Goal: Information Seeking & Learning: Learn about a topic

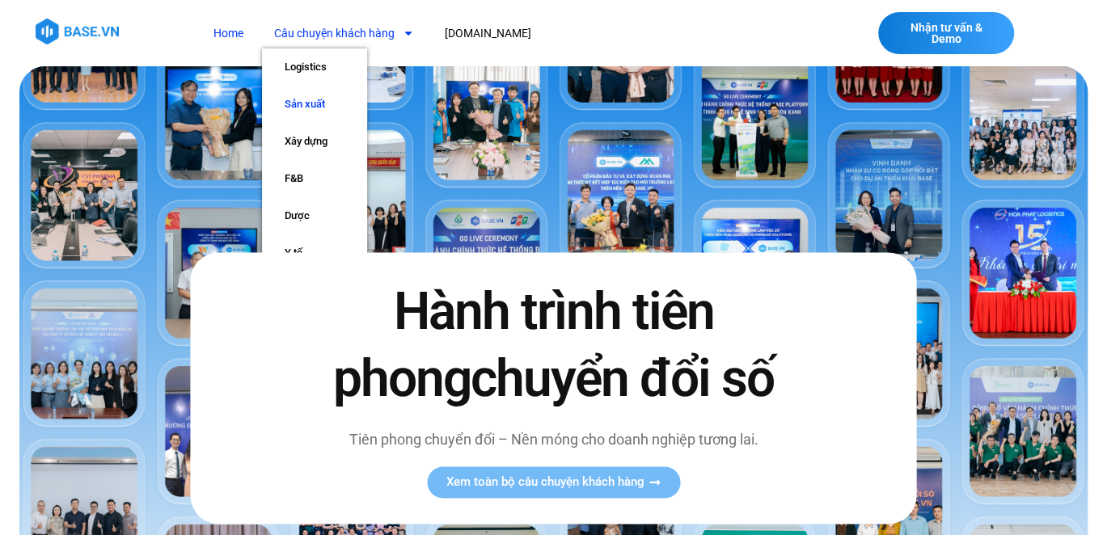
click at [310, 101] on link "Sản xuất" at bounding box center [314, 104] width 105 height 37
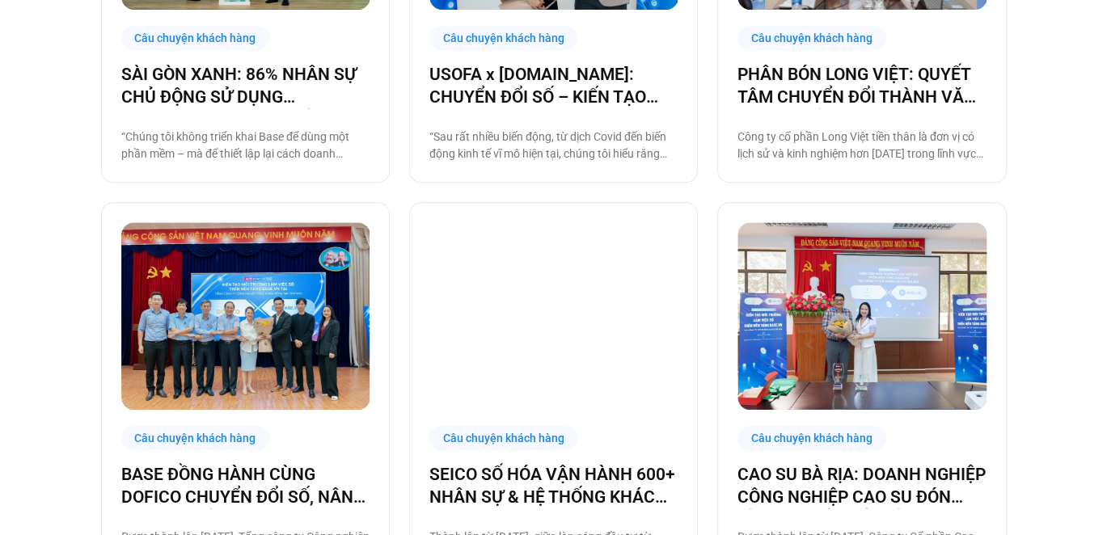
scroll to position [647, 0]
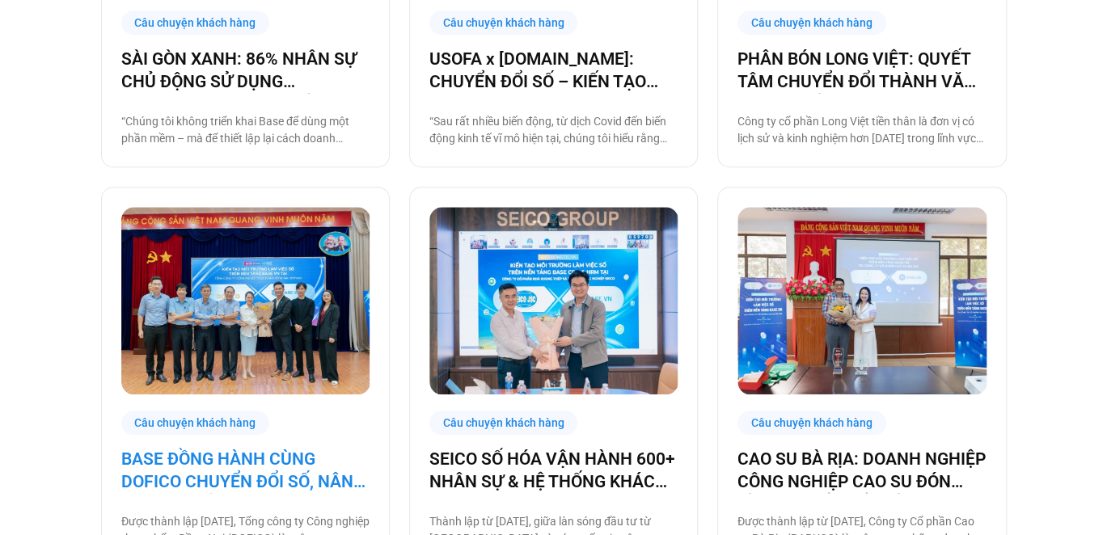
click at [308, 460] on link "BASE ĐỒNG HÀNH CÙNG DOFICO CHUYỂN ĐỔI SỐ, NÂNG CAO VỊ THẾ DOANH NGHIỆP VIỆT" at bounding box center [245, 470] width 248 height 45
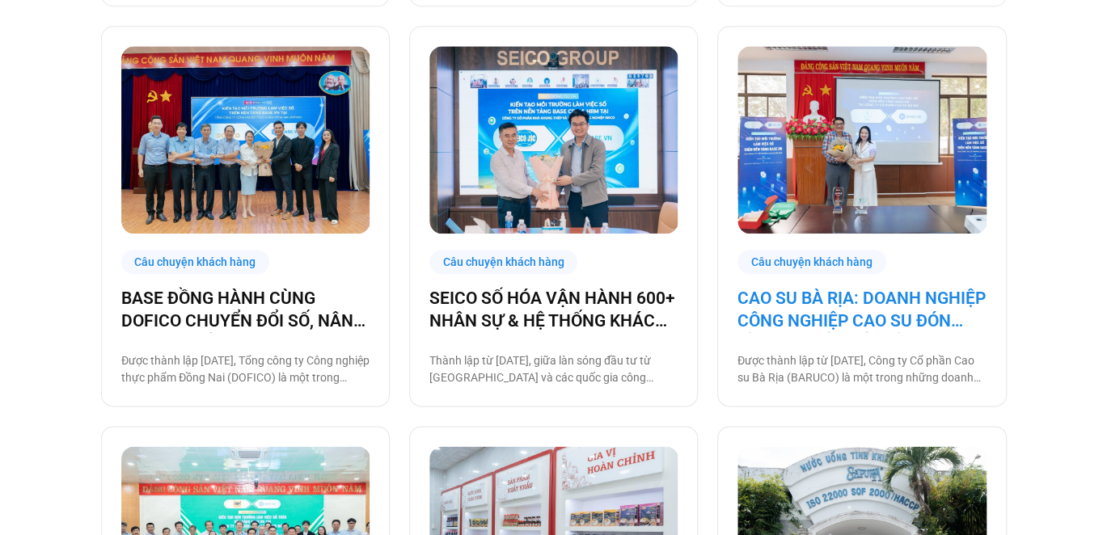
scroll to position [809, 0]
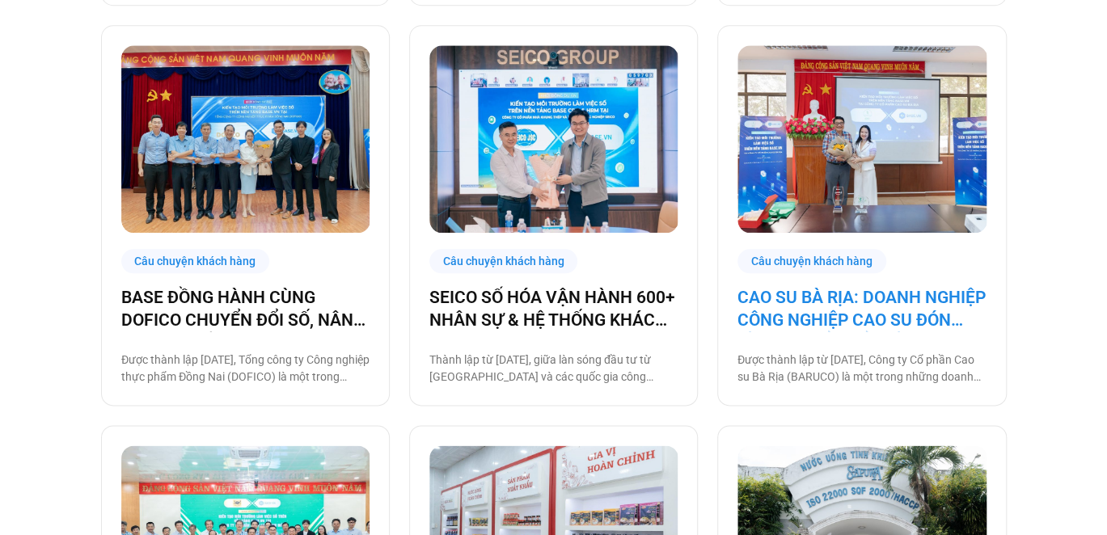
click at [850, 296] on link "CAO SU BÀ RỊA: DOANH NGHIỆP CÔNG NGHIỆP CAO SU ĐÓN ĐẦU CHUYỂN ĐỔI SỐ" at bounding box center [862, 308] width 248 height 45
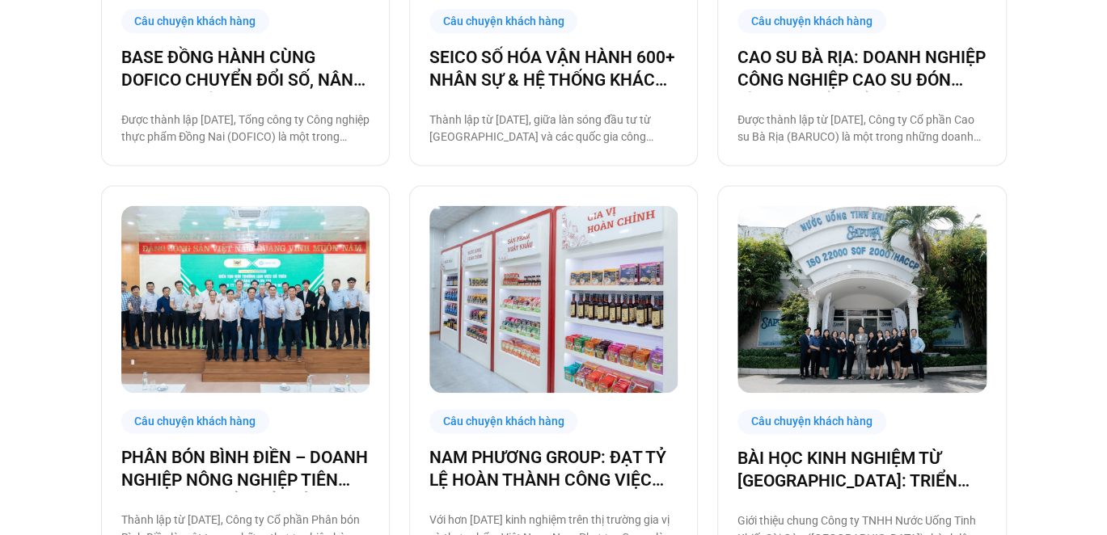
scroll to position [1051, 0]
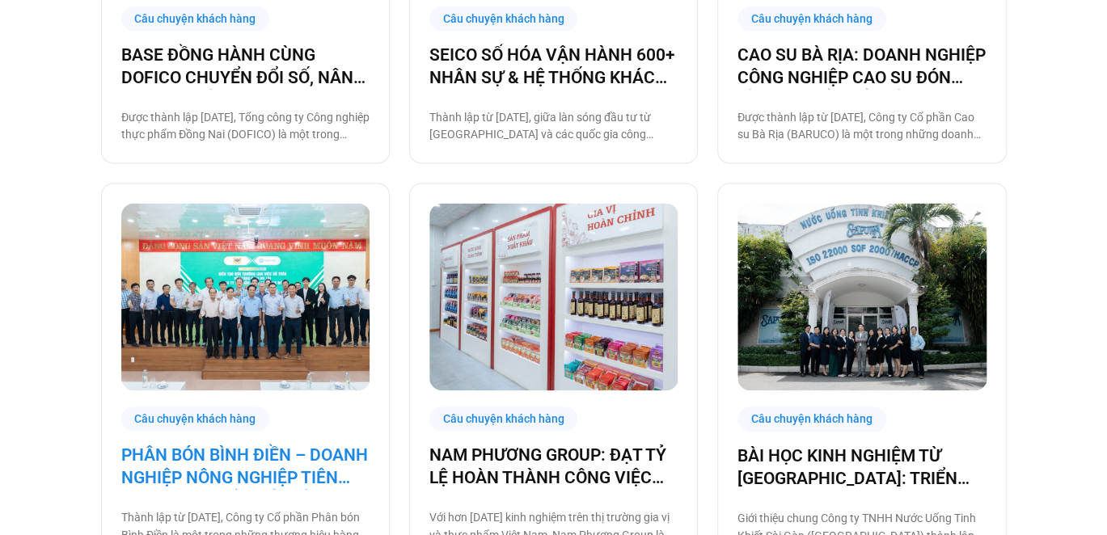
click at [291, 445] on link "PHÂN BÓN BÌNH ĐIỀN – DOANH NGHIỆP NÔNG NGHIỆP TIÊN PHONG CHUYỂN ĐỔI SỐ" at bounding box center [245, 466] width 248 height 45
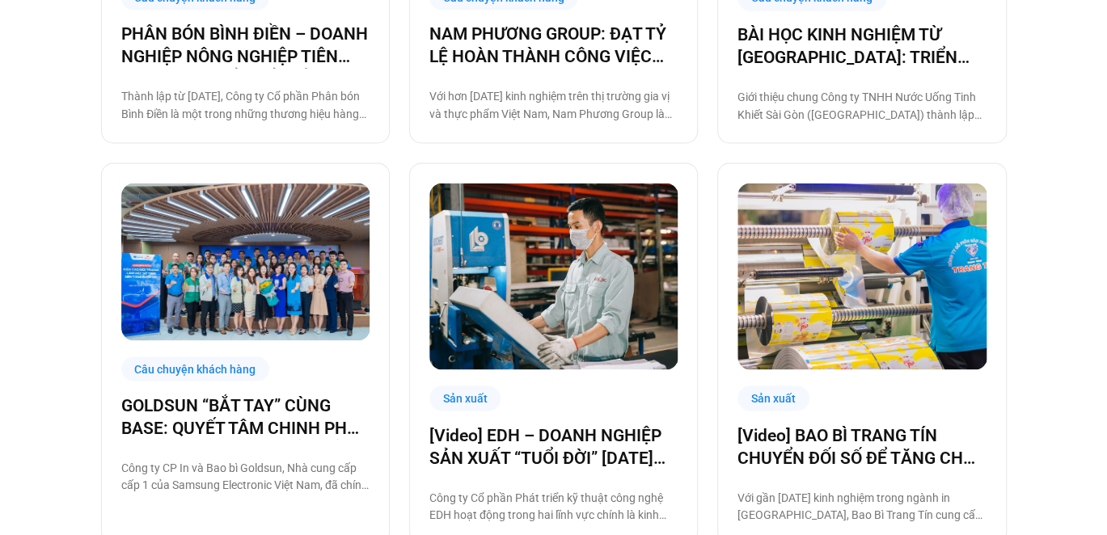
scroll to position [1536, 0]
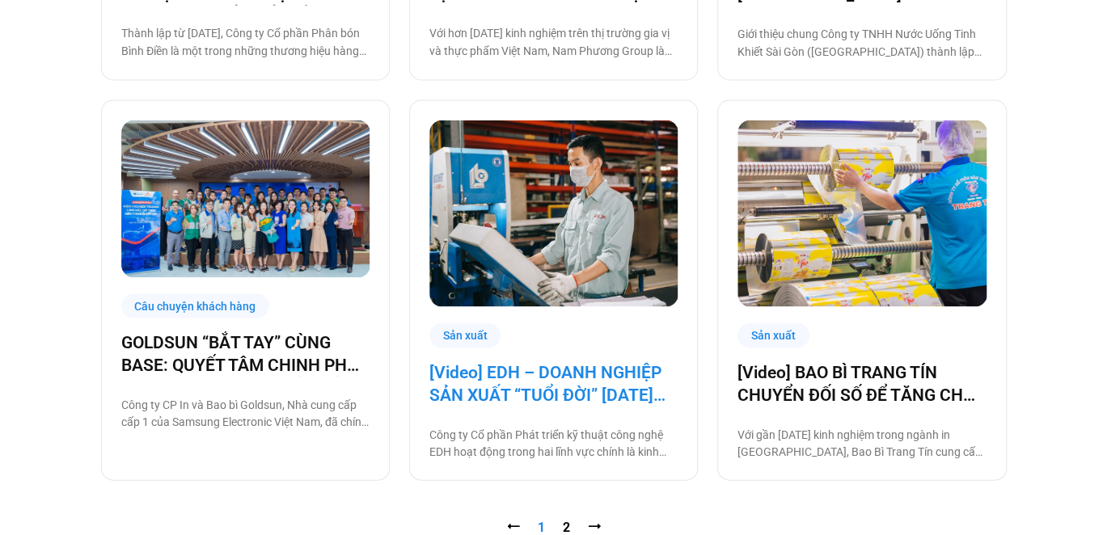
click at [558, 374] on link "[Video] EDH – DOANH NGHIỆP SẢN XUẤT “TUỔI ĐỜI” 30 NĂM VÀ CÂU CHUYỆN CHUYỂN ĐỔI …" at bounding box center [553, 383] width 248 height 45
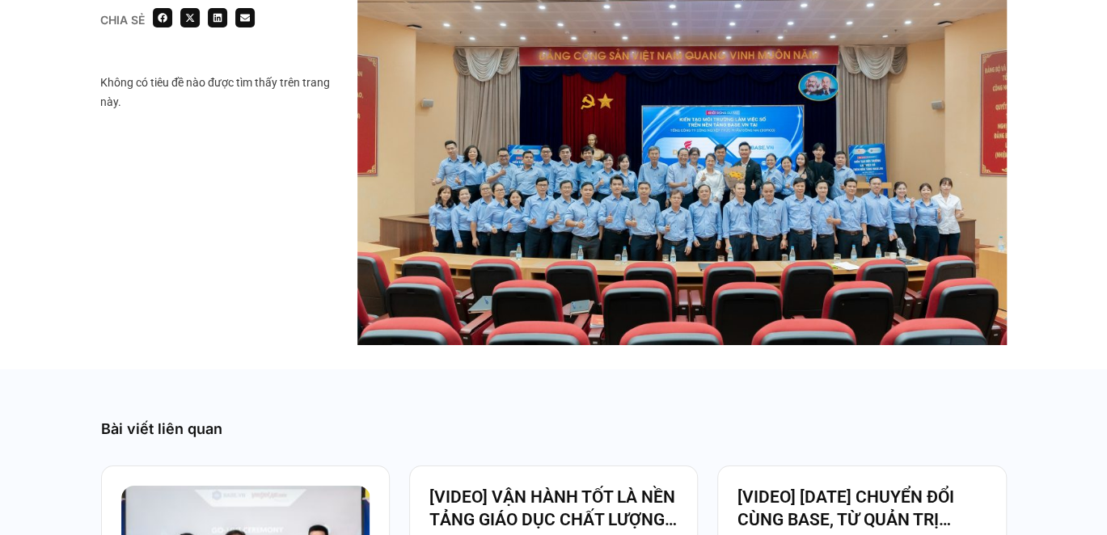
scroll to position [3074, 0]
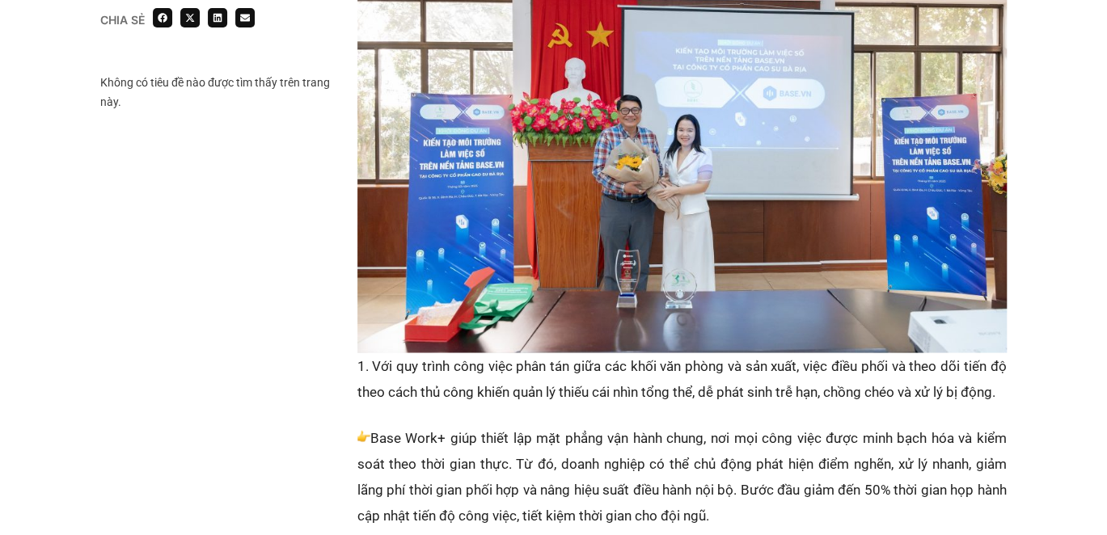
scroll to position [1699, 0]
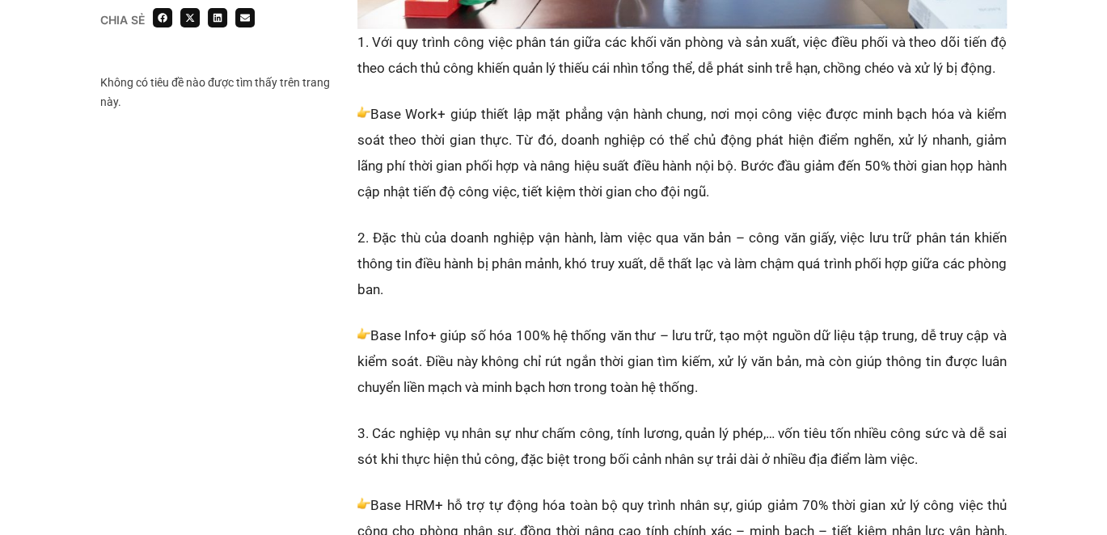
click at [685, 260] on p "2. Đặc thù của doanh nghiệp vận hành, làm việc qua văn bản – công văn giấy, việ…" at bounding box center [682, 264] width 649 height 78
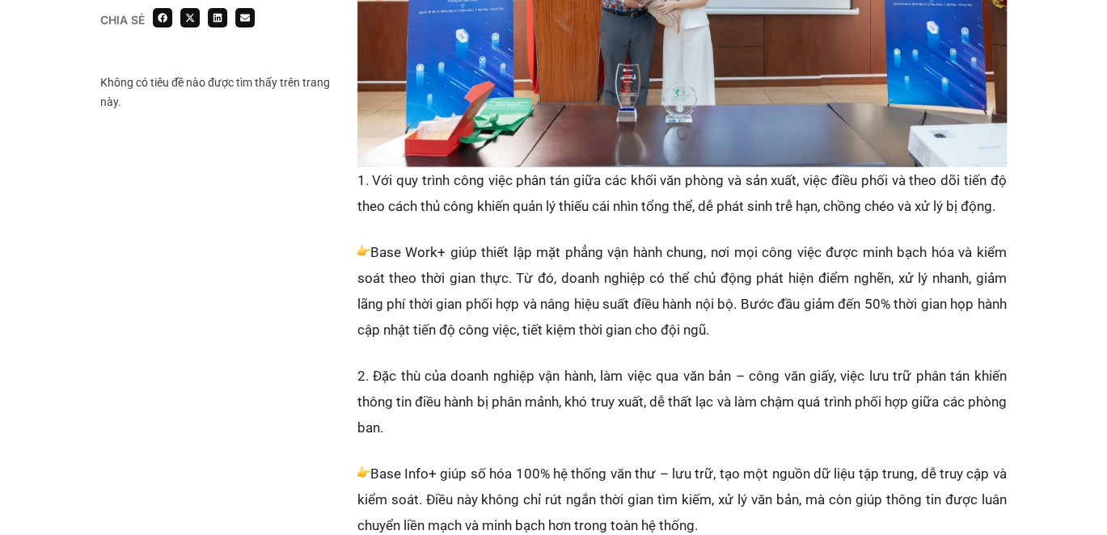
scroll to position [1536, 0]
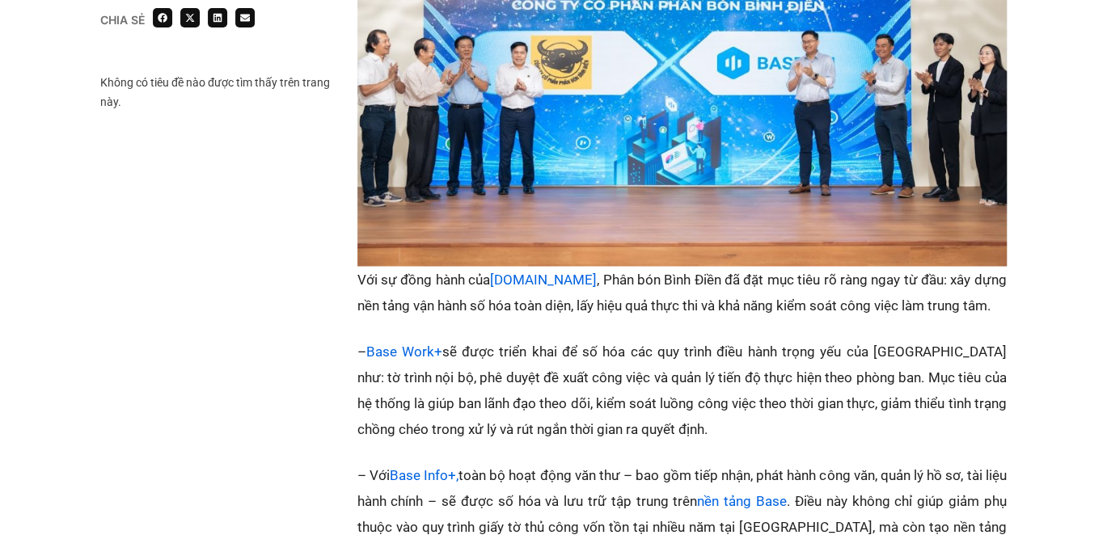
scroll to position [1536, 0]
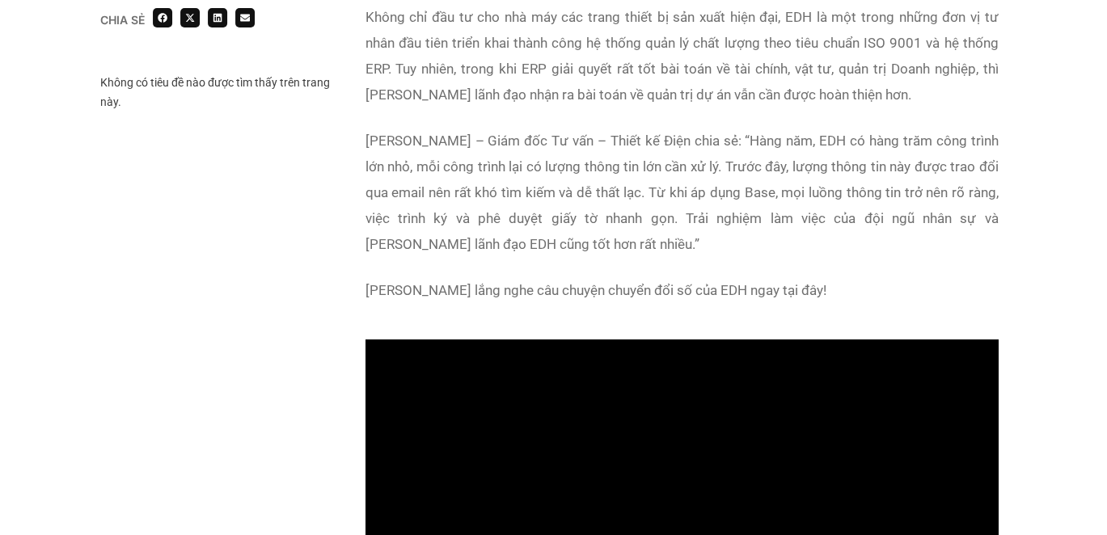
scroll to position [1699, 0]
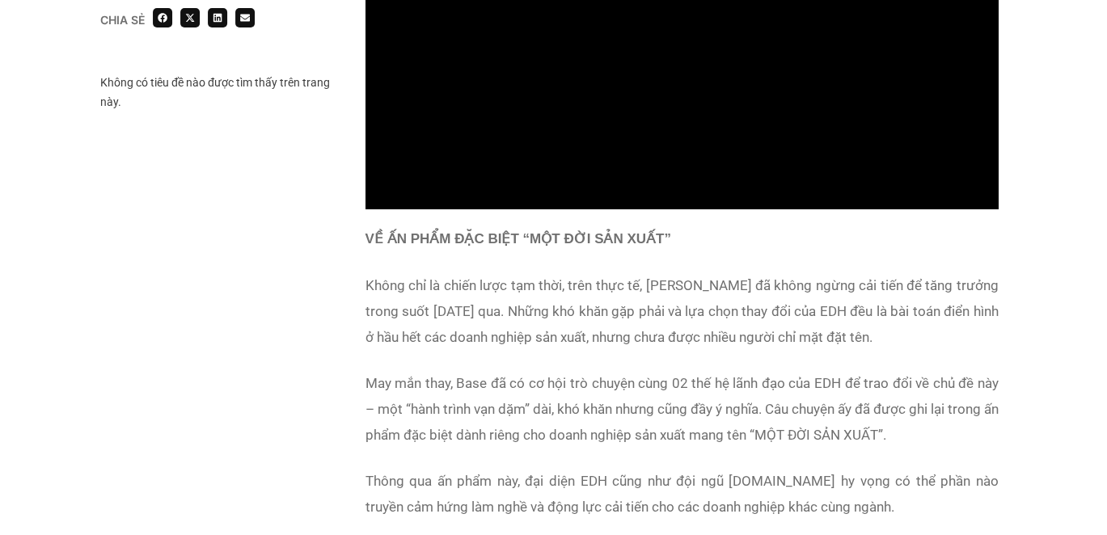
click at [637, 361] on div "VỀ ẤN PHẨM ĐẶC BIỆT “MỘT ĐỜI SẢN XUẤT” Không chỉ là chiến lược tạm thời, trên t…" at bounding box center [682, 407] width 633 height 362
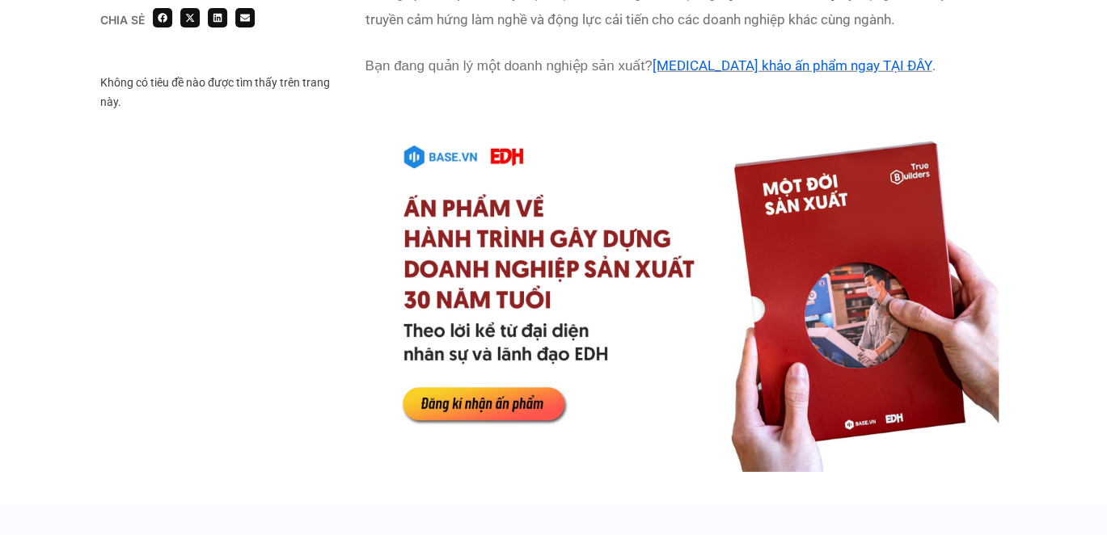
scroll to position [2103, 0]
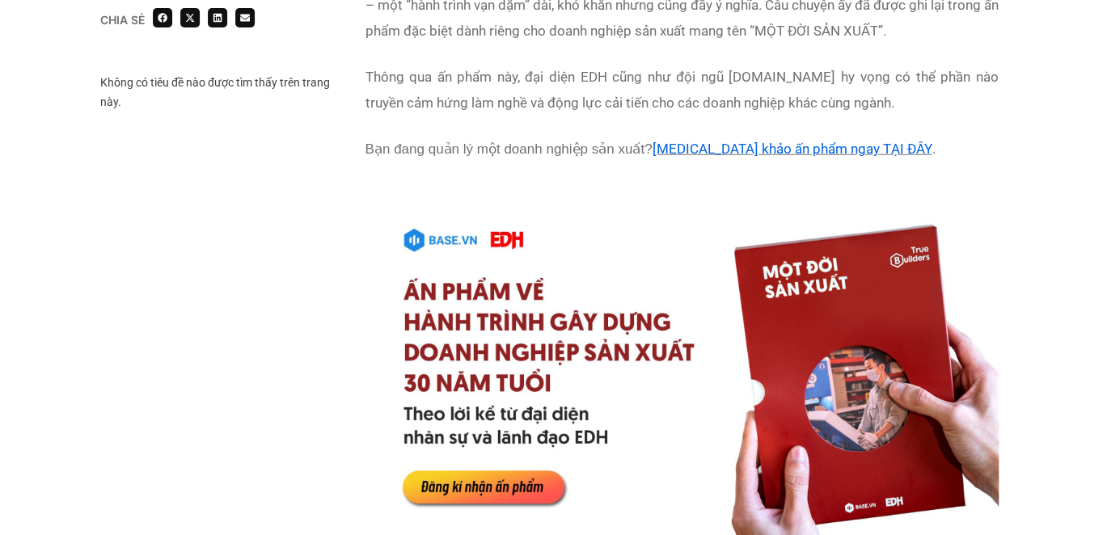
click at [696, 148] on link "Tham khảo ấn phẩm ngay TẠI ĐÂY" at bounding box center [792, 149] width 280 height 16
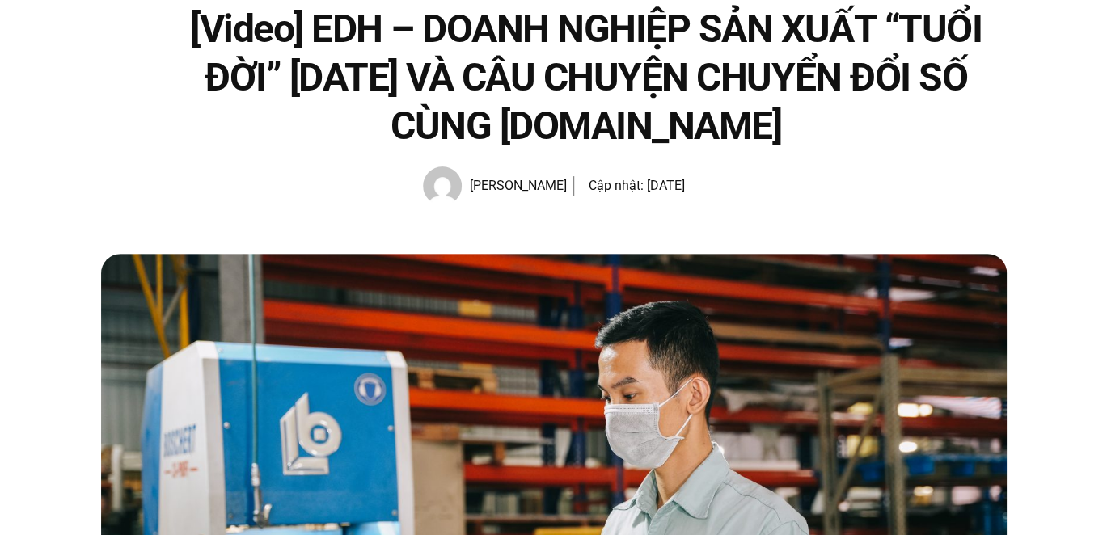
scroll to position [0, 0]
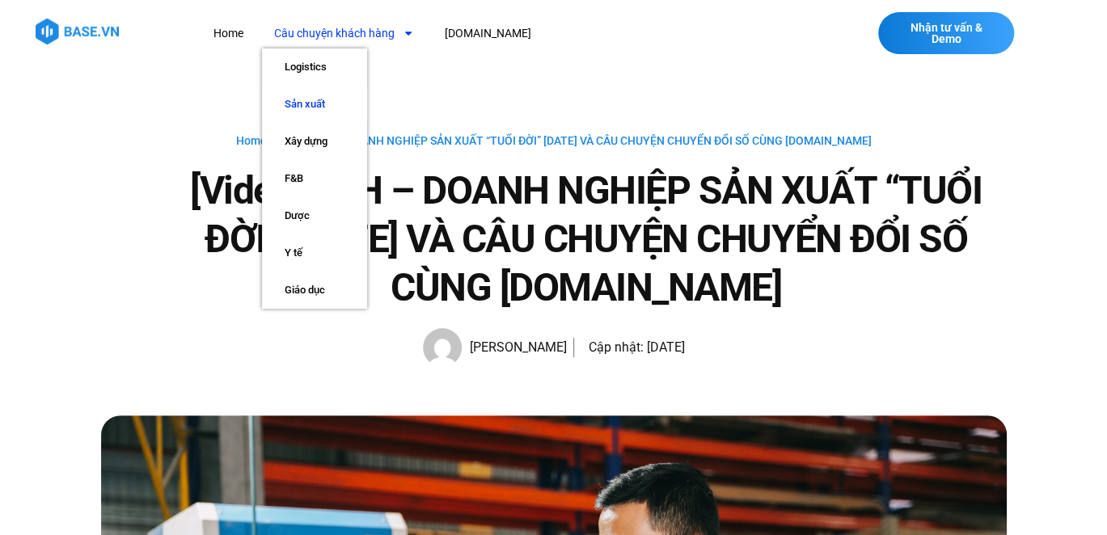
click at [305, 95] on link "Sản xuất" at bounding box center [314, 104] width 105 height 37
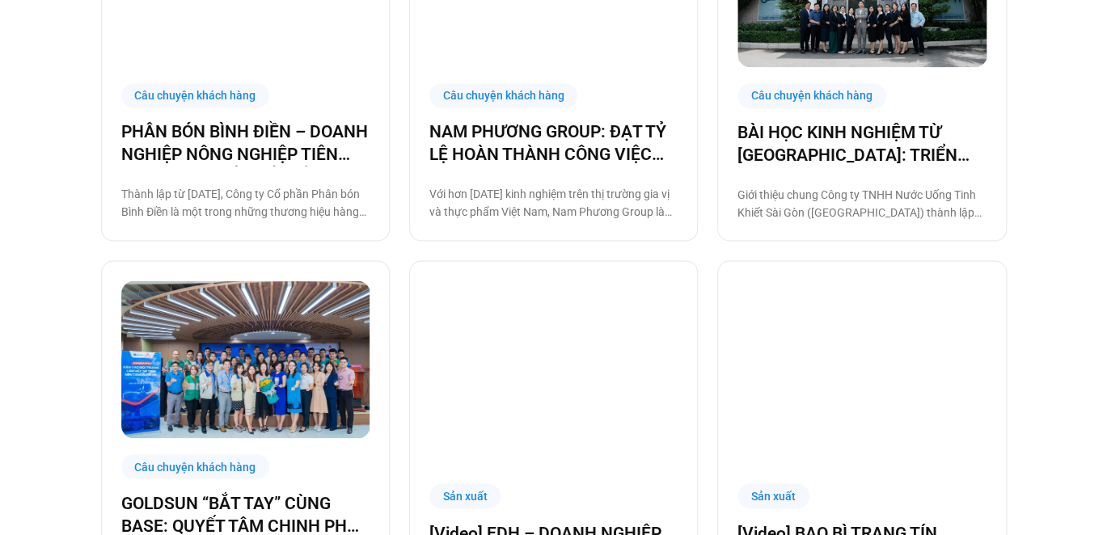
scroll to position [1536, 0]
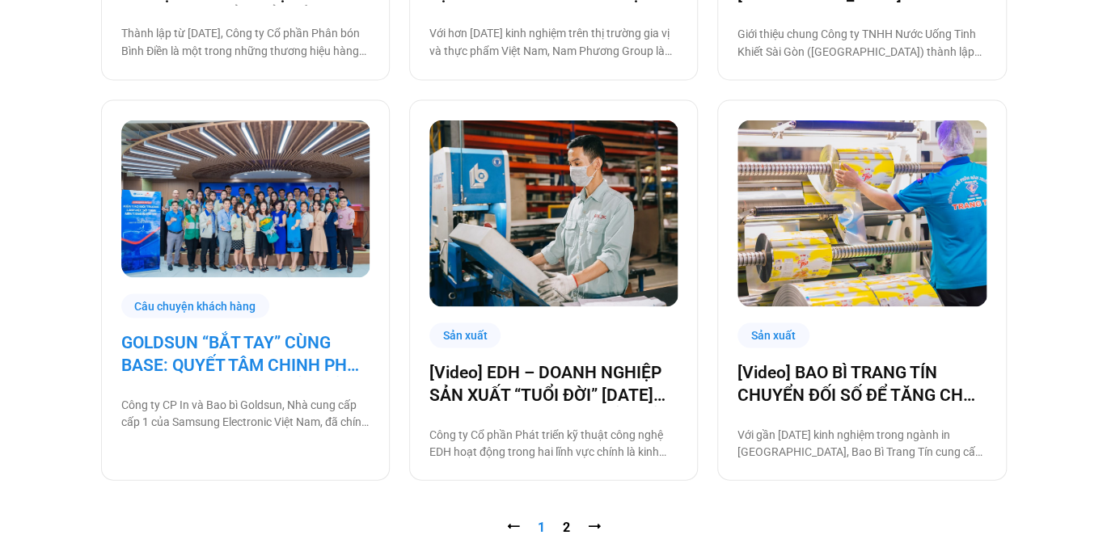
click at [218, 340] on link "GOLDSUN “BẮT TAY” CÙNG BASE: QUYẾT TÂM CHINH PHỤC CHẶNG ĐƯỜNG CHUYỂN ĐỔI SỐ TOÀ…" at bounding box center [245, 353] width 248 height 45
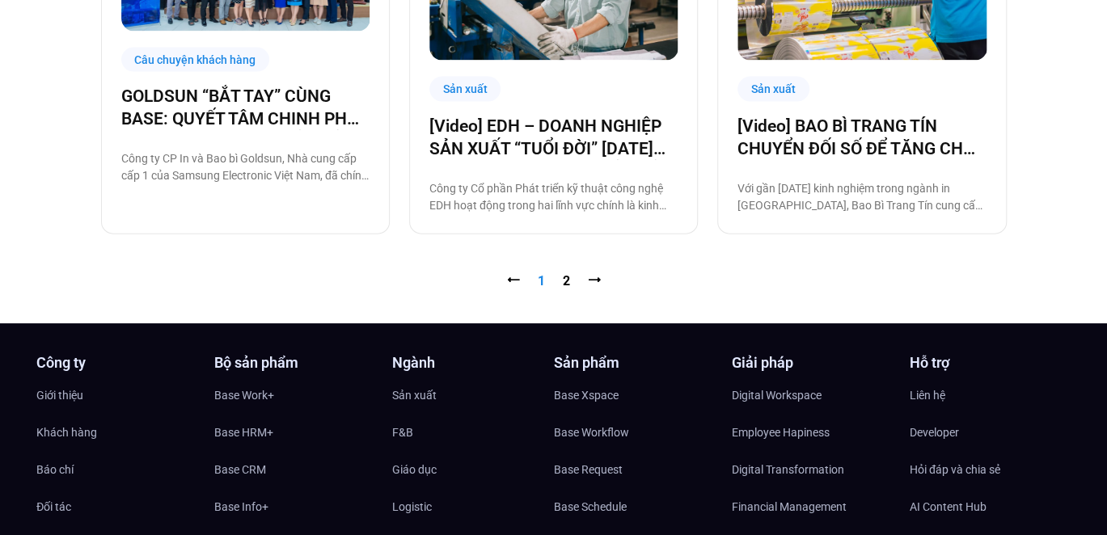
scroll to position [1941, 0]
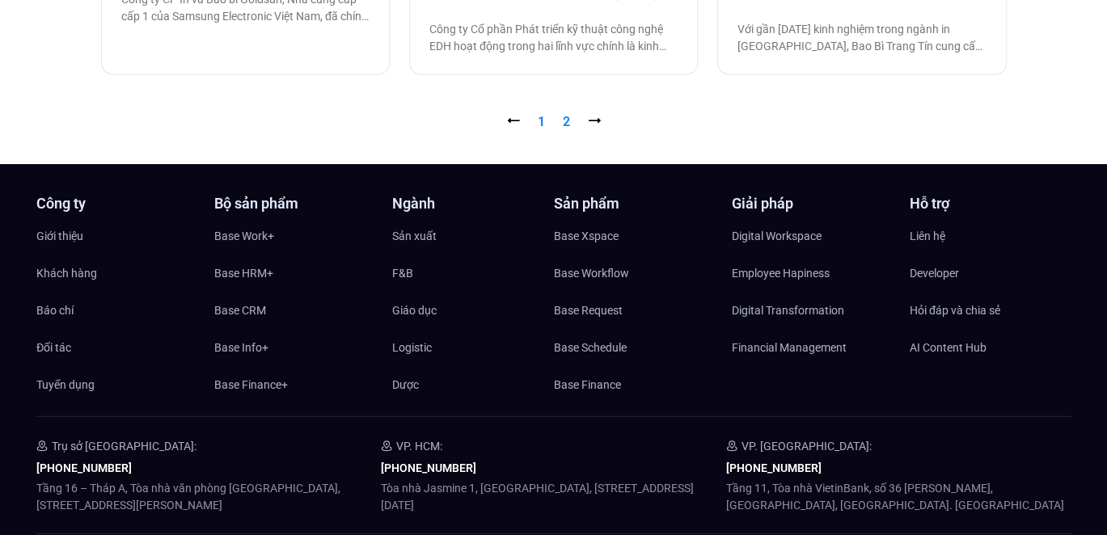
click at [561, 116] on nav "⭠ Trang 1 Trang 2 ⭢" at bounding box center [554, 121] width 906 height 19
click at [565, 121] on link "Trang 2" at bounding box center [566, 121] width 7 height 15
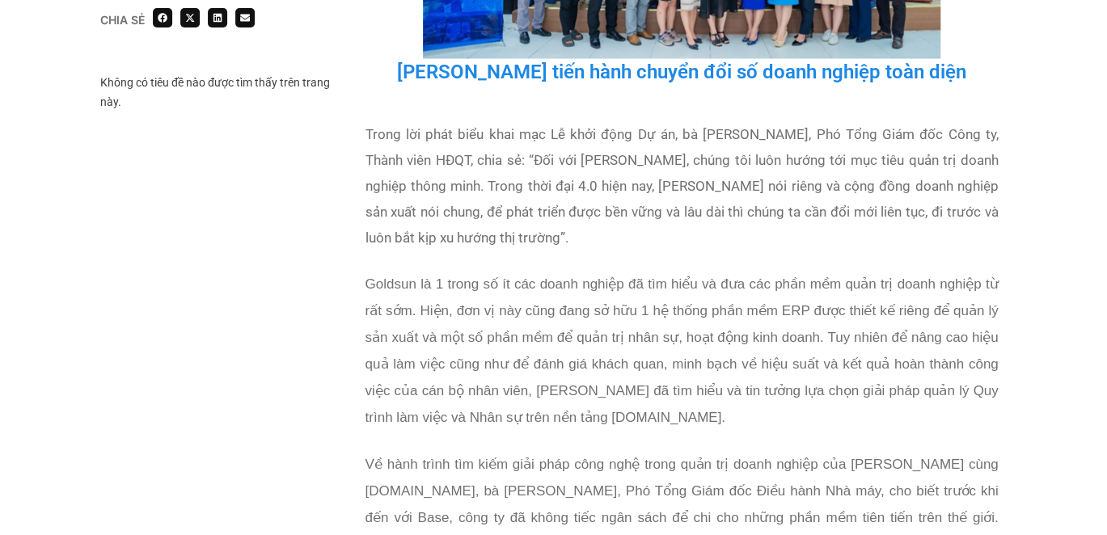
scroll to position [1699, 0]
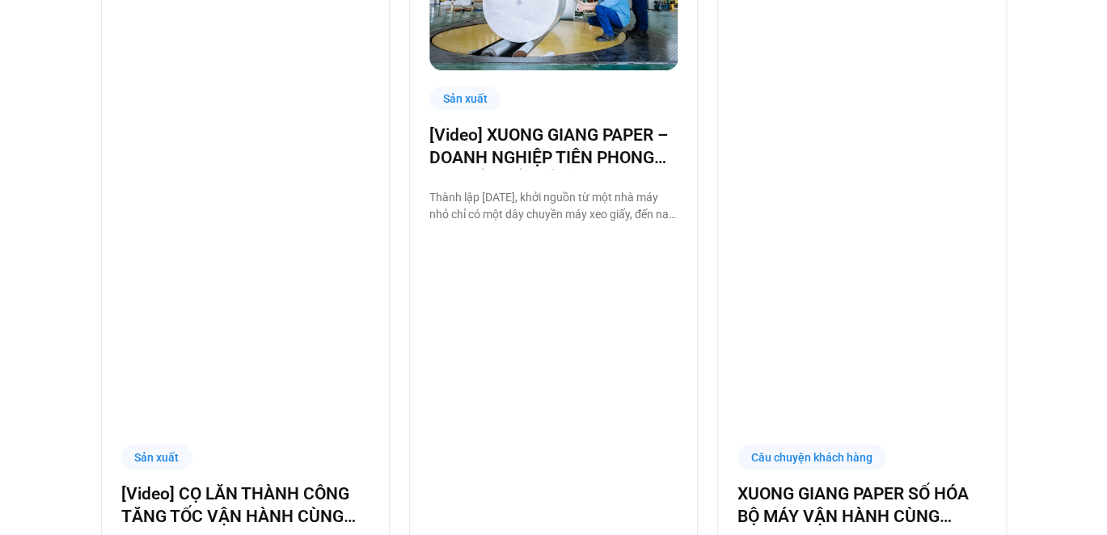
scroll to position [728, 0]
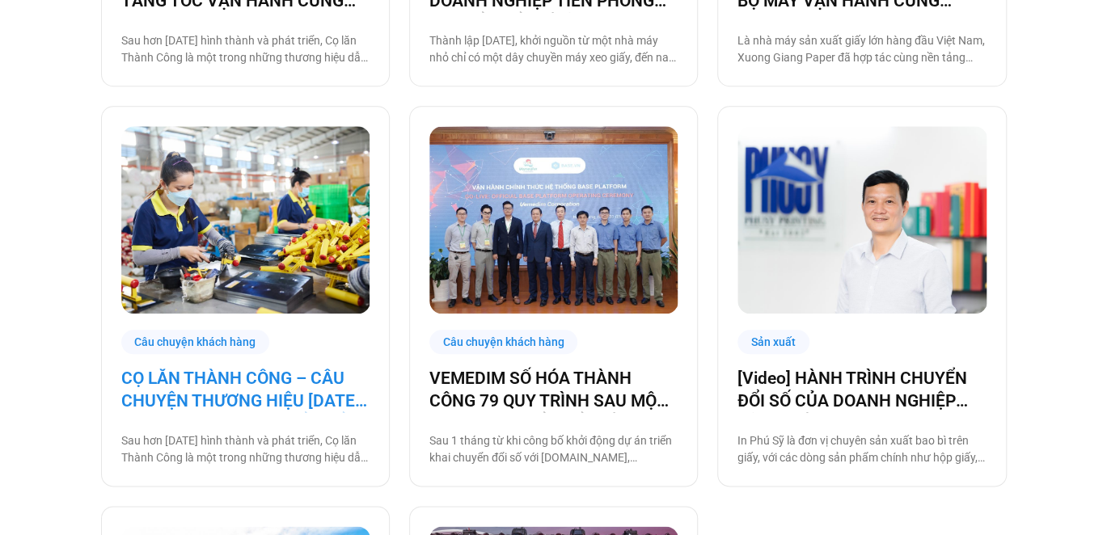
click at [333, 388] on link "CỌ LĂN THÀNH CÔNG – CÂU CHUYỆN THƯƠNG HIỆU 30 NĂM VÀ HÀNH TRÌNH CHUYỂN ĐỔI SỐ C…" at bounding box center [245, 389] width 248 height 45
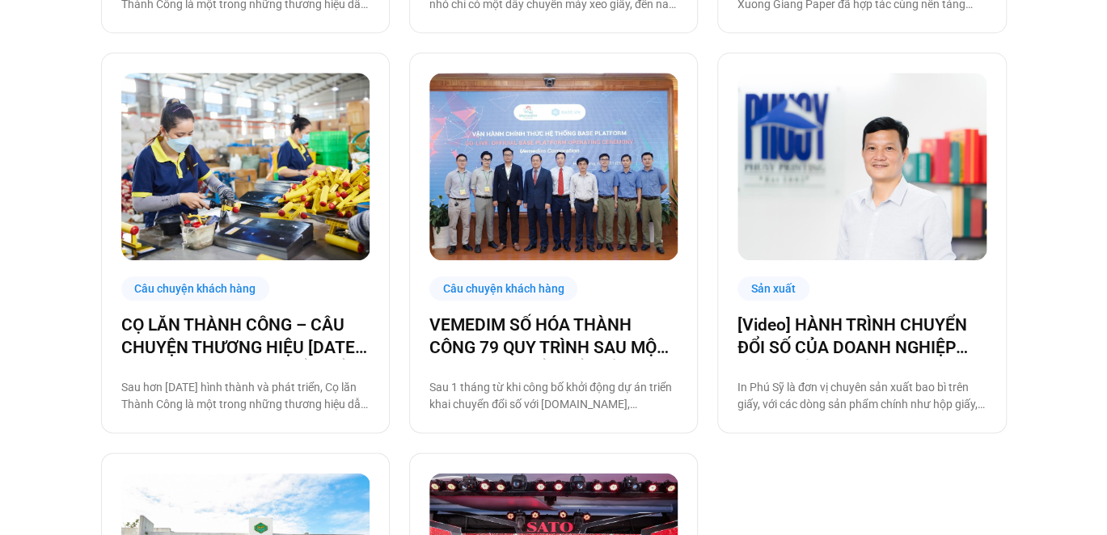
scroll to position [809, 0]
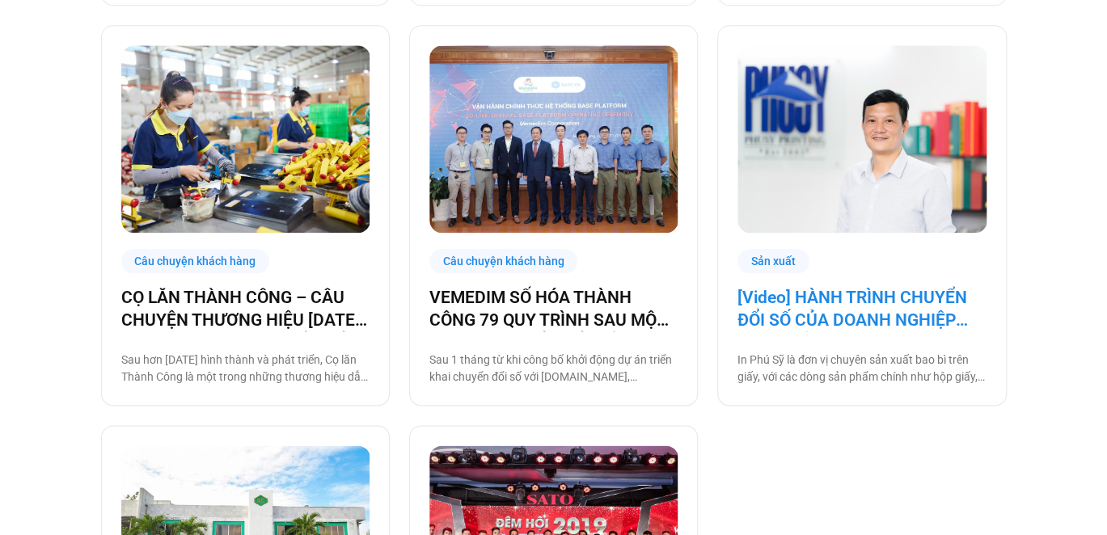
click at [875, 314] on link "[Video] HÀNH TRÌNH CHUYỂN ĐỔI SỐ CỦA DOANH NGHIỆP SẢN XUẤT IN PHÚ SỸ" at bounding box center [862, 308] width 248 height 45
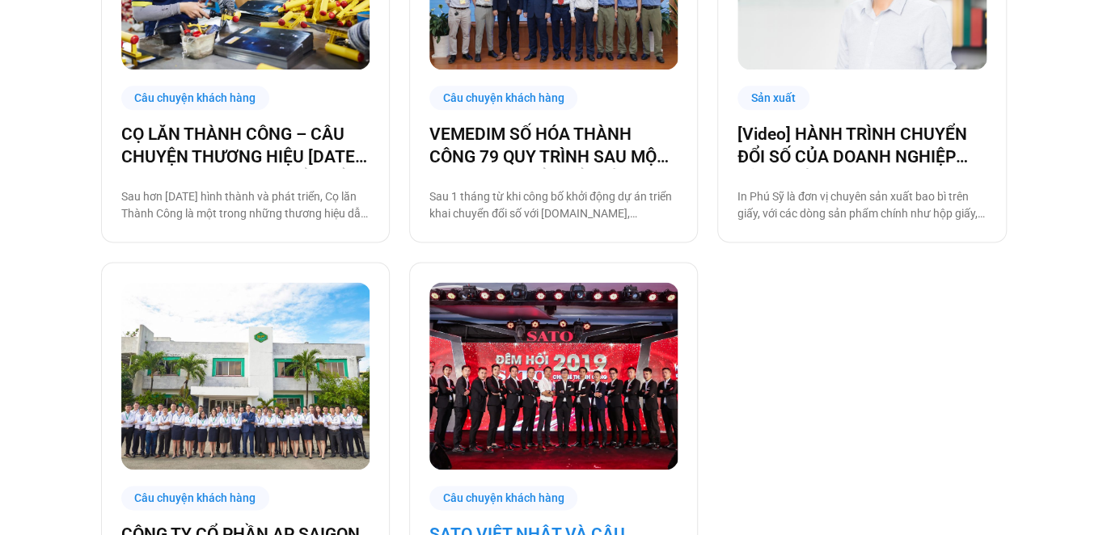
scroll to position [1132, 0]
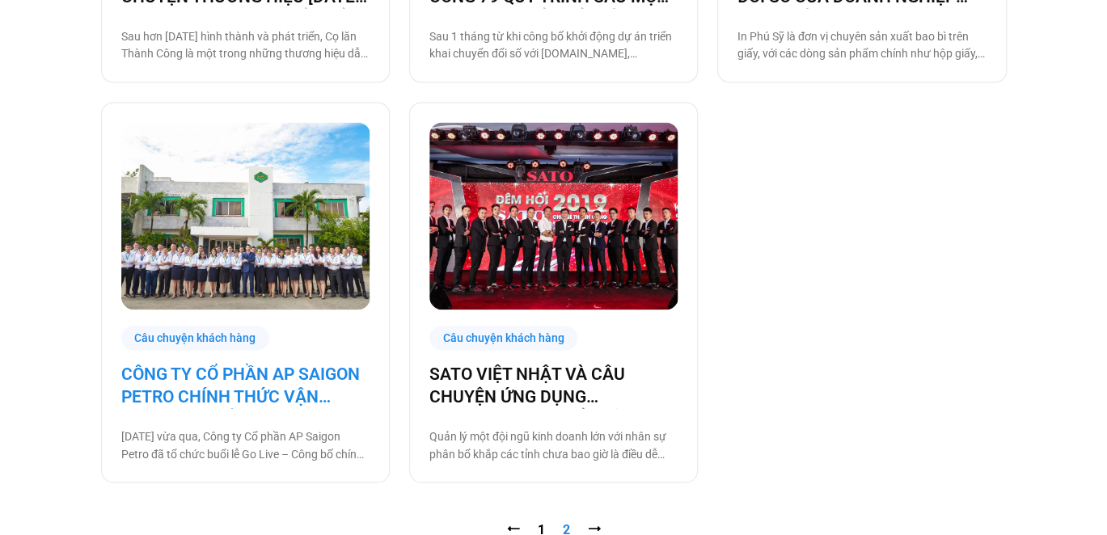
click at [300, 382] on link "CÔNG TY CỔ PHẦN AP SAIGON PETRO CHÍNH THỨC VẬN HÀNH TRÊN NỀN TẢNG BASE.VN" at bounding box center [245, 385] width 248 height 45
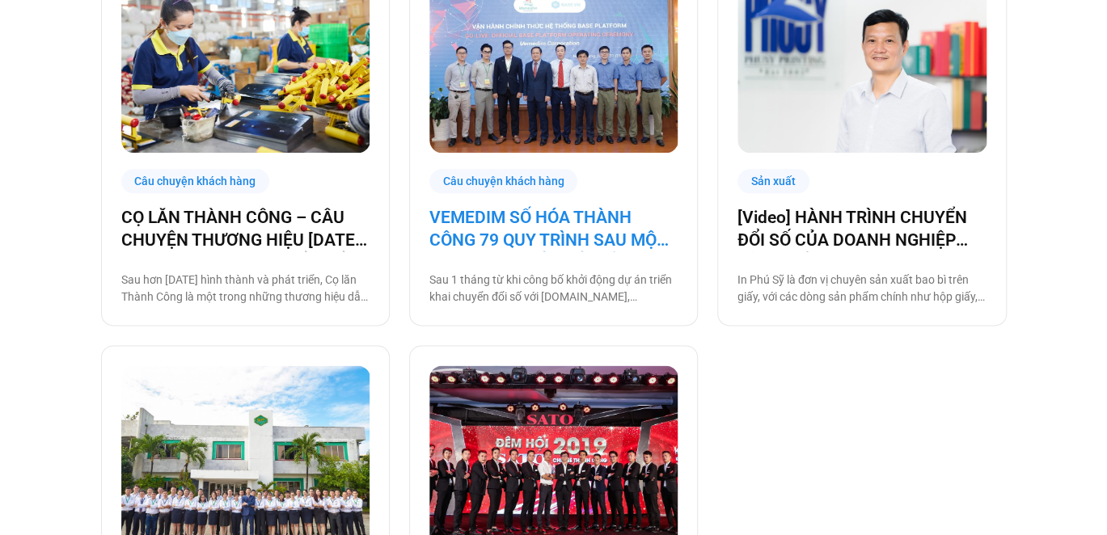
scroll to position [809, 0]
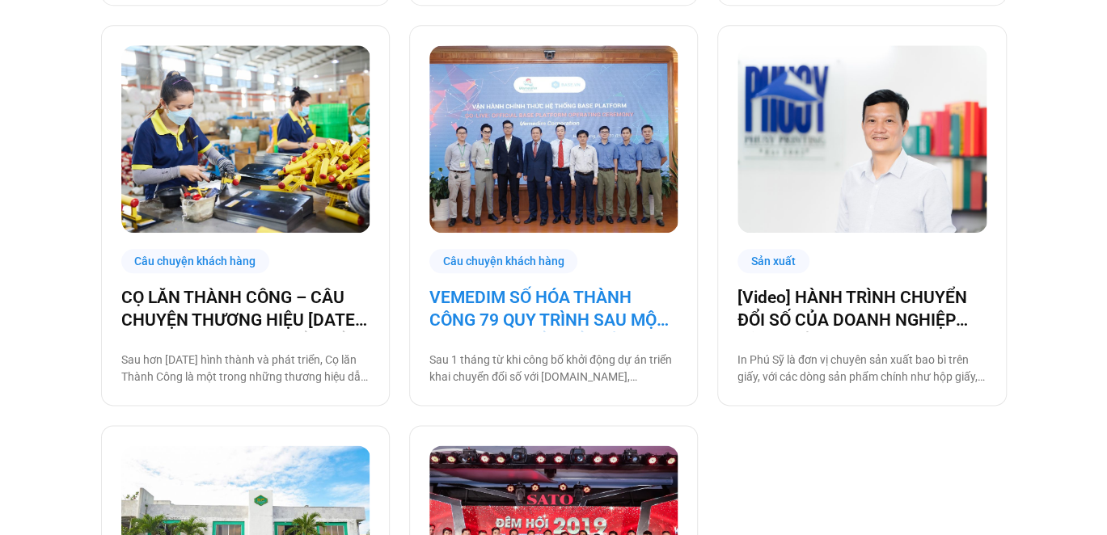
click at [556, 324] on link "VEMEDIM SỐ HÓA THÀNH CÔNG 79 QUY TRÌNH SAU MỘT THÁNG CHUYỂN ĐỔI SỐ CÙNG BASE" at bounding box center [553, 308] width 248 height 45
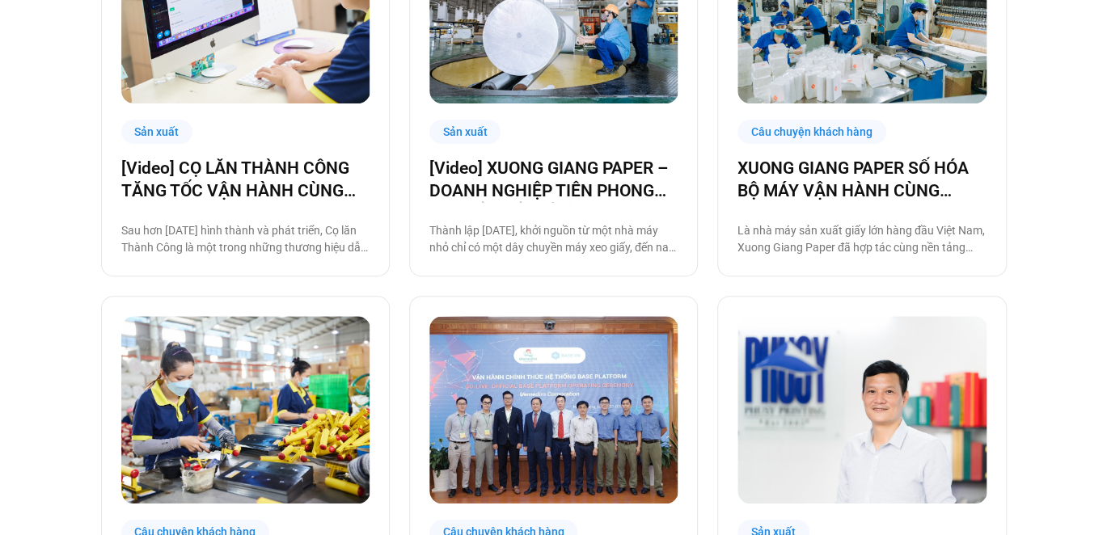
scroll to position [404, 0]
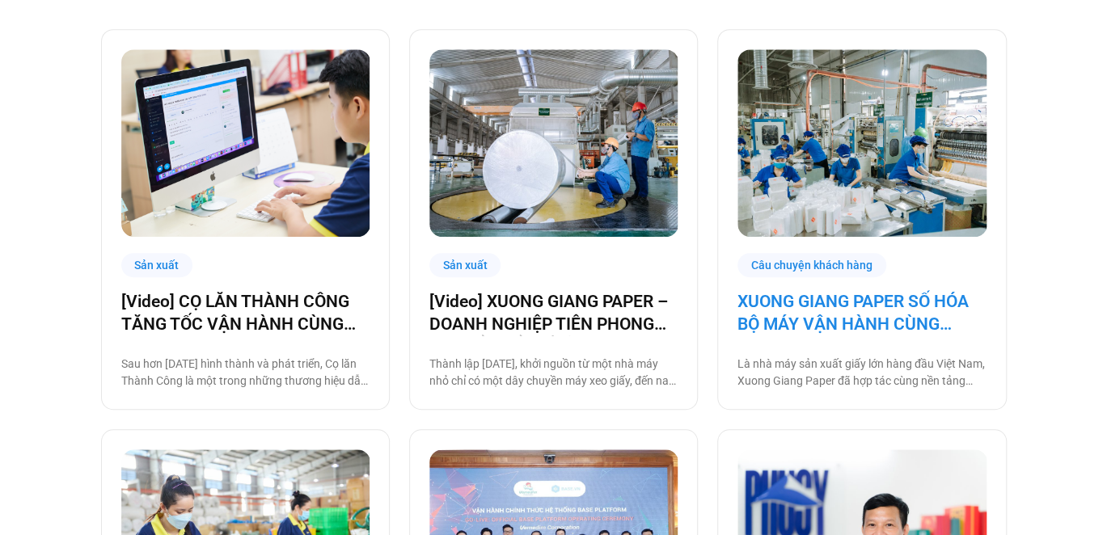
click at [882, 322] on link "XUONG GIANG PAPER SỐ HÓA BỘ MÁY VẬN HÀNH CÙNG BASE.VN" at bounding box center [862, 312] width 248 height 45
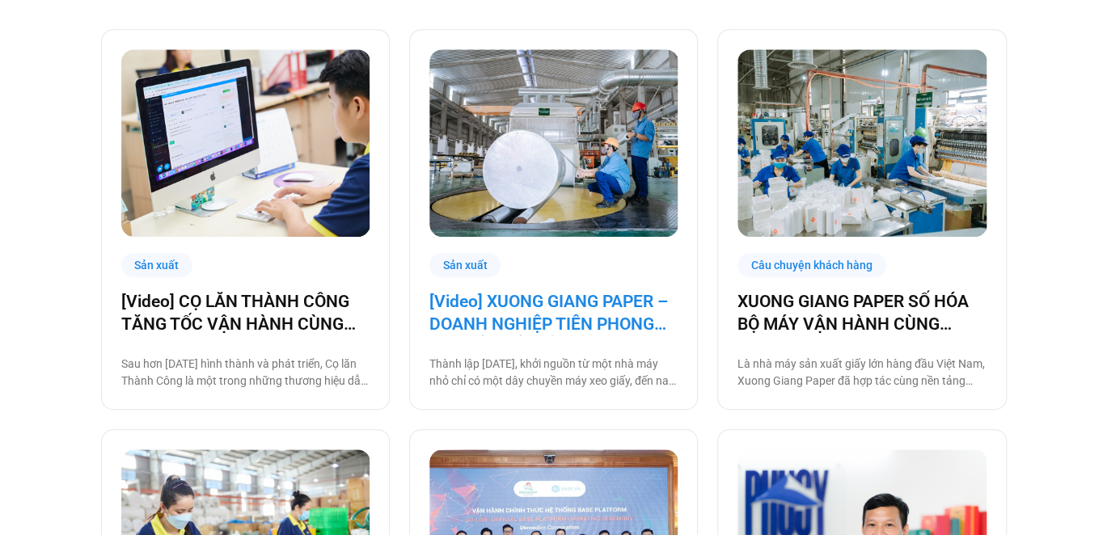
click at [531, 298] on link "[Video] XUONG GIANG PAPER – DOANH NGHIỆP TIÊN PHONG CHUYỂN ĐỔI SỐ TỈNH BẮC GIANG" at bounding box center [553, 312] width 248 height 45
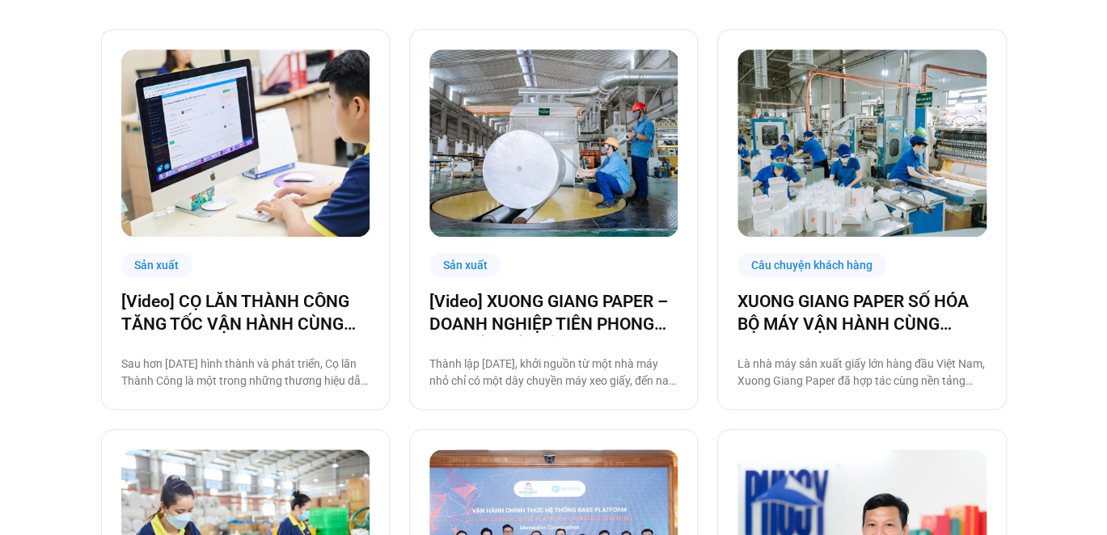
scroll to position [242, 0]
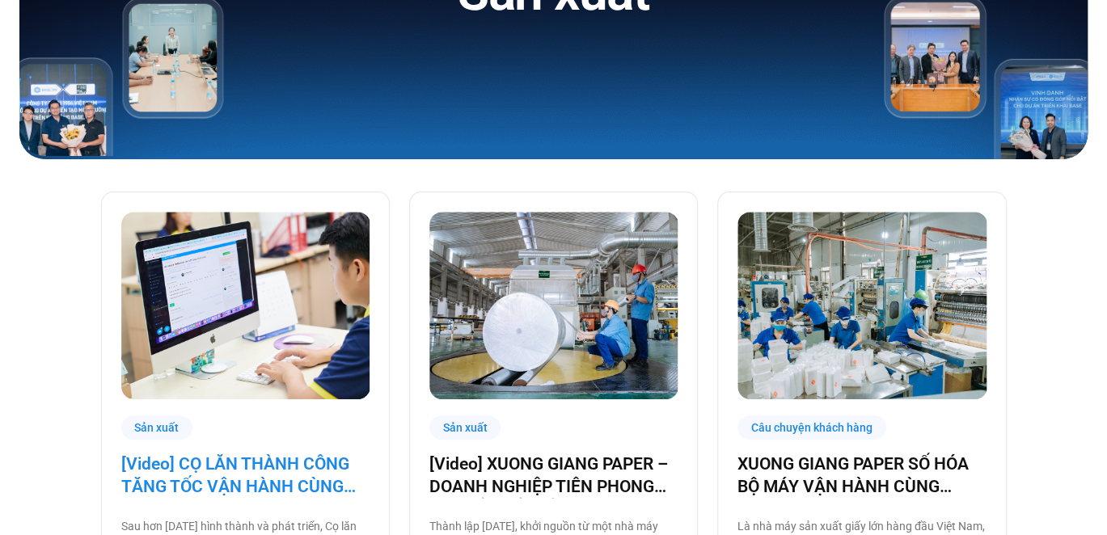
click at [285, 458] on link "[Video] CỌ LĂN THÀNH CÔNG TĂNG TỐC VẬN HÀNH CÙNG BASE.VN" at bounding box center [245, 475] width 248 height 45
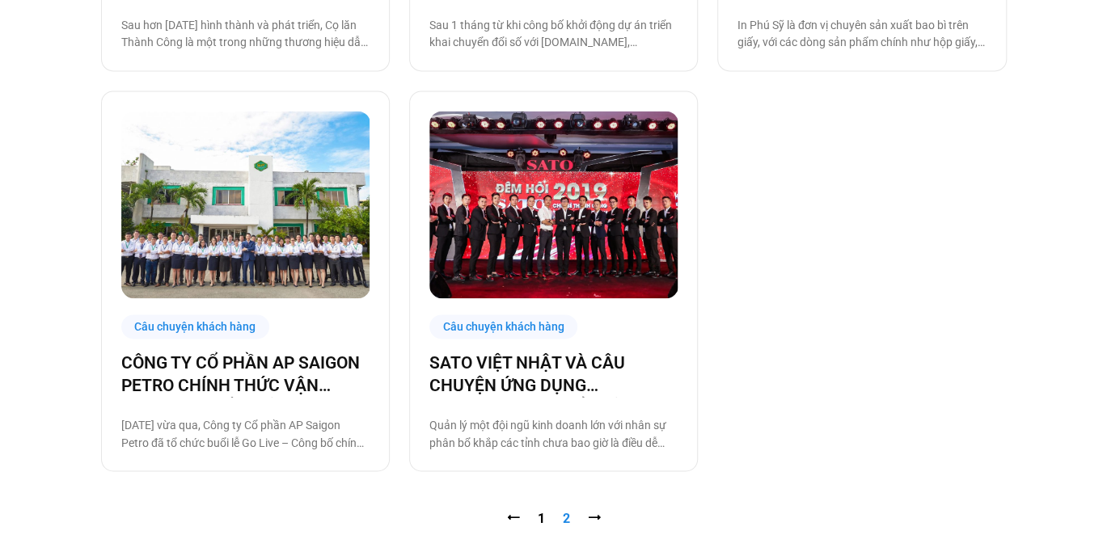
scroll to position [1294, 0]
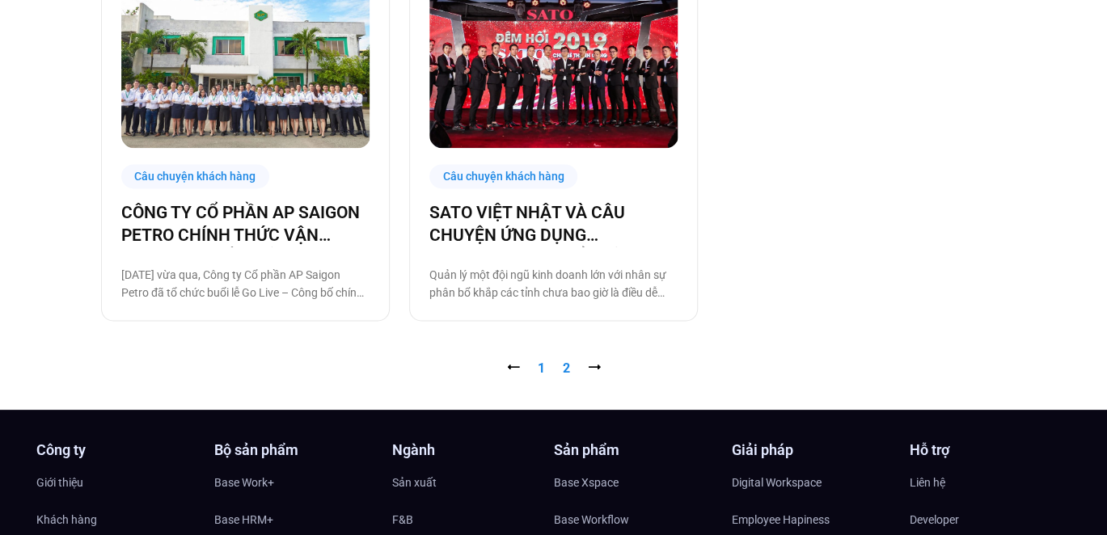
click at [538, 369] on link "Trang 1" at bounding box center [541, 367] width 7 height 15
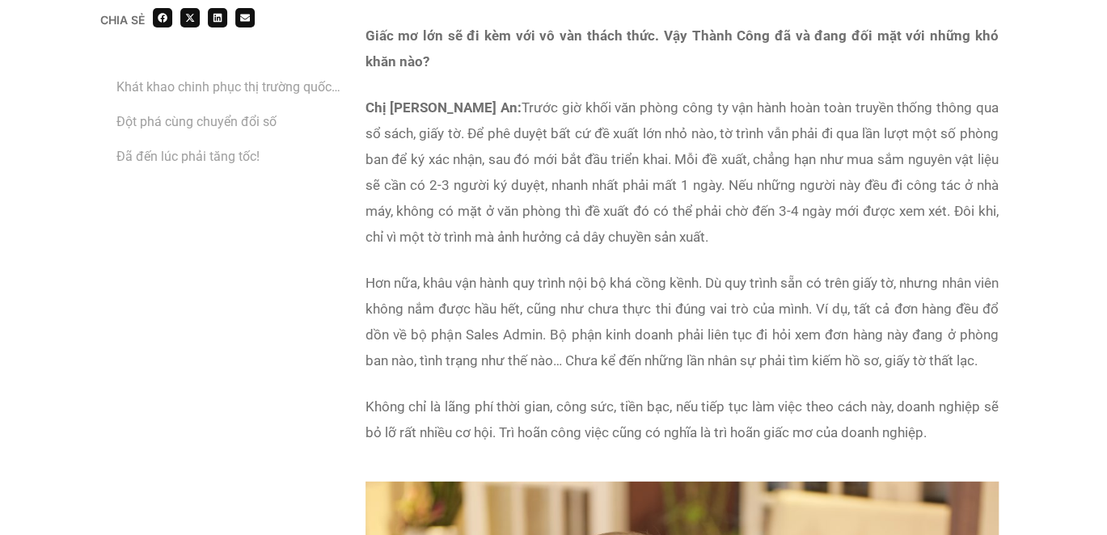
scroll to position [2183, 0]
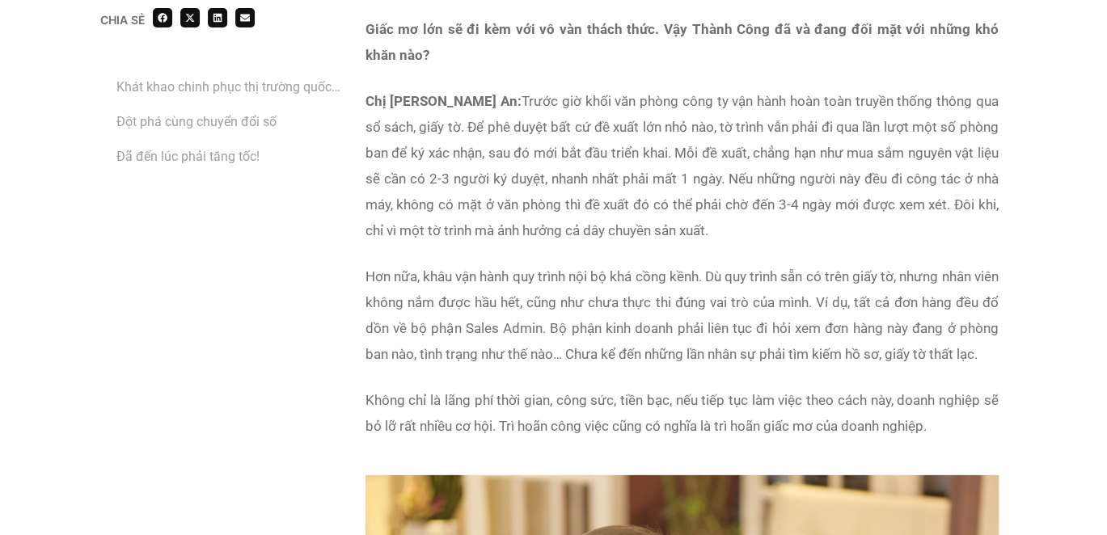
click at [602, 341] on p "Hơn nữa, khâu vận hành quy trình nội bộ khá cồng kềnh. Dù quy trình sẵn có trên…" at bounding box center [682, 316] width 633 height 104
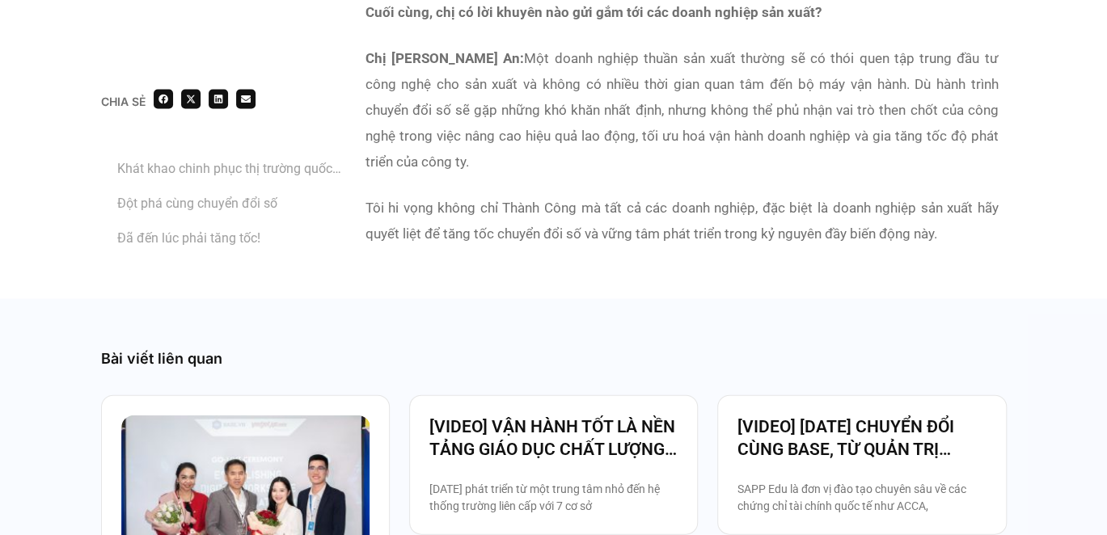
scroll to position [4934, 0]
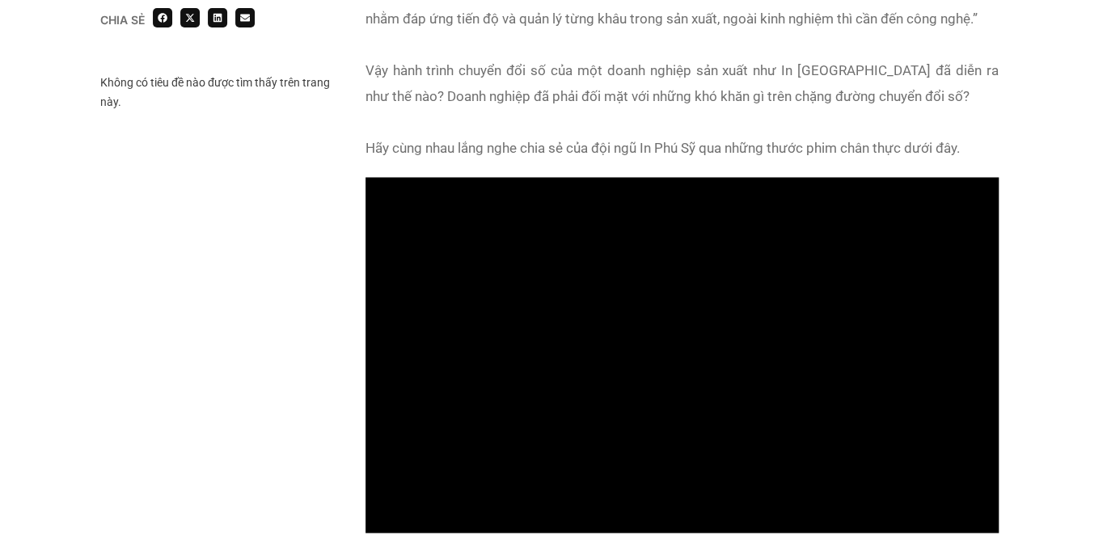
scroll to position [1375, 0]
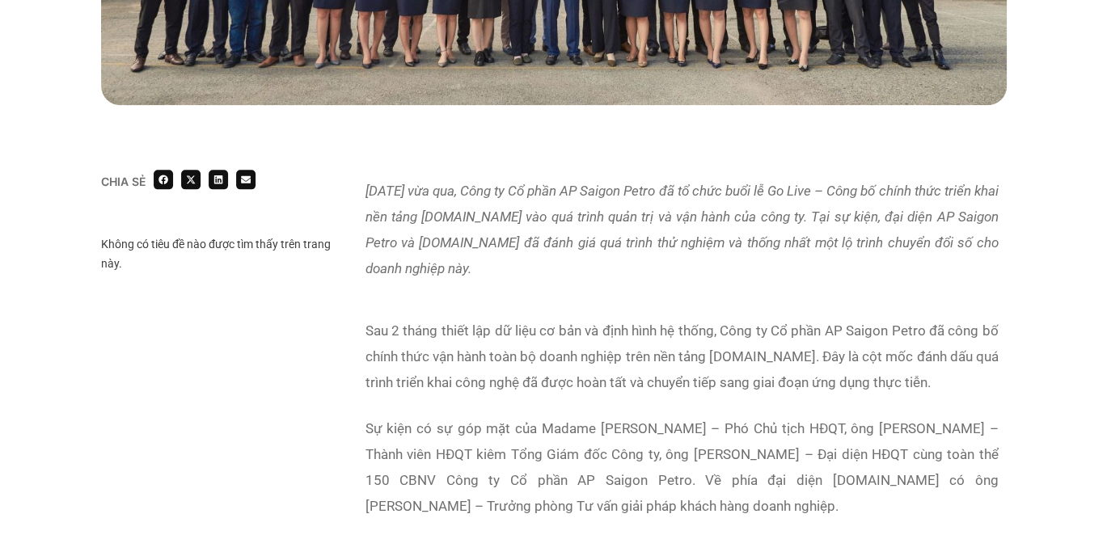
scroll to position [889, 0]
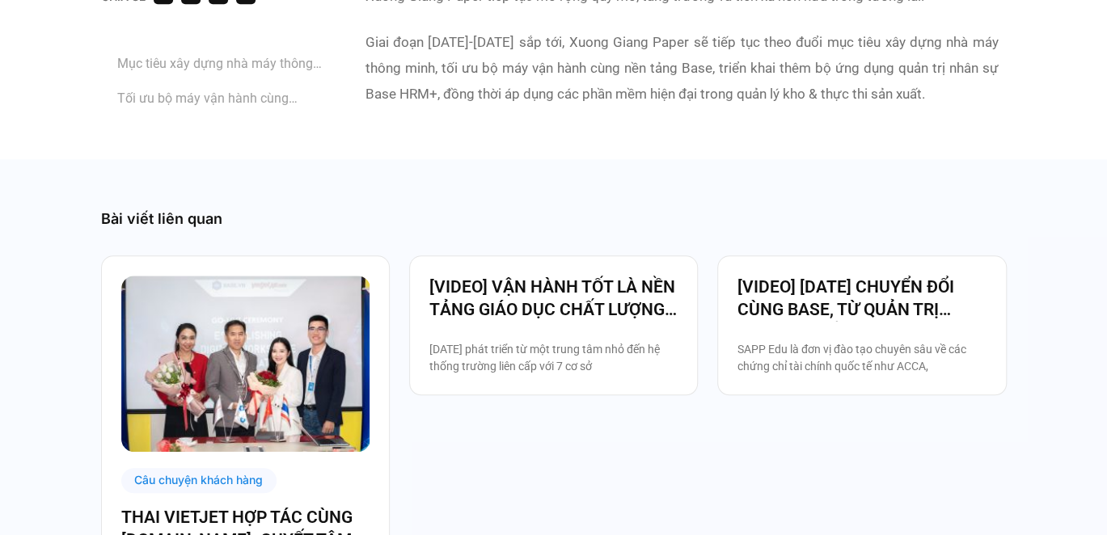
scroll to position [3640, 0]
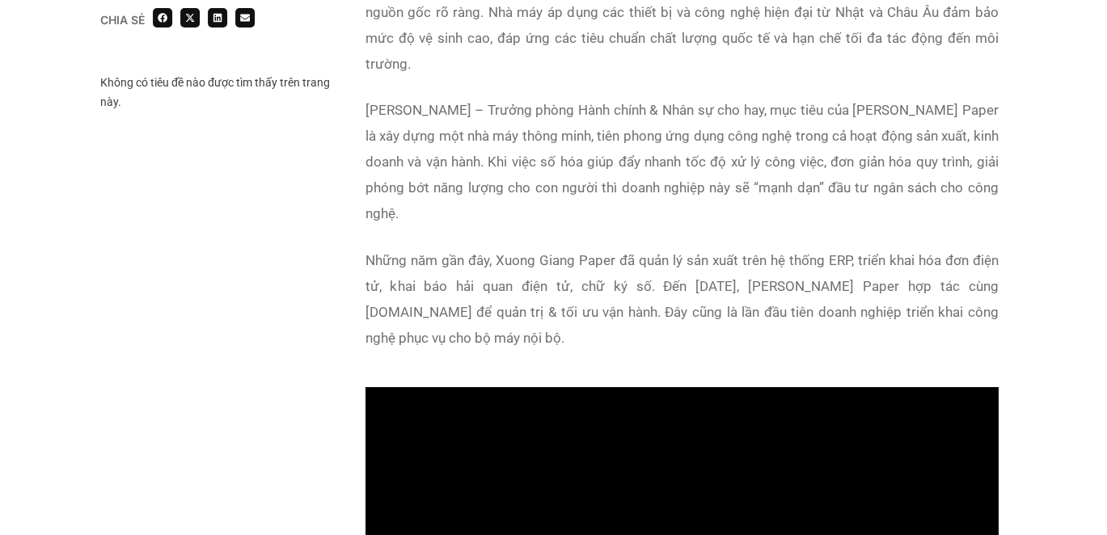
scroll to position [1212, 0]
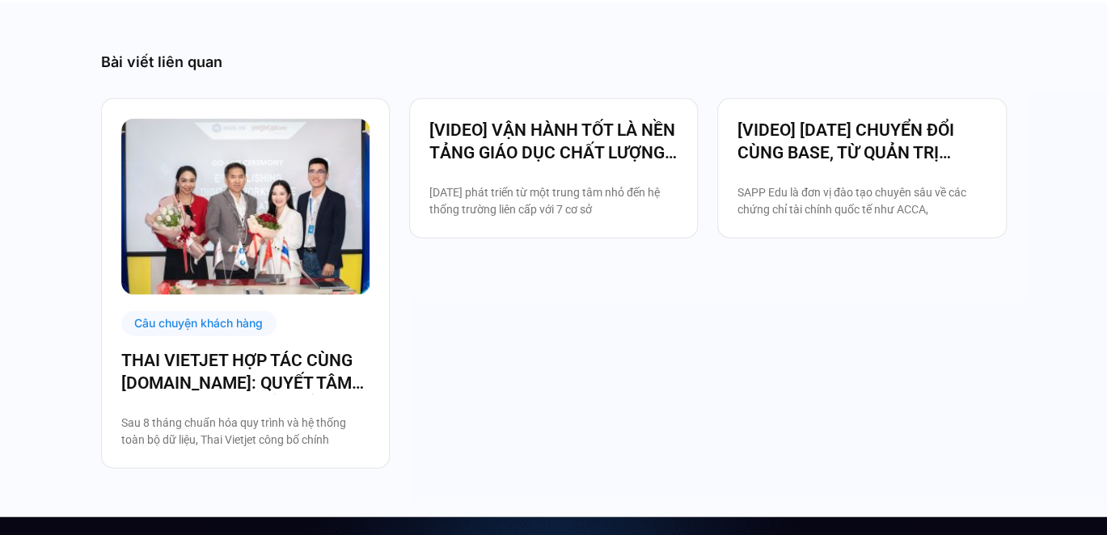
scroll to position [1860, 0]
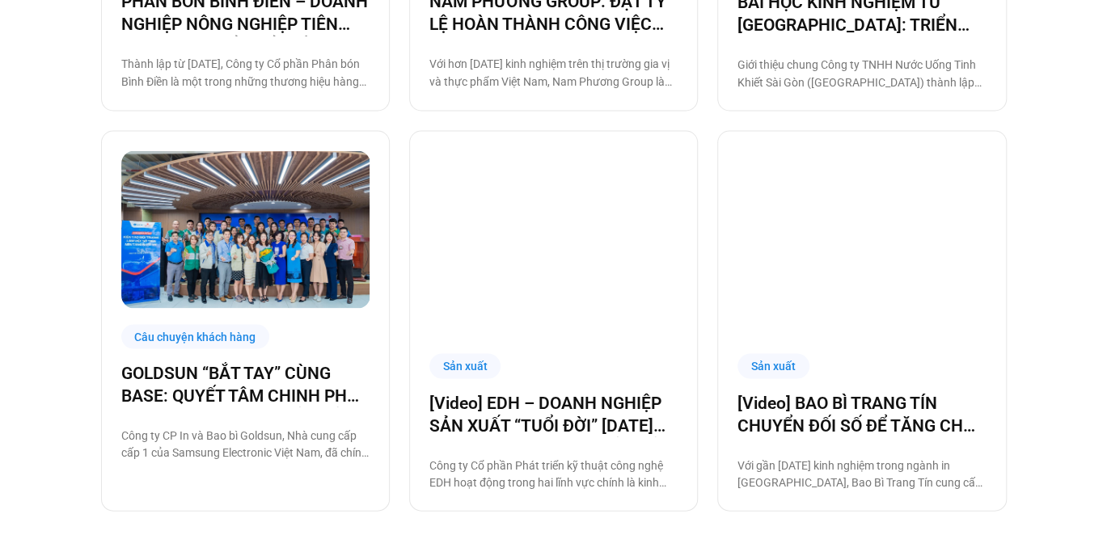
scroll to position [1617, 0]
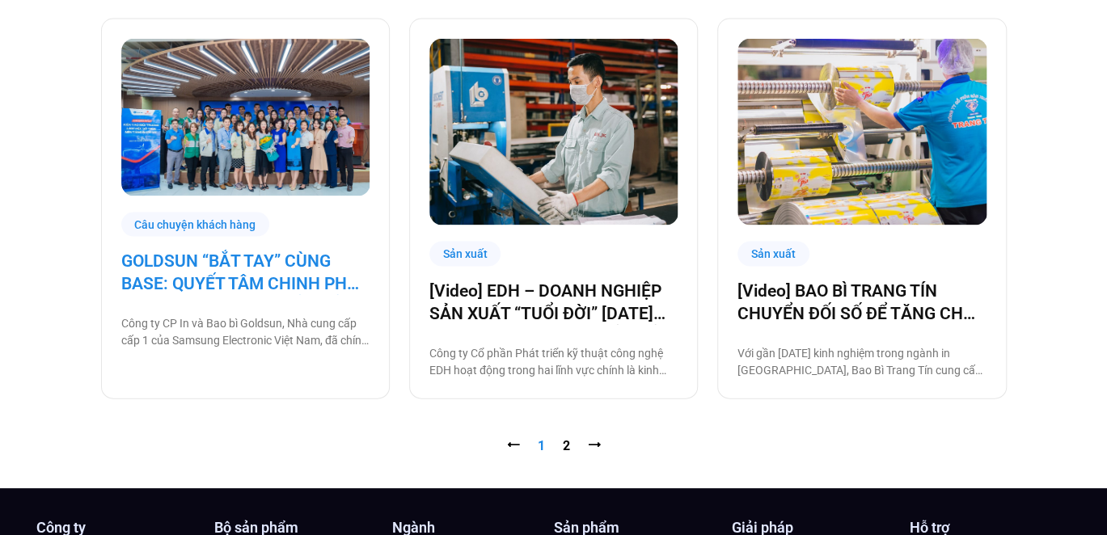
click at [235, 273] on link "GOLDSUN “BẮT TAY” CÙNG BASE: QUYẾT TÂM CHINH PHỤC CHẶNG ĐƯỜNG CHUYỂN ĐỔI SỐ TOÀ…" at bounding box center [245, 272] width 248 height 45
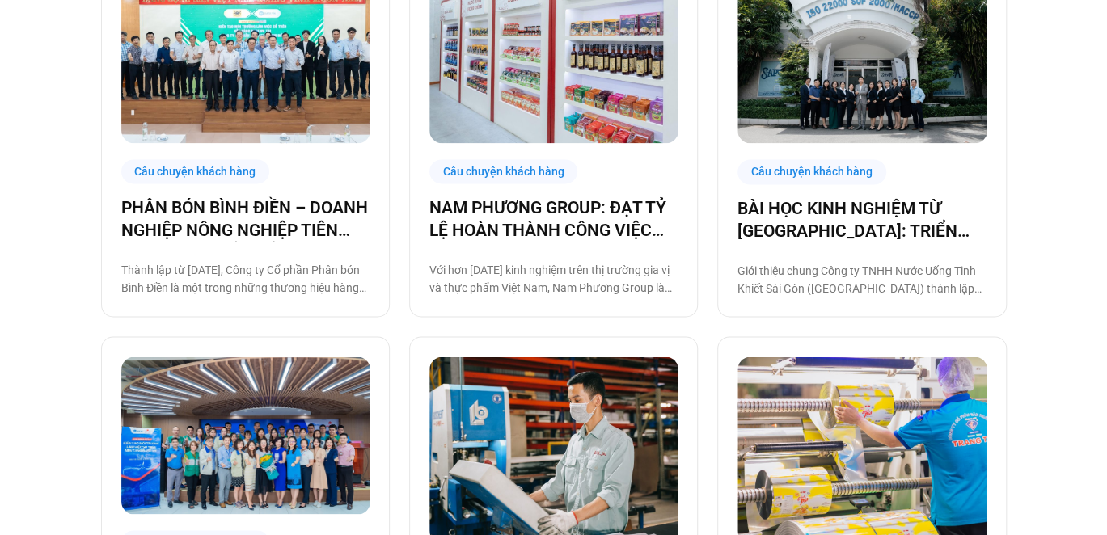
scroll to position [1294, 0]
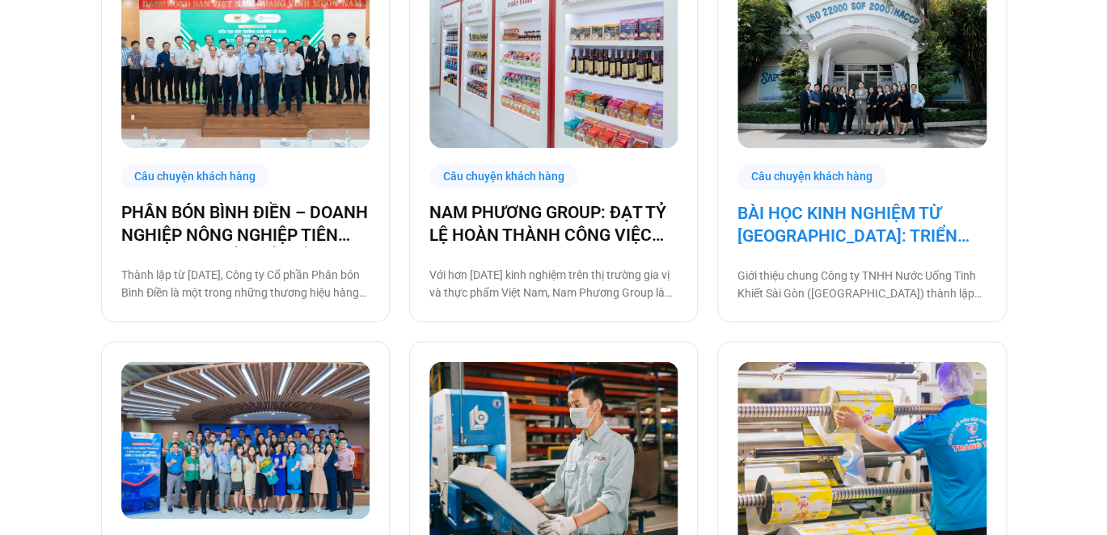
click at [860, 219] on link "BÀI HỌC KINH NGHIỆM TỪ SAPUWA: TRIỂN KHAI CÔNG NGHỆ CHO BA THẾ HỆ NHÂN SỰ" at bounding box center [862, 224] width 248 height 45
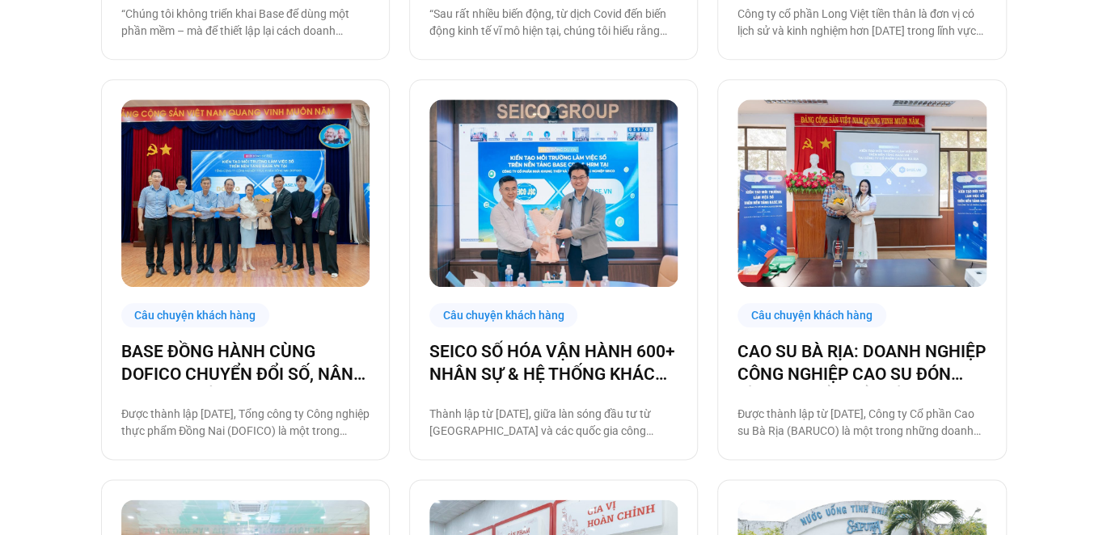
scroll to position [728, 0]
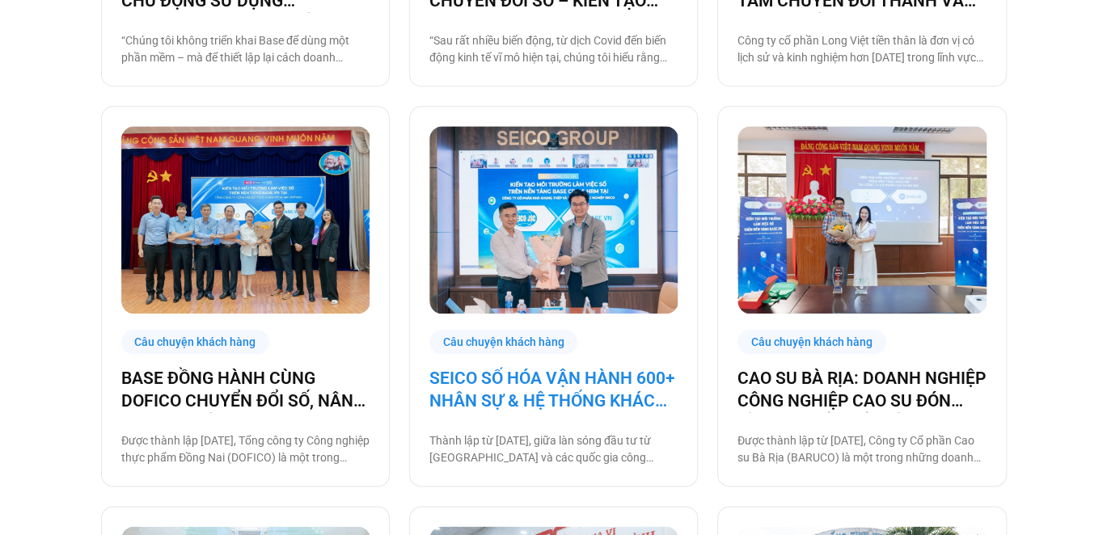
click at [587, 378] on link "SEICO SỐ HÓA VẬN HÀNH 600+ NHÂN SỰ & HỆ THỐNG KHÁCH HÀNG CÙNG BASE.VN" at bounding box center [553, 389] width 248 height 45
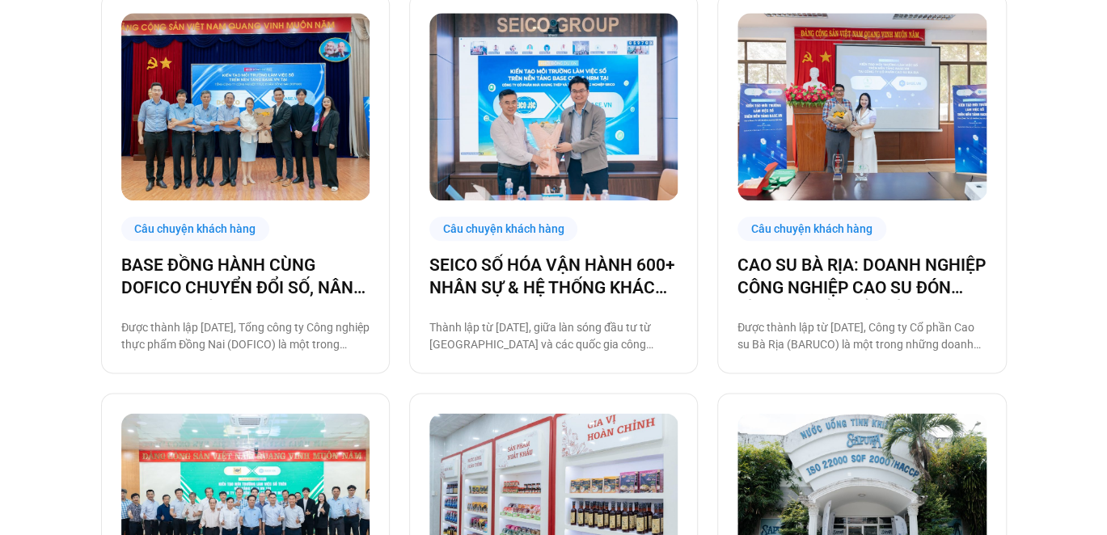
scroll to position [889, 0]
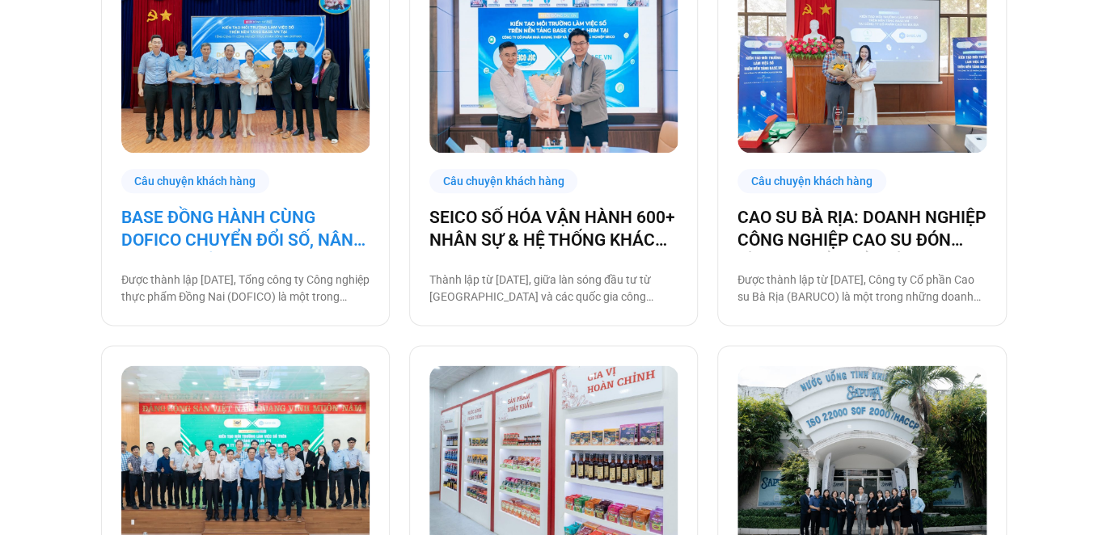
click at [296, 228] on link "BASE ĐỒNG HÀNH CÙNG DOFICO CHUYỂN ĐỔI SỐ, NÂNG CAO VỊ THẾ DOANH NGHIỆP VIỆT" at bounding box center [245, 228] width 248 height 45
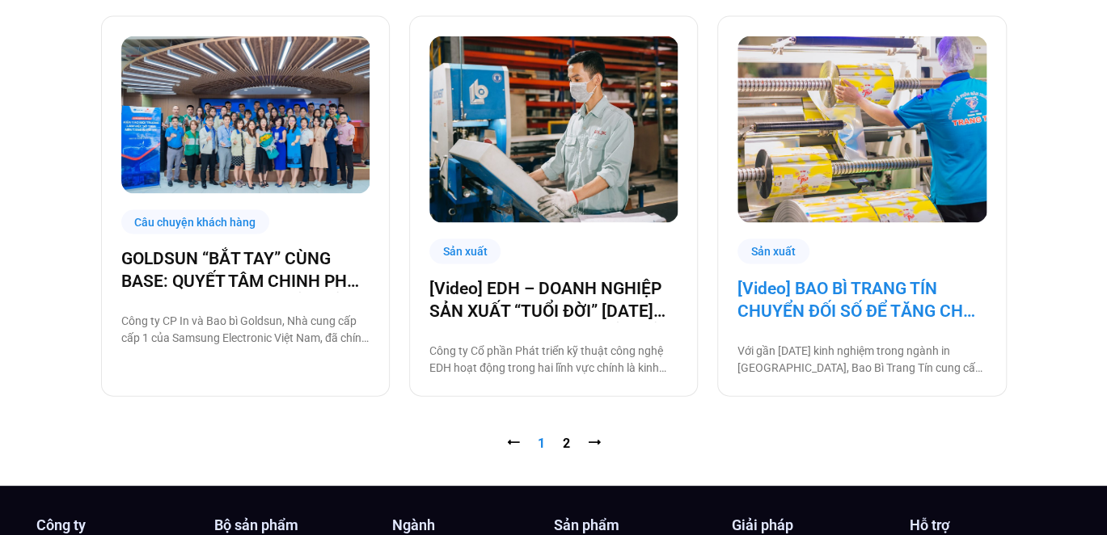
scroll to position [1617, 0]
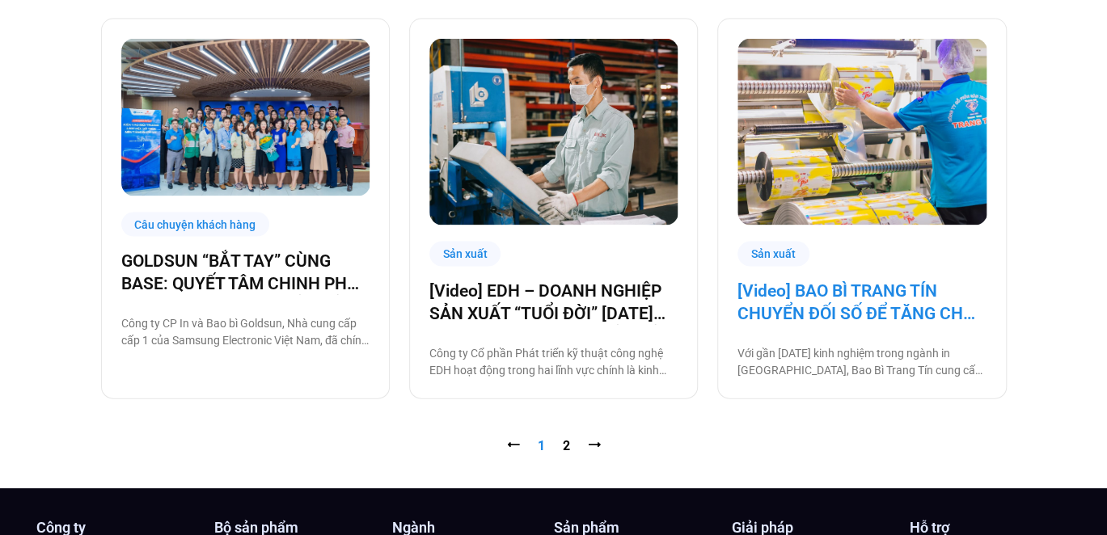
click at [853, 291] on link "[Video] BAO BÌ TRANG TÍN CHUYỂN ĐỐI SỐ ĐỂ TĂNG CHẤT LƯỢNG, GIẢM CHI PHÍ" at bounding box center [862, 302] width 248 height 45
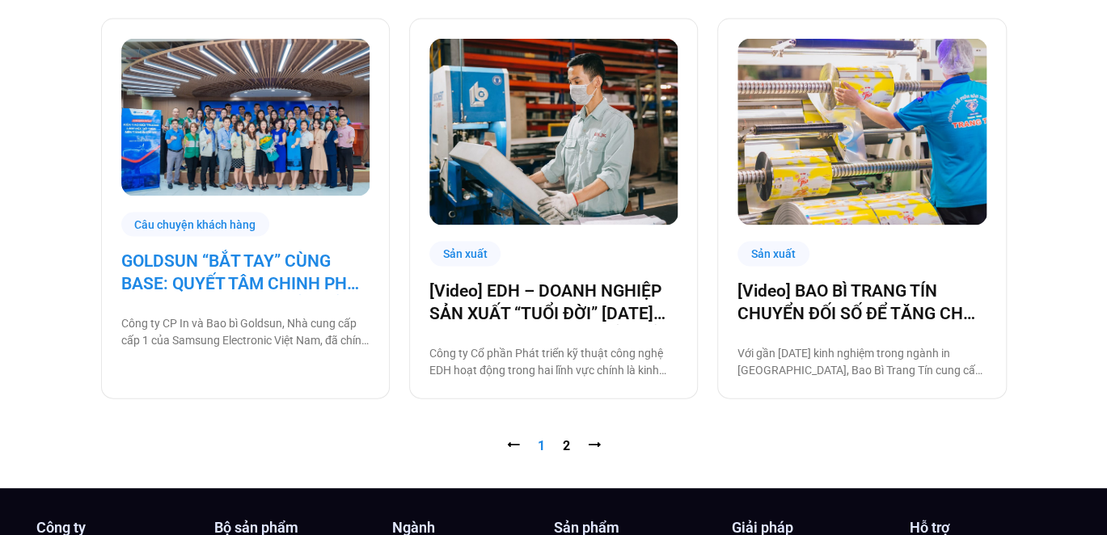
click at [266, 276] on link "GOLDSUN “BẮT TAY” CÙNG BASE: QUYẾT TÂM CHINH PHỤC CHẶNG ĐƯỜNG CHUYỂN ĐỔI SỐ TOÀ…" at bounding box center [245, 272] width 248 height 45
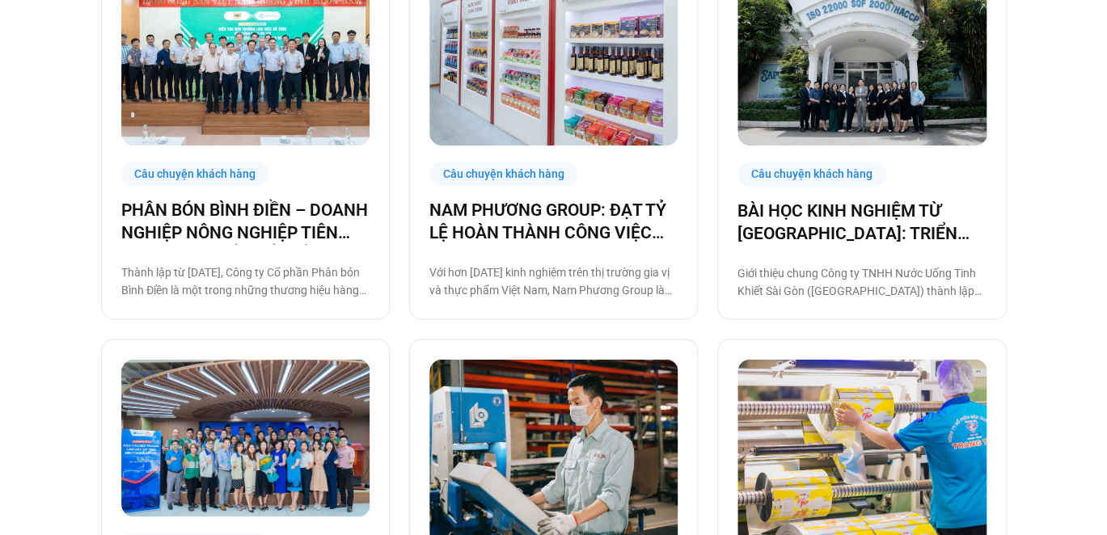
scroll to position [1212, 0]
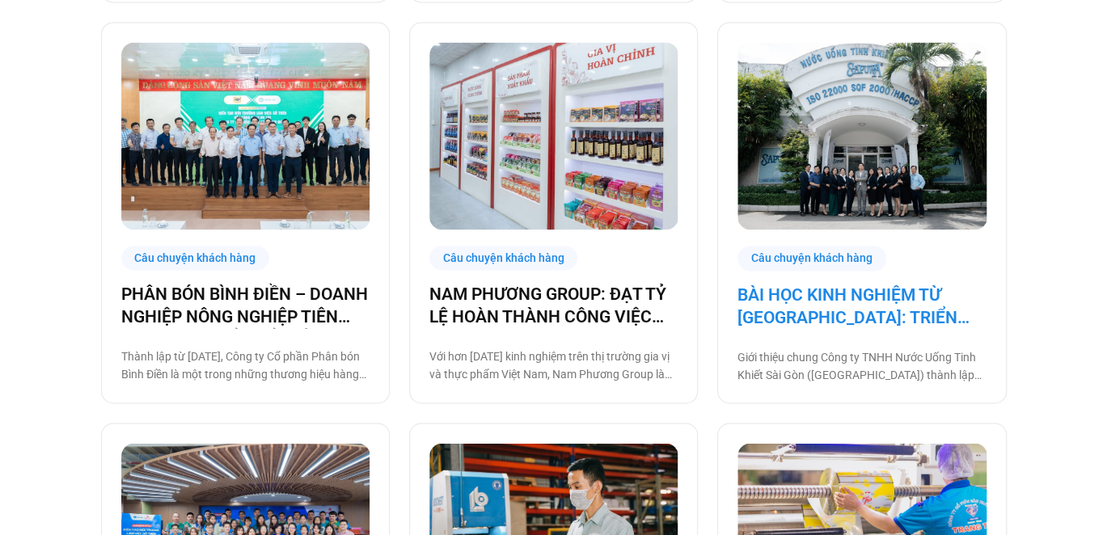
click at [871, 310] on link "BÀI HỌC KINH NGHIỆM TỪ SAPUWA: TRIỂN KHAI CÔNG NGHỆ CHO BA THẾ HỆ NHÂN SỰ" at bounding box center [862, 306] width 248 height 45
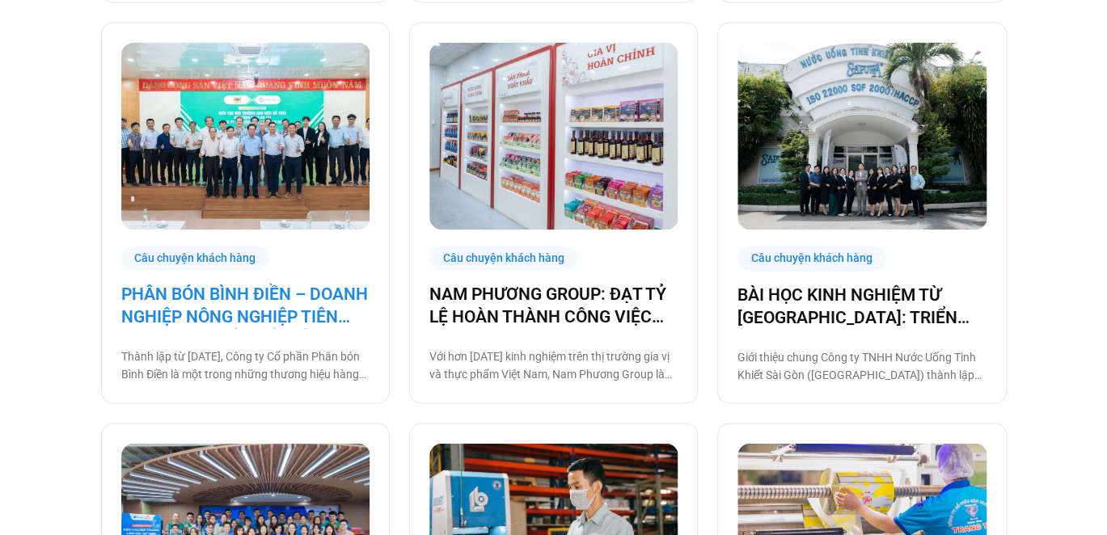
click at [258, 304] on link "PHÂN BÓN BÌNH ĐIỀN – DOANH NGHIỆP NÔNG NGHIỆP TIÊN PHONG CHUYỂN ĐỔI SỐ" at bounding box center [245, 305] width 248 height 45
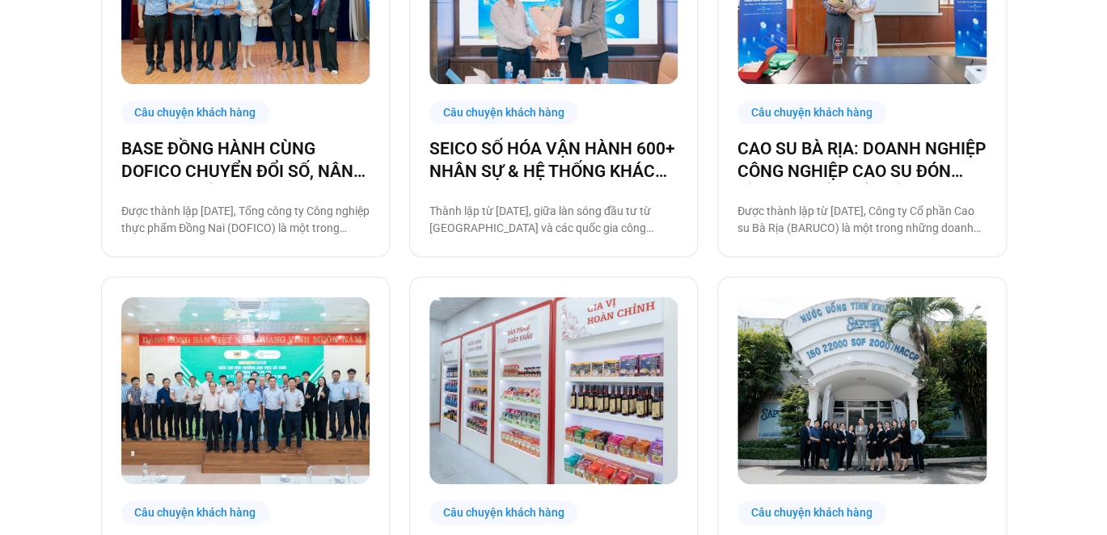
scroll to position [889, 0]
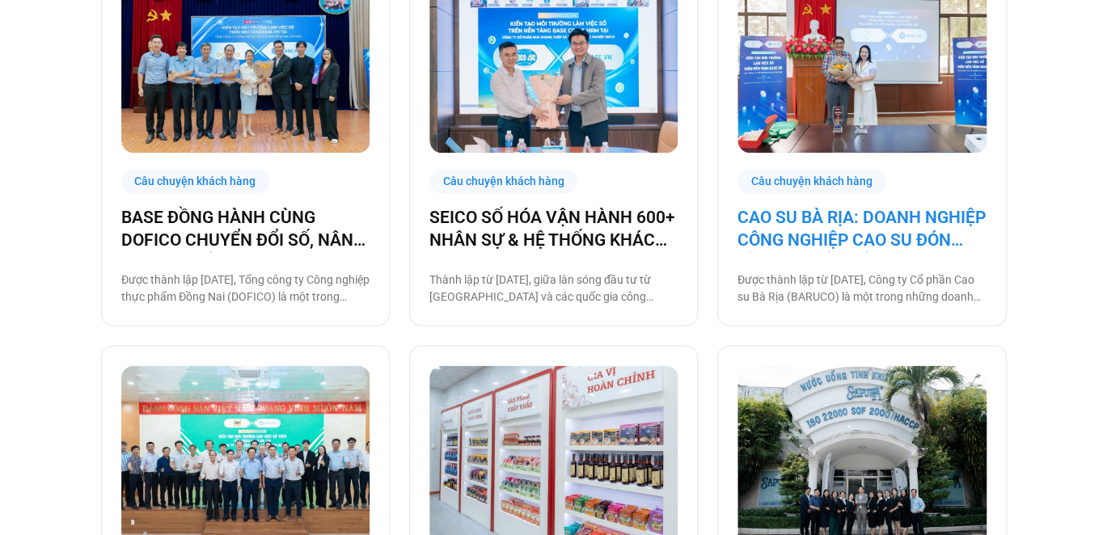
click at [839, 209] on link "CAO SU BÀ RỊA: DOANH NGHIỆP CÔNG NGHIỆP CAO SU ĐÓN ĐẦU CHUYỂN ĐỔI SỐ" at bounding box center [862, 228] width 248 height 45
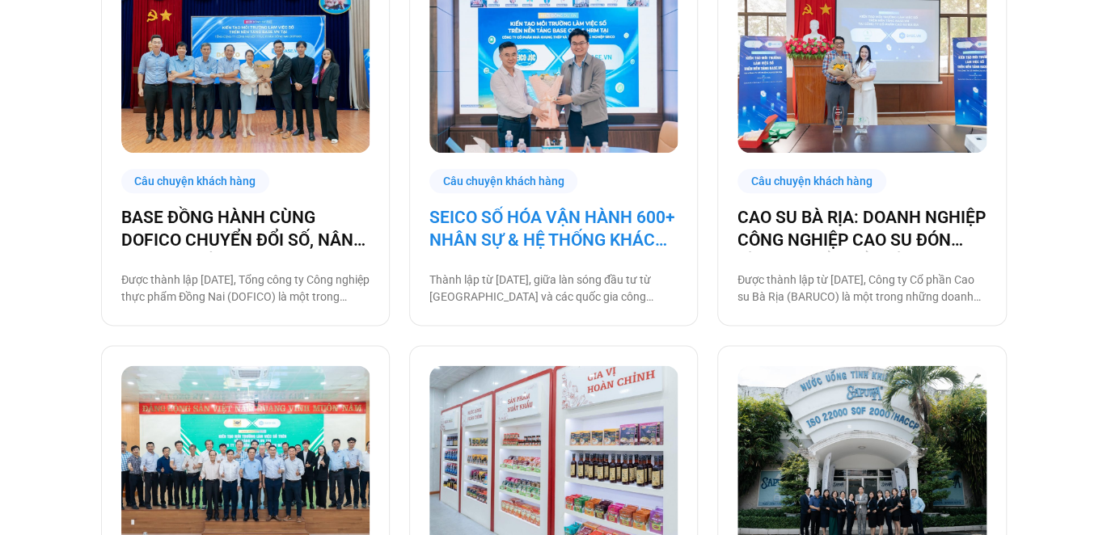
click at [579, 227] on link "SEICO SỐ HÓA VẬN HÀNH 600+ NHÂN SỰ & HỆ THỐNG KHÁCH HÀNG CÙNG BASE.VN" at bounding box center [553, 228] width 248 height 45
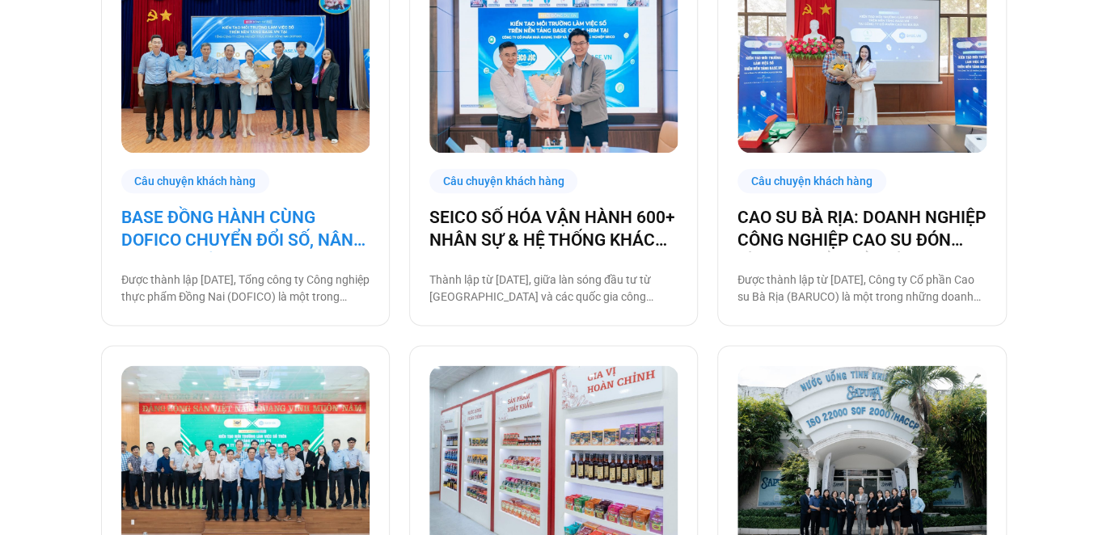
click at [303, 231] on link "BASE ĐỒNG HÀNH CÙNG DOFICO CHUYỂN ĐỔI SỐ, NÂNG CAO VỊ THẾ DOANH NGHIỆP VIỆT" at bounding box center [245, 228] width 248 height 45
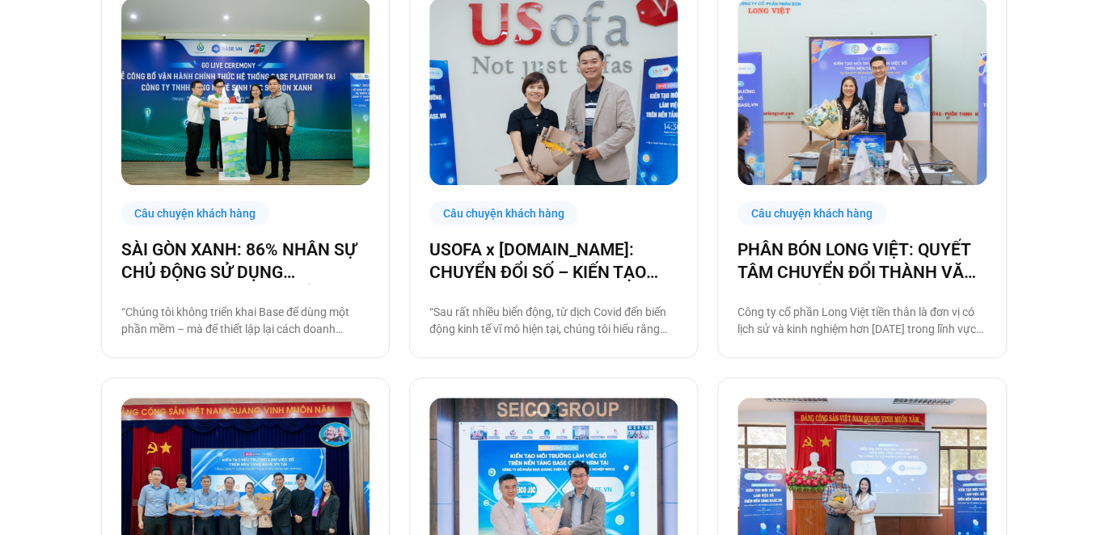
scroll to position [404, 0]
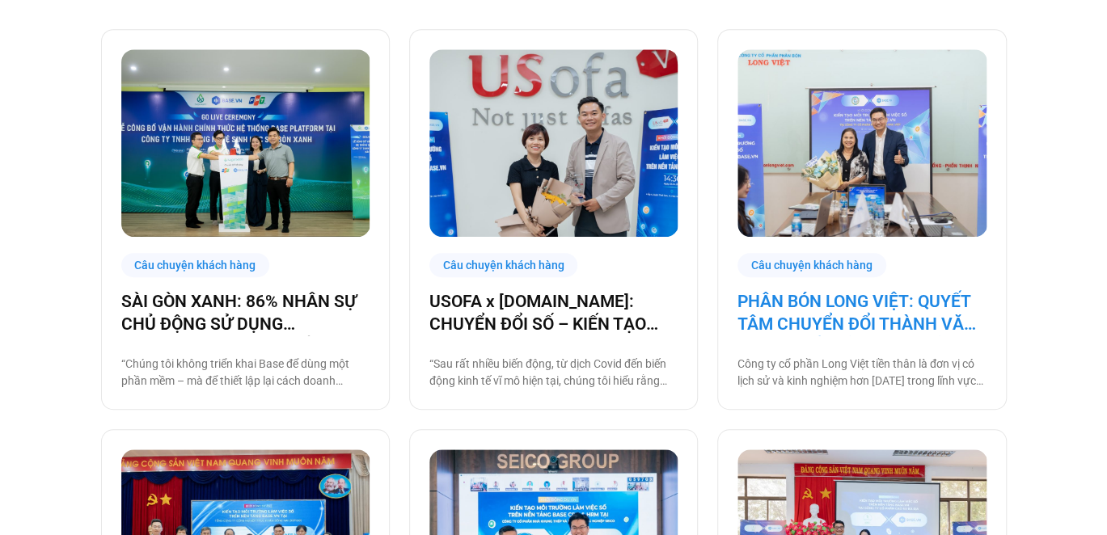
click at [849, 319] on link "PHÂN BÓN LONG VIỆT: QUYẾT TÂM CHUYỂN ĐỔI THÀNH VĂN PHÒNG SỐ, GIẢM CÁC THỦ TỤC G…" at bounding box center [862, 312] width 248 height 45
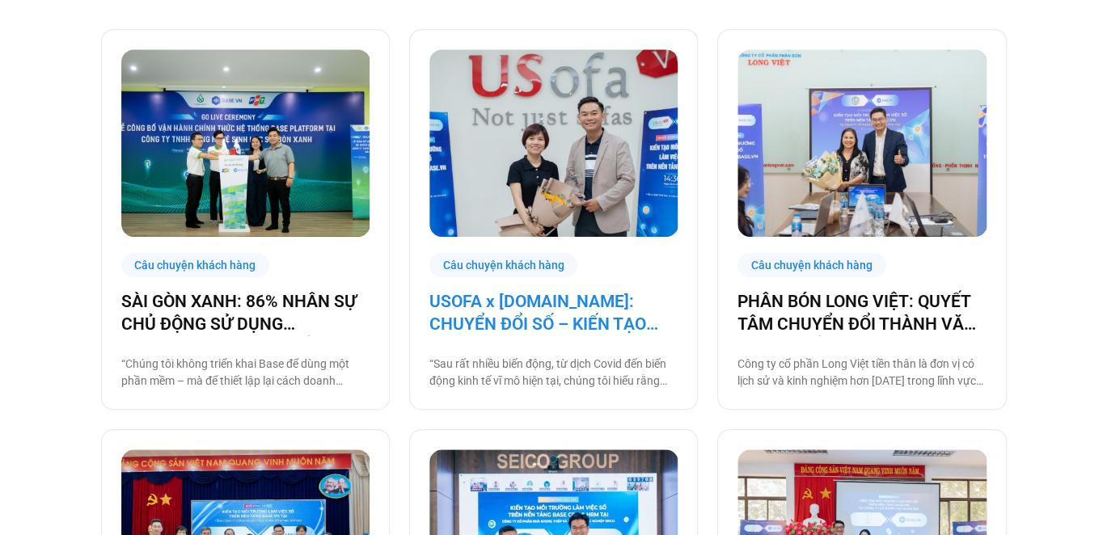
click at [577, 327] on link "USOFA x BASE.VN: CHUYỂN ĐỔI SỐ – KIẾN TẠO NỘI LỰC CHINH PHỤC THỊ TRƯỜNG QUỐC TẾ" at bounding box center [553, 312] width 248 height 45
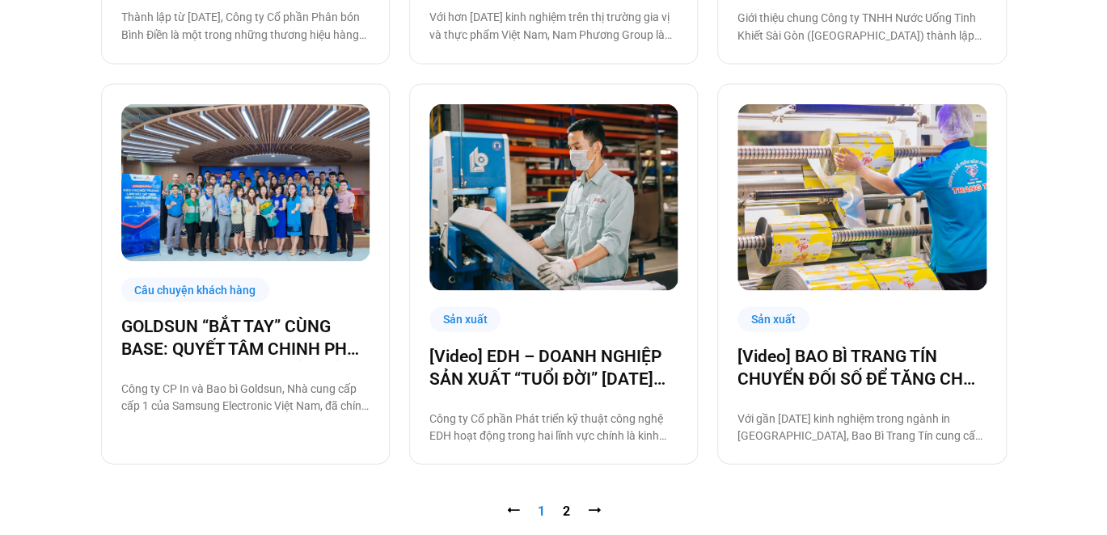
scroll to position [1941, 0]
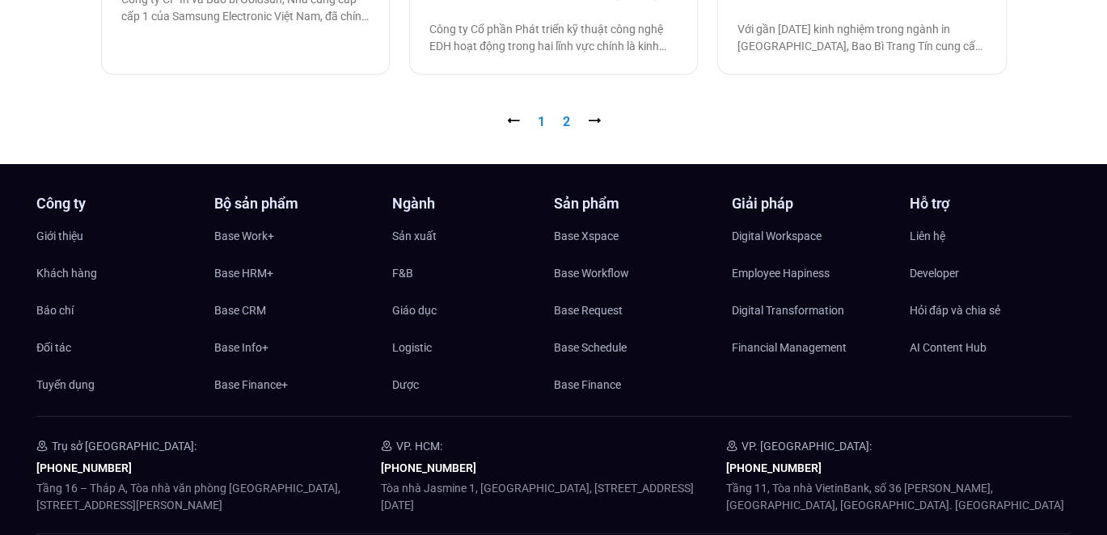
click at [568, 125] on link "Trang 2" at bounding box center [566, 121] width 7 height 15
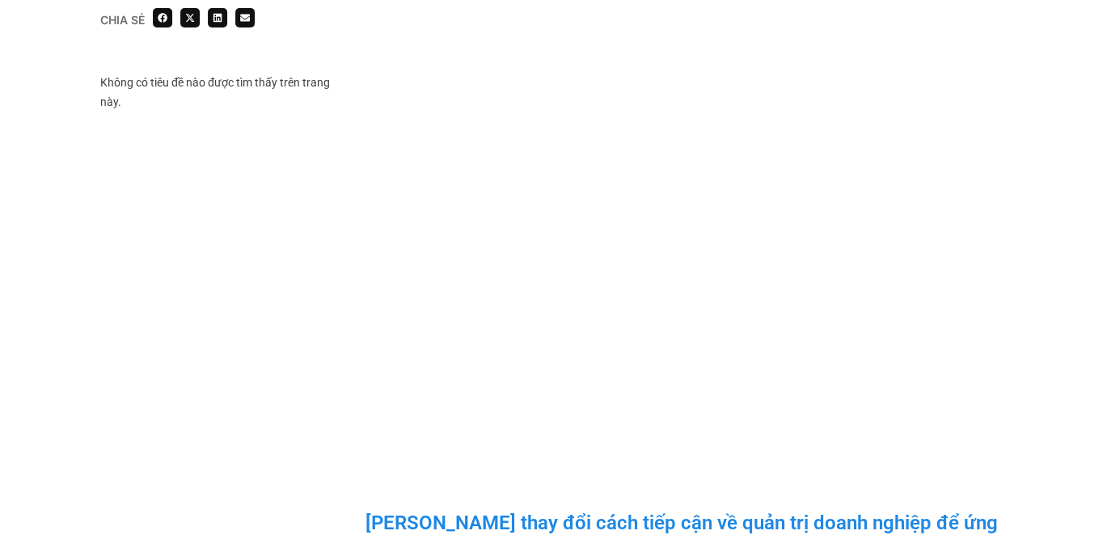
scroll to position [2507, 0]
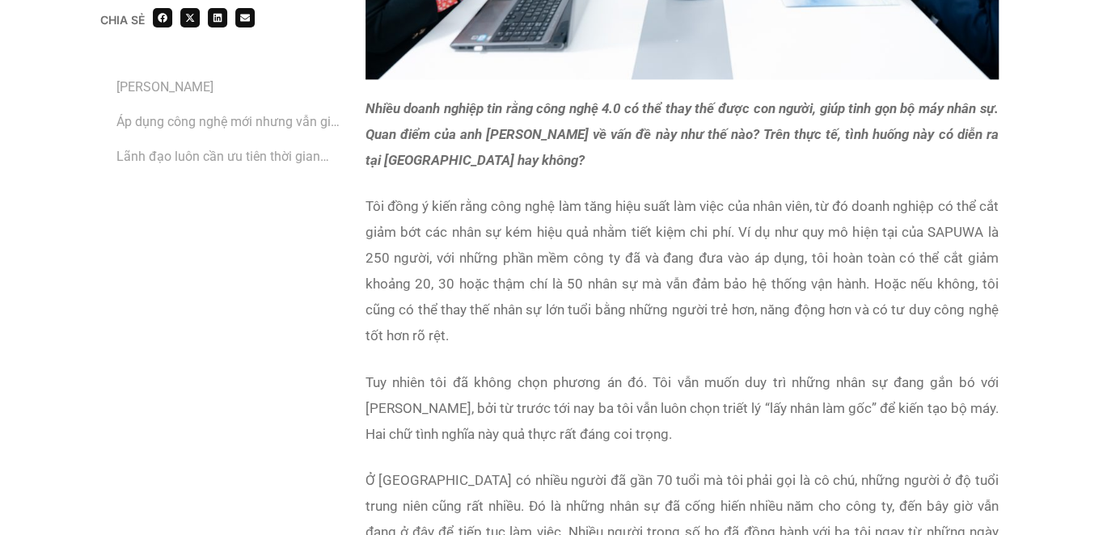
scroll to position [4448, 0]
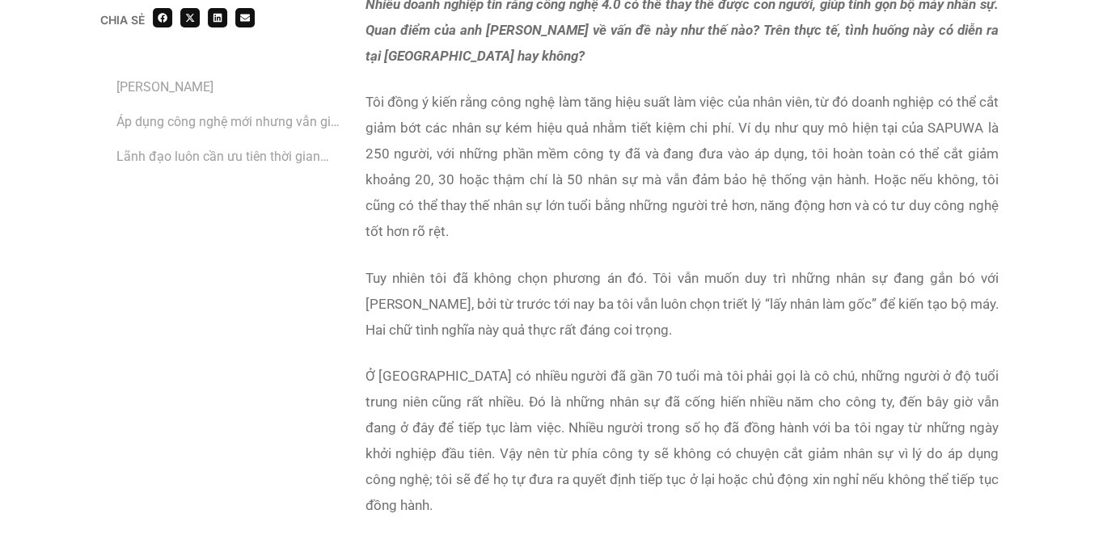
click at [803, 178] on p "Tôi đồng ý kiến rằng công nghệ làm tăng hiệu suất làm việc của nhân viên, từ đó…" at bounding box center [682, 166] width 633 height 155
click at [785, 131] on span "Tôi đồng ý kiến rằng công nghệ làm tăng hiệu suất làm việc của nhân viên, từ đó…" at bounding box center [682, 167] width 633 height 146
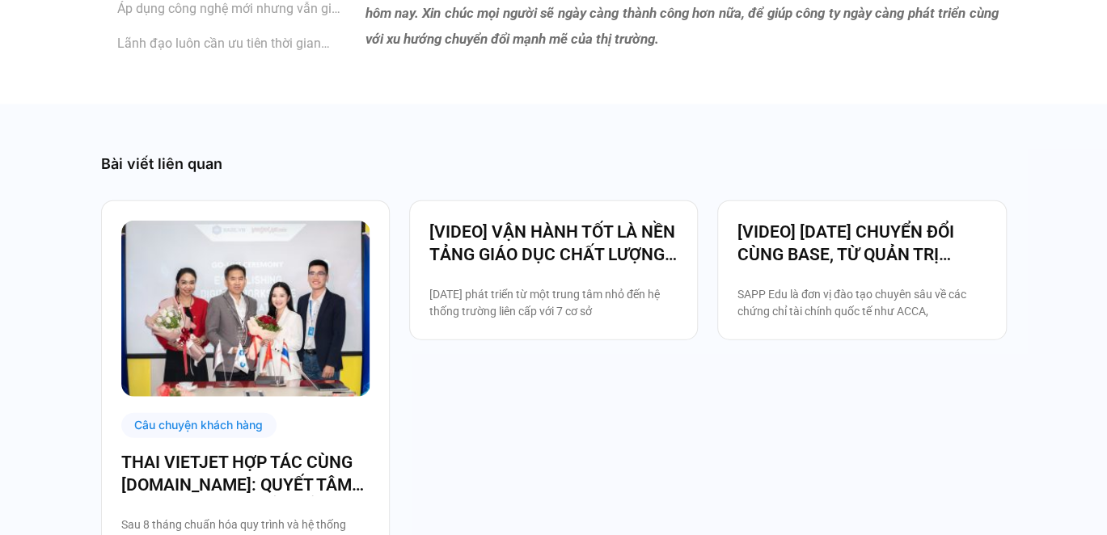
scroll to position [8330, 0]
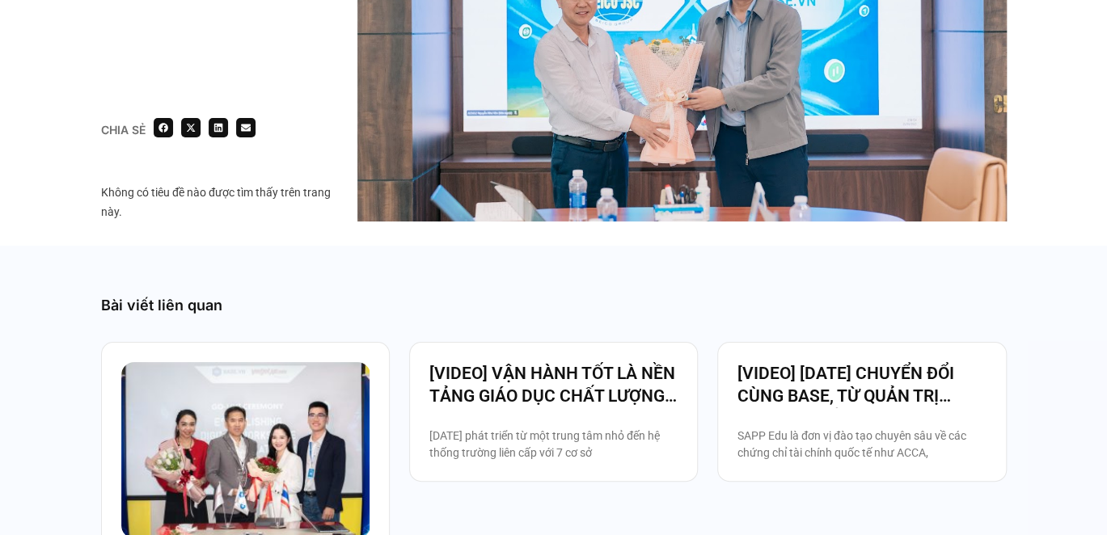
scroll to position [3235, 0]
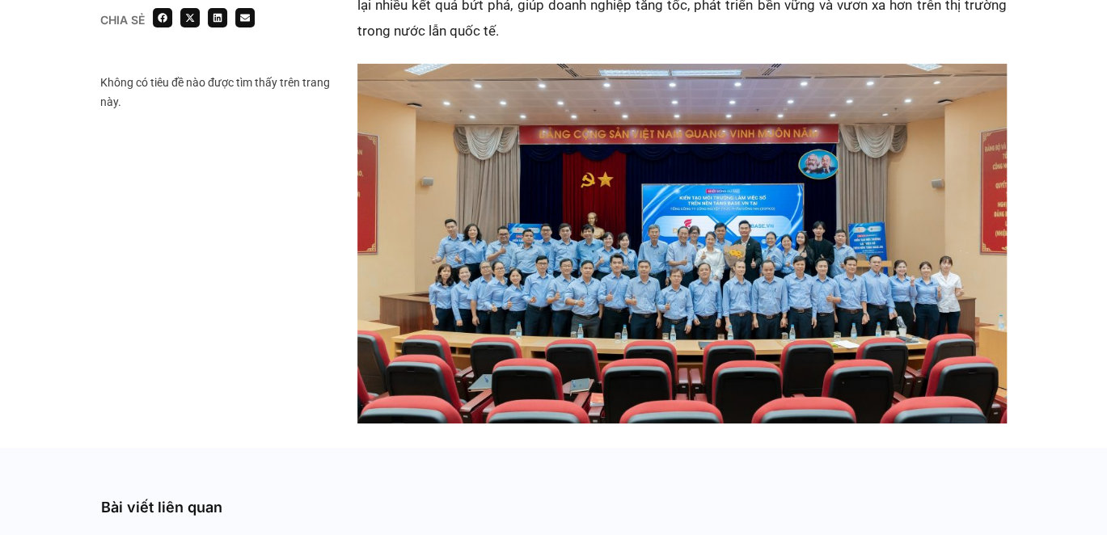
scroll to position [2830, 0]
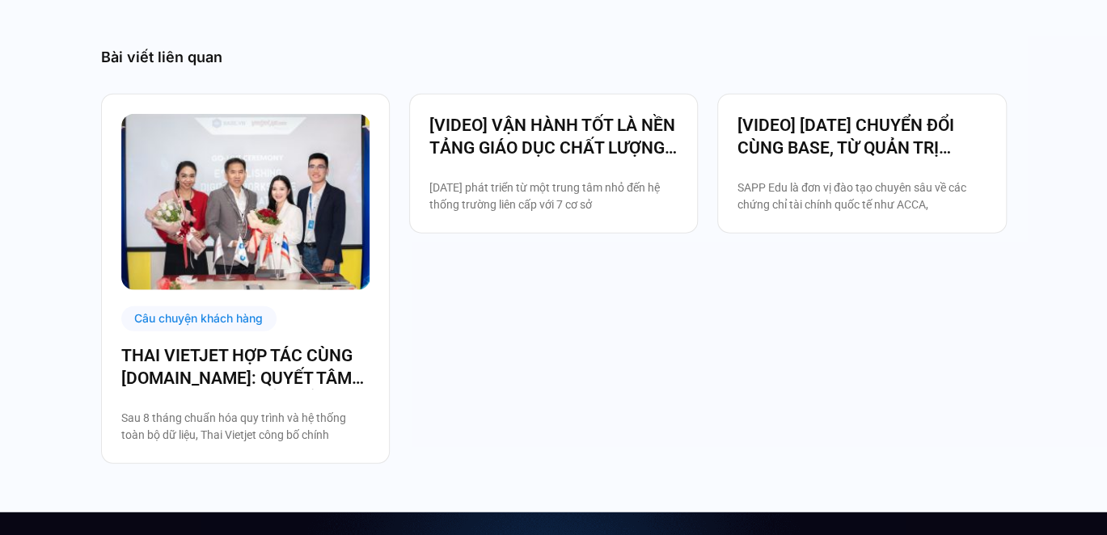
scroll to position [1536, 0]
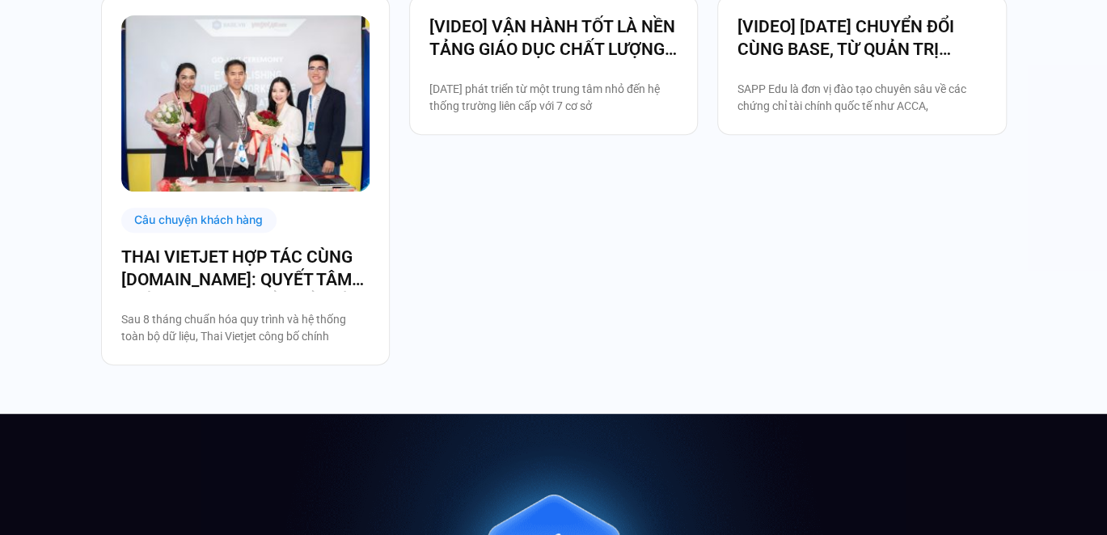
scroll to position [3559, 0]
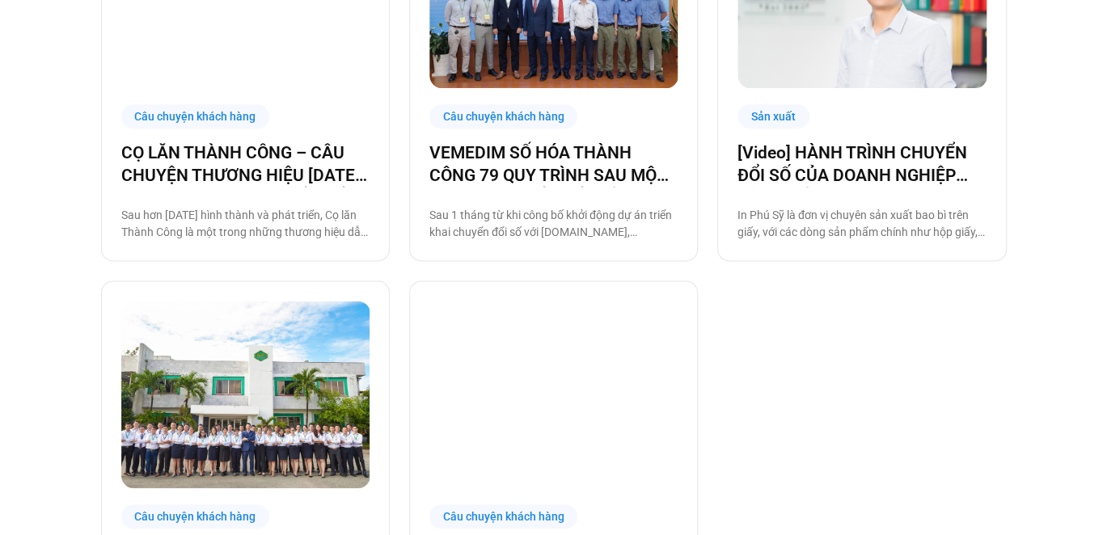
scroll to position [889, 0]
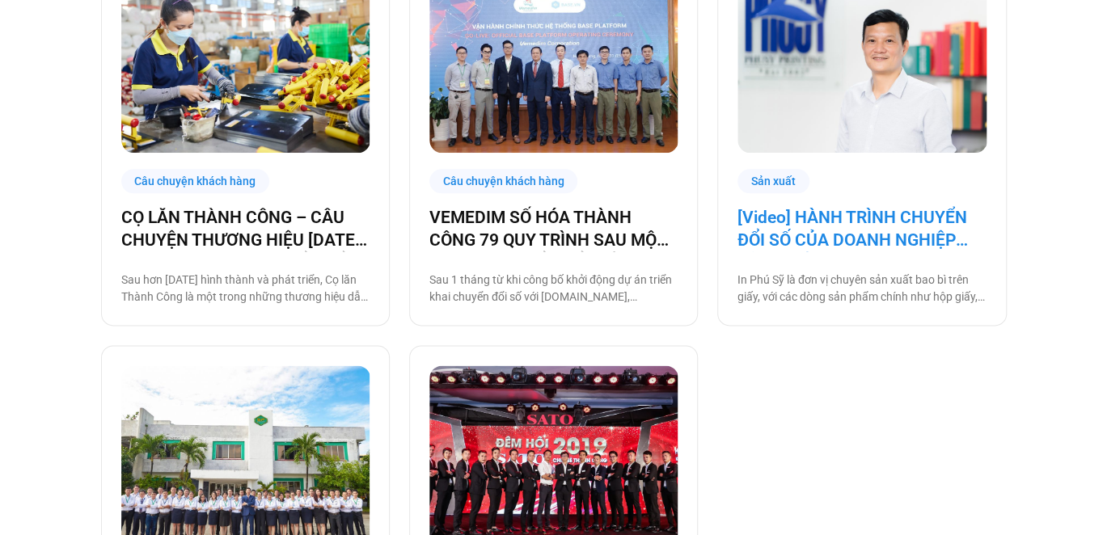
click at [853, 243] on link "[Video] HÀNH TRÌNH CHUYỂN ĐỔI SỐ CỦA DOANH NGHIỆP SẢN XUẤT IN PHÚ SỸ" at bounding box center [862, 228] width 248 height 45
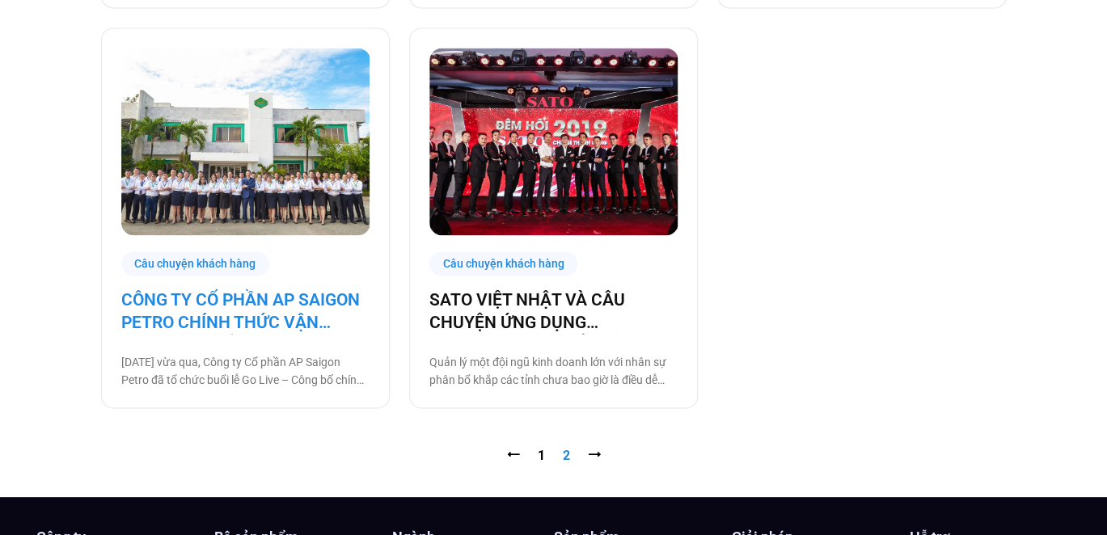
scroll to position [1212, 0]
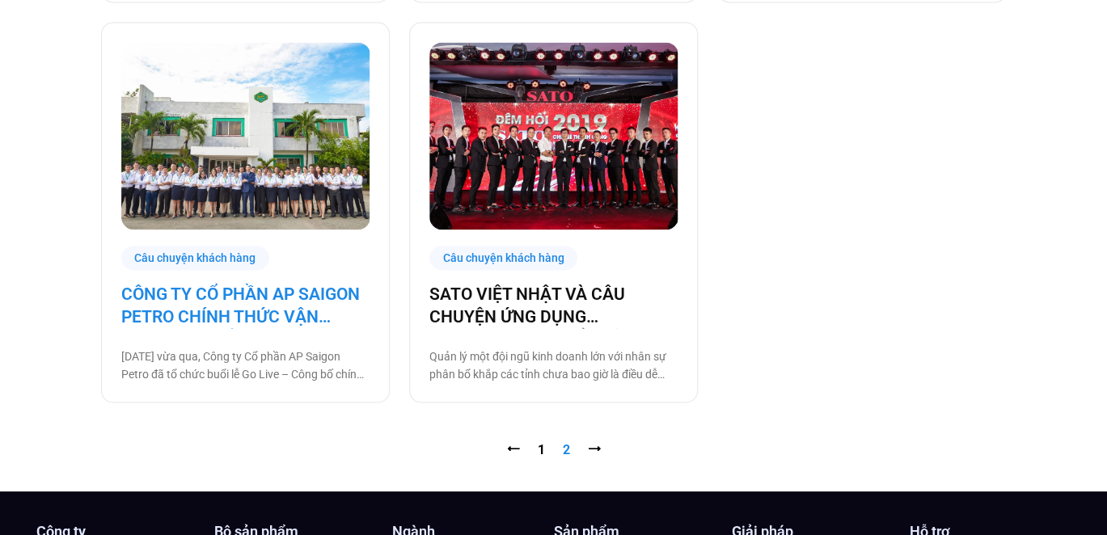
click at [277, 313] on link "CÔNG TY CỔ PHẦN AP SAIGON PETRO CHÍNH THỨC VẬN HÀNH TRÊN NỀN TẢNG [DOMAIN_NAME]" at bounding box center [245, 305] width 248 height 45
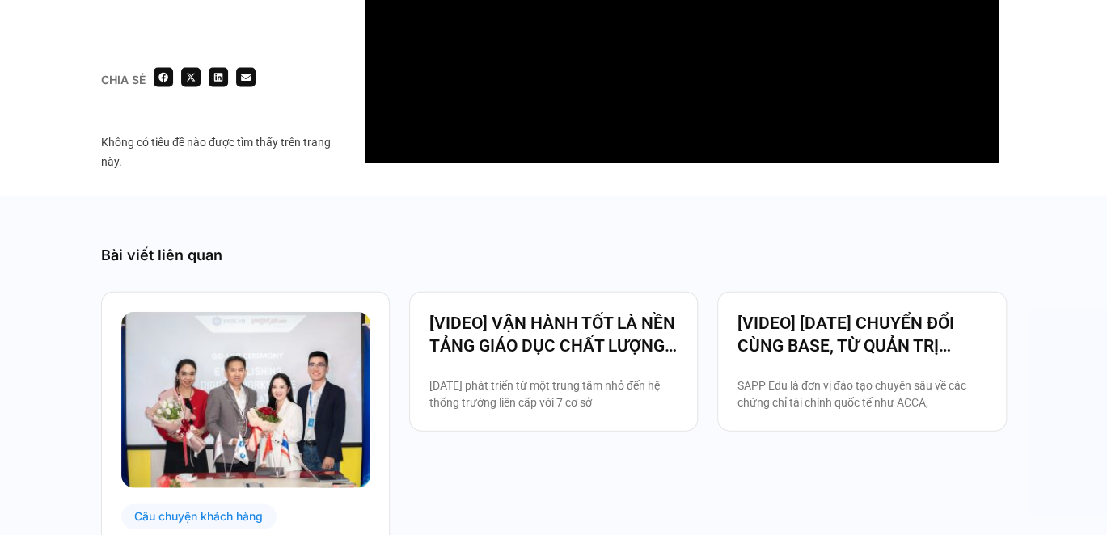
scroll to position [2022, 0]
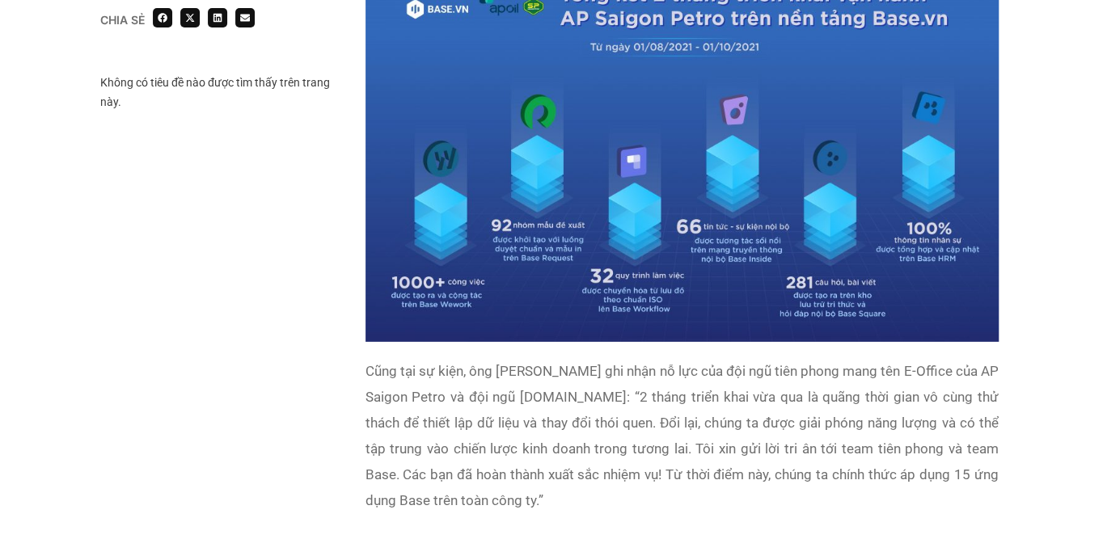
scroll to position [2588, 0]
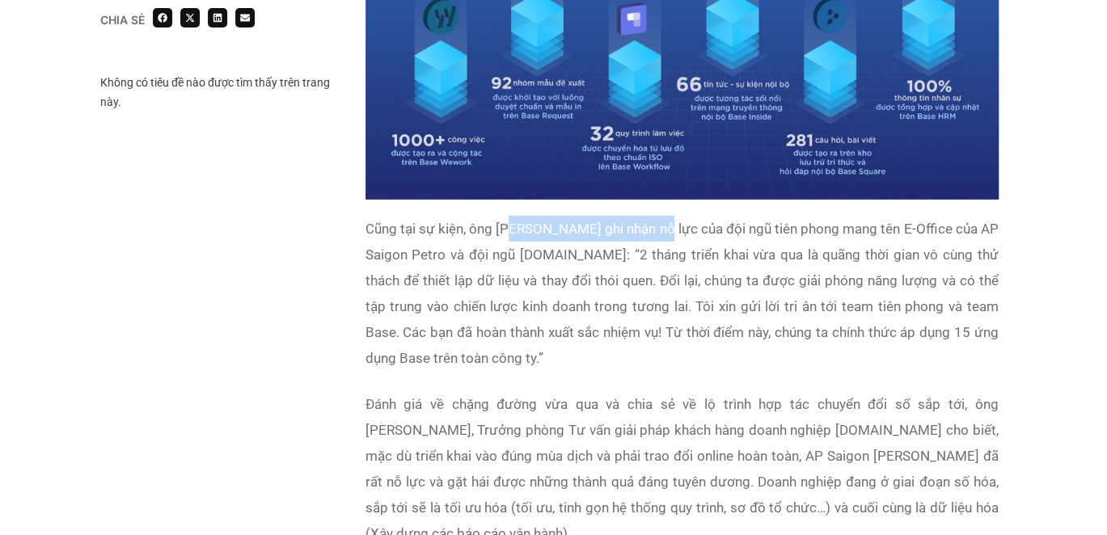
drag, startPoint x: 554, startPoint y: 181, endPoint x: 656, endPoint y: 184, distance: 102.0
click at [666, 216] on p "Cũng tại sự kiện, ông Nguyễn Bảo Trung ghi nhận nỗ lực của đội ngũ tiên phong m…" at bounding box center [682, 293] width 633 height 155
click at [641, 216] on p "Cũng tại sự kiện, ông Nguyễn Bảo Trung ghi nhận nỗ lực của đội ngũ tiên phong m…" at bounding box center [682, 293] width 633 height 155
drag, startPoint x: 611, startPoint y: 177, endPoint x: 495, endPoint y: 180, distance: 115.7
click at [495, 216] on p "Cũng tại sự kiện, ông Nguyễn Bảo Trung ghi nhận nỗ lực của đội ngũ tiên phong m…" at bounding box center [682, 293] width 633 height 155
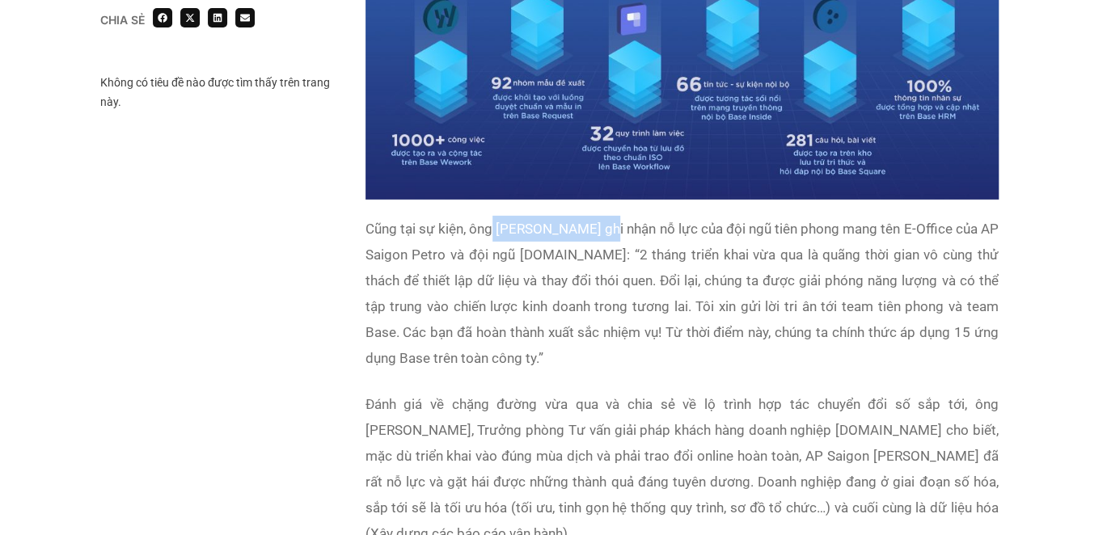
copy p "Nguyễn Bảo Trung"
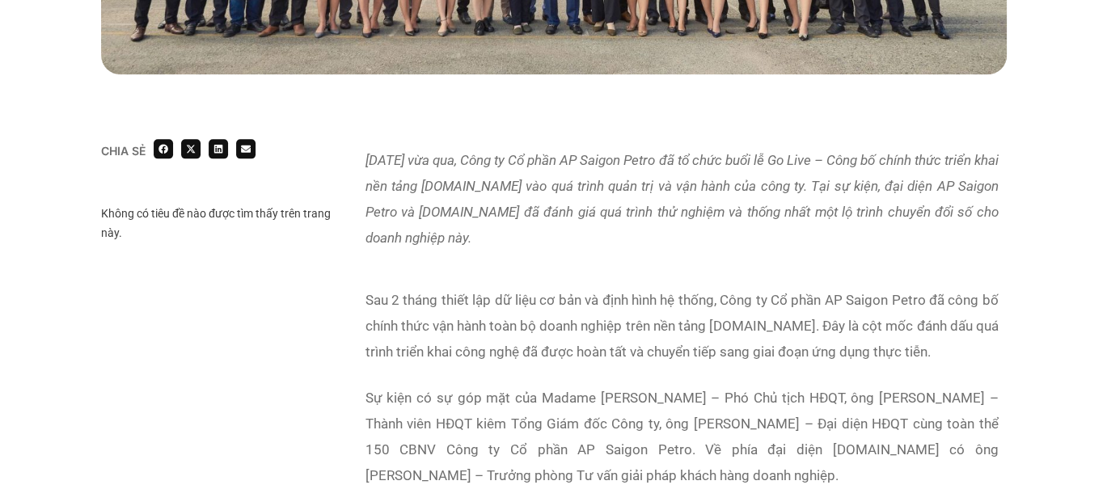
scroll to position [1027, 0]
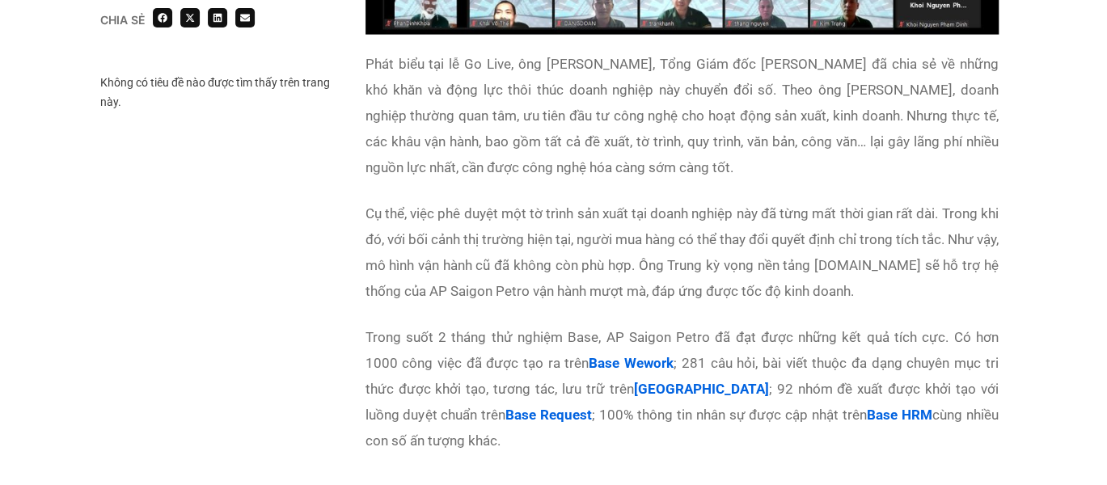
click at [698, 239] on p "Cụ thể, việc phê duyệt một tờ trình sản xuất tại doanh nghiệp này đã từng mất t…" at bounding box center [682, 253] width 633 height 104
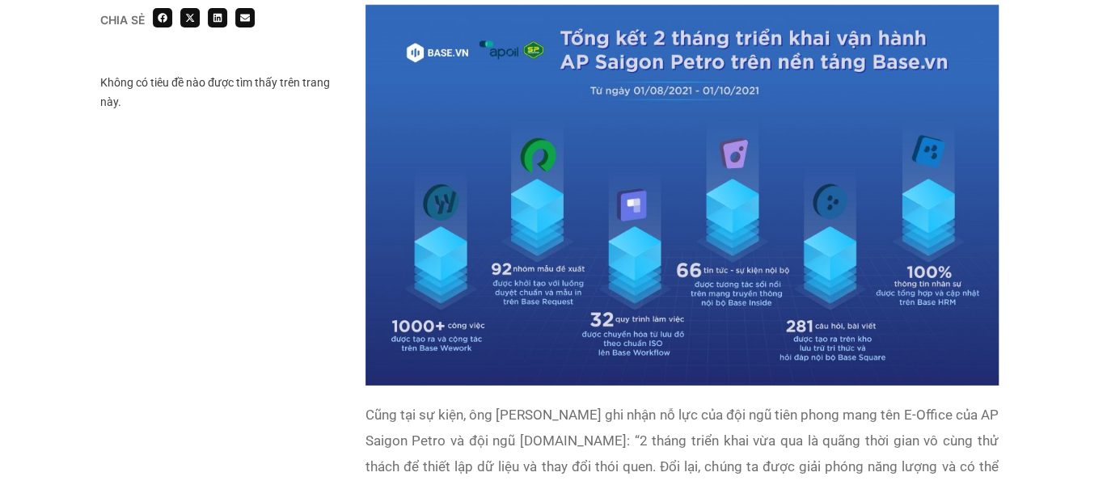
scroll to position [2645, 0]
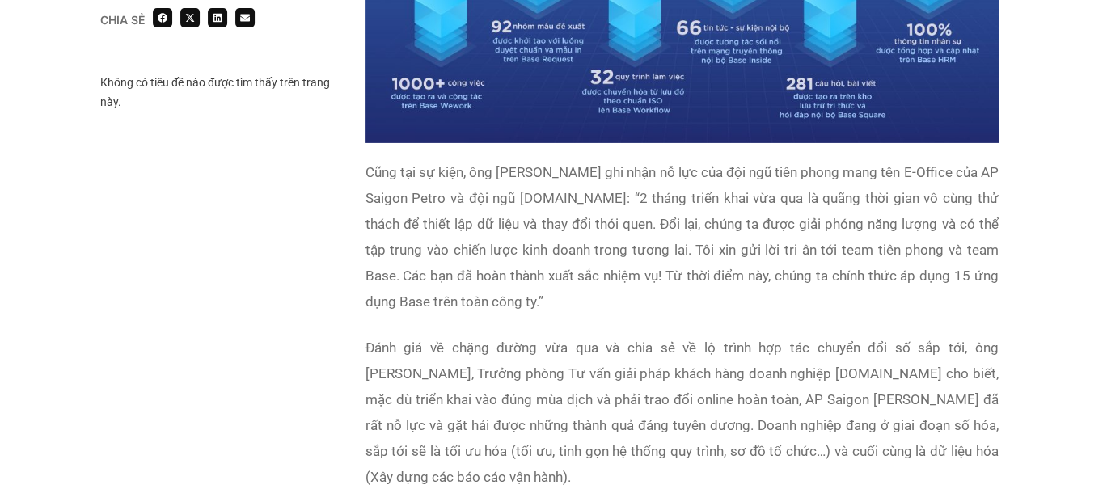
click at [671, 207] on p "Cũng tại sự kiện, ông Nguyễn Bảo Trung ghi nhận nỗ lực của đội ngũ tiên phong m…" at bounding box center [682, 236] width 633 height 155
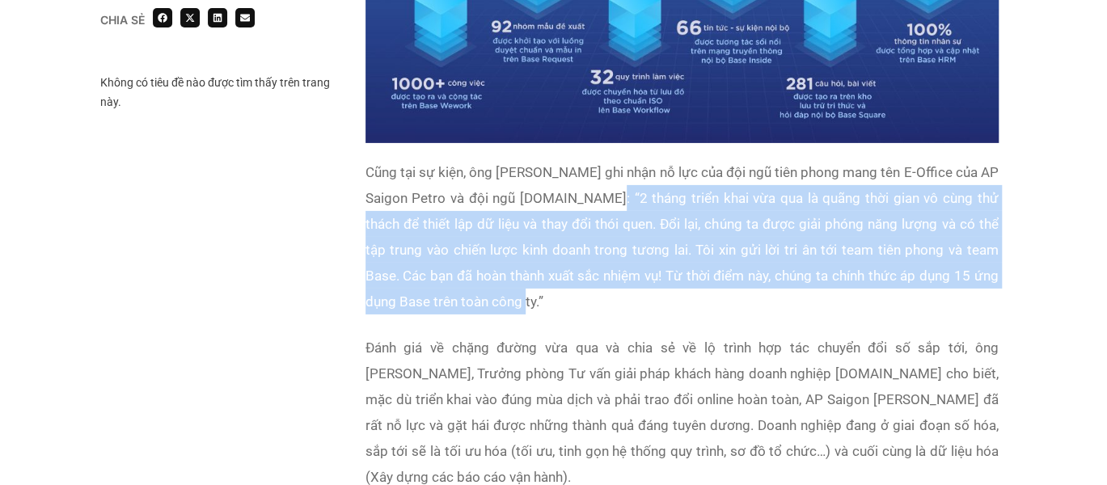
drag, startPoint x: 598, startPoint y: 149, endPoint x: 468, endPoint y: 252, distance: 165.2
click at [468, 252] on p "Cũng tại sự kiện, ông Nguyễn Bảo Trung ghi nhận nỗ lực của đội ngũ tiên phong m…" at bounding box center [682, 236] width 633 height 155
copy p "2 tháng triển khai vừa qua là quãng thời gian vô cùng thử thách để thiết lập dữ…"
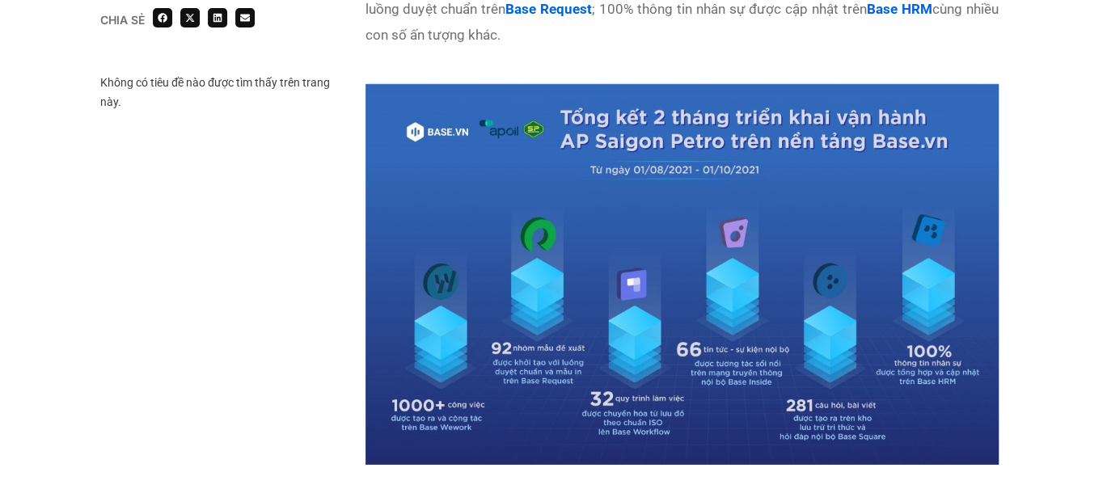
scroll to position [2160, 0]
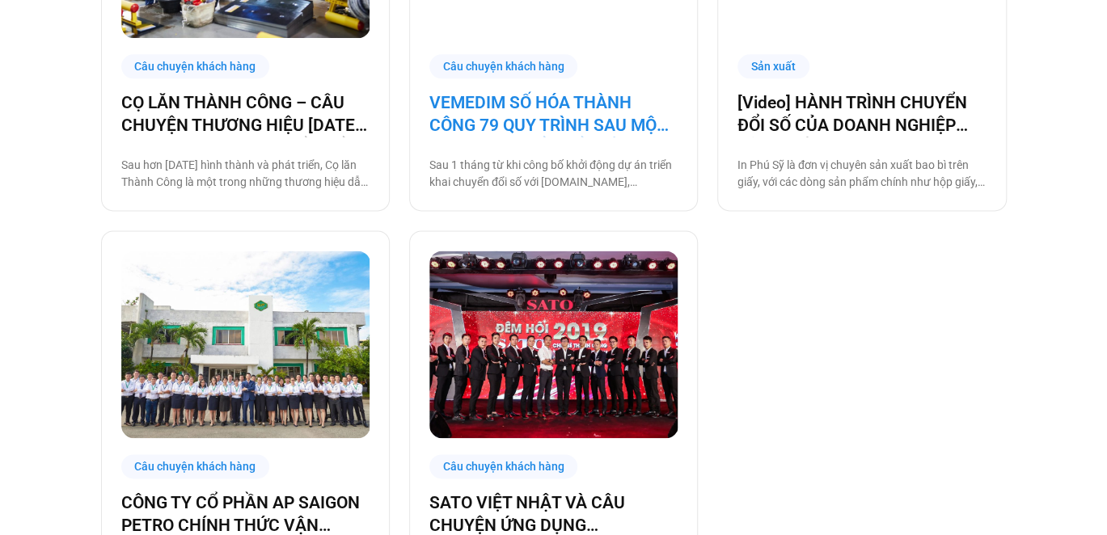
scroll to position [889, 0]
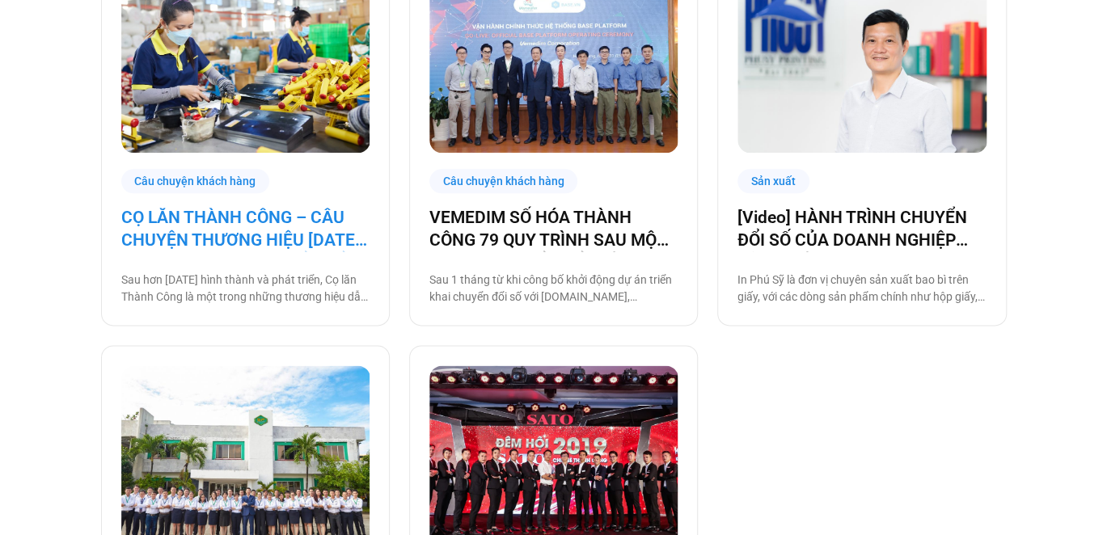
click at [310, 229] on link "CỌ LĂN THÀNH CÔNG – CÂU CHUYỆN THƯƠNG HIỆU [DATE] VÀ HÀNH TRÌNH CHUYỂN ĐỔI SỐ C…" at bounding box center [245, 228] width 248 height 45
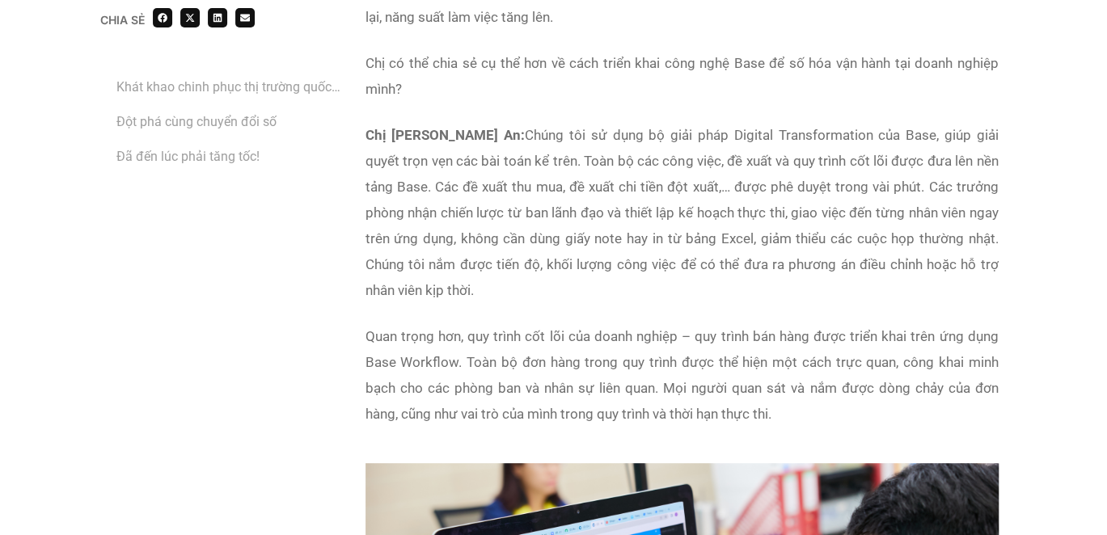
scroll to position [3316, 0]
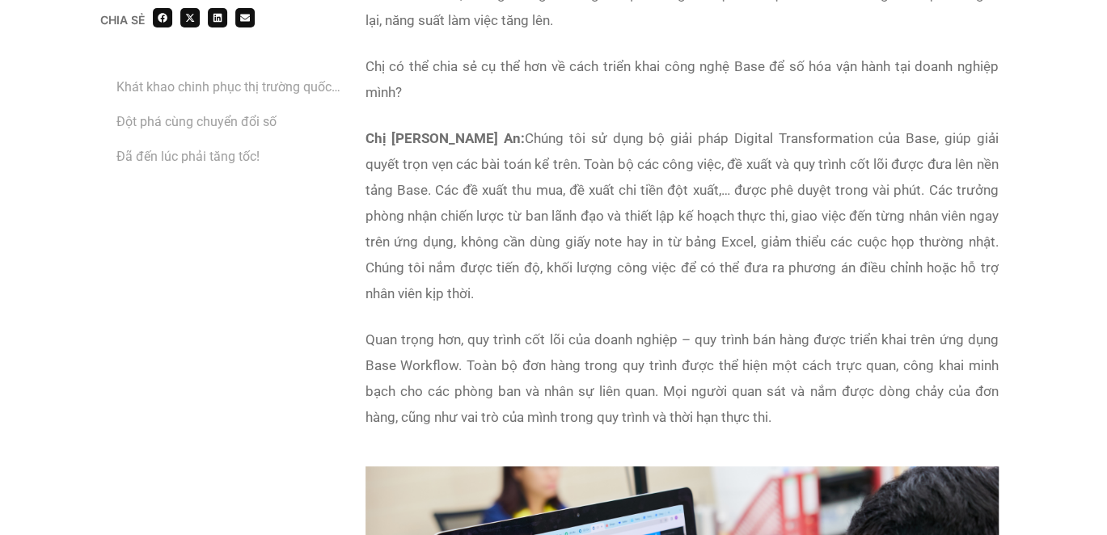
click at [673, 201] on p "Chị [PERSON_NAME] An: Chúng tôi sử dụng bộ giải pháp Digital Transformation của…" at bounding box center [682, 215] width 633 height 181
copy p "Chúng tôi sử dụng bộ giải pháp Digital Transformation của Base, giúp giải quyết…"
drag, startPoint x: 478, startPoint y: 272, endPoint x: 513, endPoint y: 109, distance: 166.3
click at [513, 125] on p "Chị Huỳnh Thị Thùy An: Chúng tôi sử dụng bộ giải pháp Digital Transformation củ…" at bounding box center [682, 215] width 633 height 181
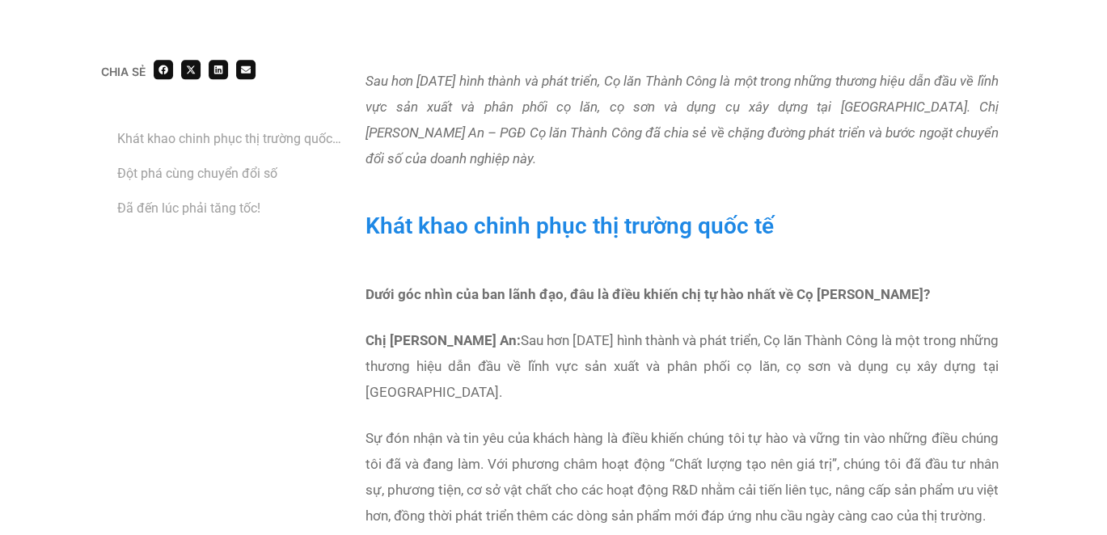
scroll to position [1051, 0]
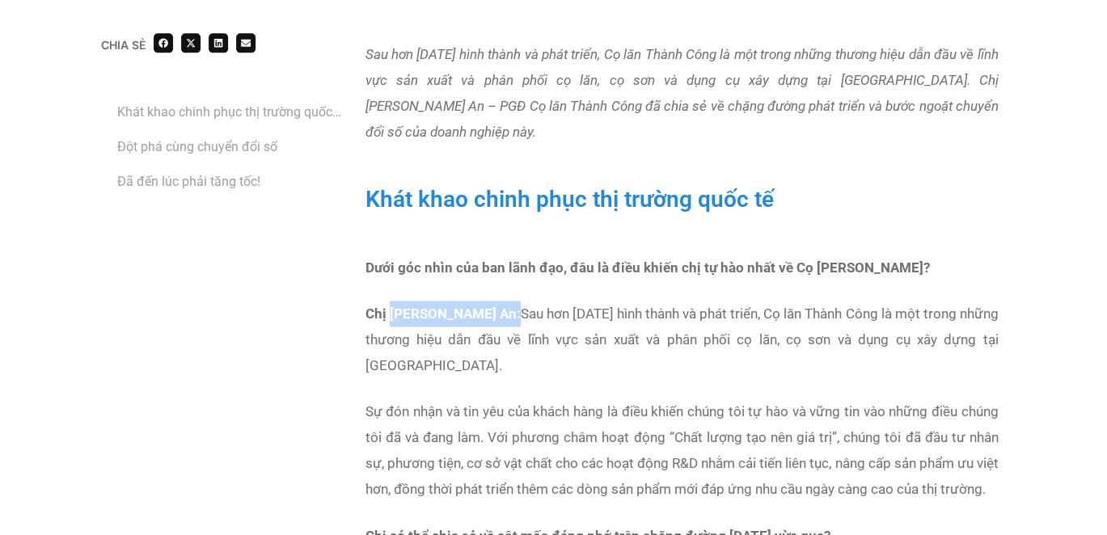
drag, startPoint x: 393, startPoint y: 313, endPoint x: 512, endPoint y: 313, distance: 118.9
click at [512, 313] on strong "Chị Huỳnh Thị Thùy An:" at bounding box center [443, 314] width 155 height 16
copy strong "Huỳnh Thị Thùy An"
click at [616, 341] on p "Chị Huỳnh Thị Thùy An: Sau hơn 30 năm hình thành và phát triển, Cọ lăn Thành Cô…" at bounding box center [682, 340] width 633 height 78
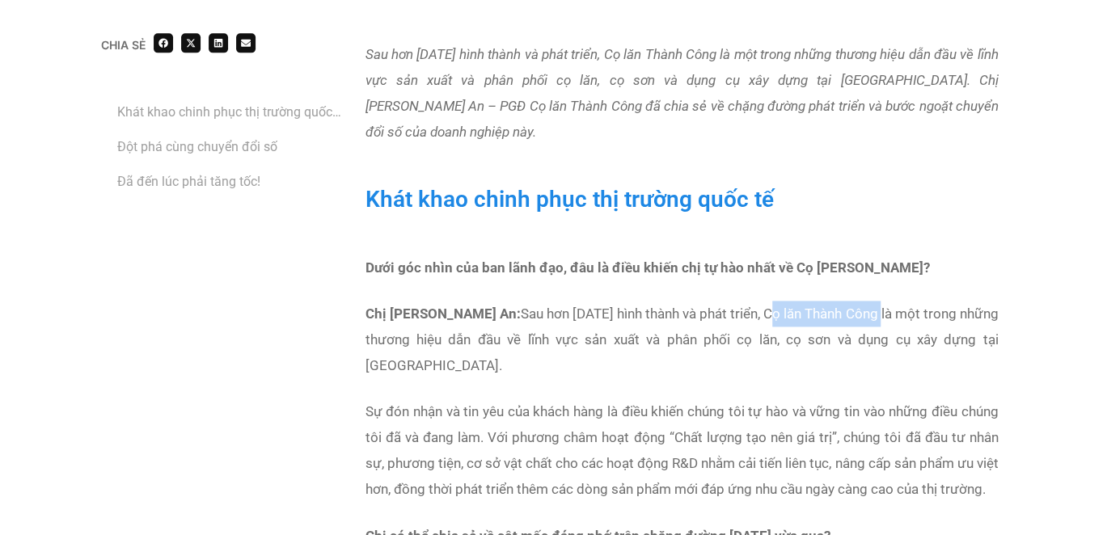
drag, startPoint x: 794, startPoint y: 315, endPoint x: 915, endPoint y: 315, distance: 120.5
click at [915, 315] on p "Chị Huỳnh Thị Thùy An: Sau hơn 30 năm hình thành và phát triển, Cọ lăn Thành Cô…" at bounding box center [682, 340] width 633 height 78
copy p "Cọ lăn Thành Công"
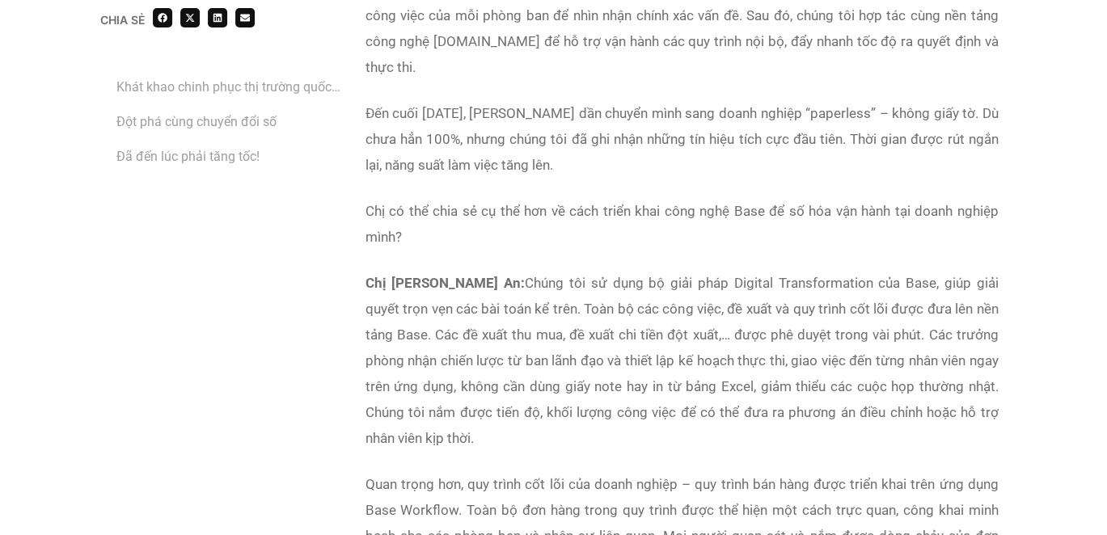
scroll to position [3235, 0]
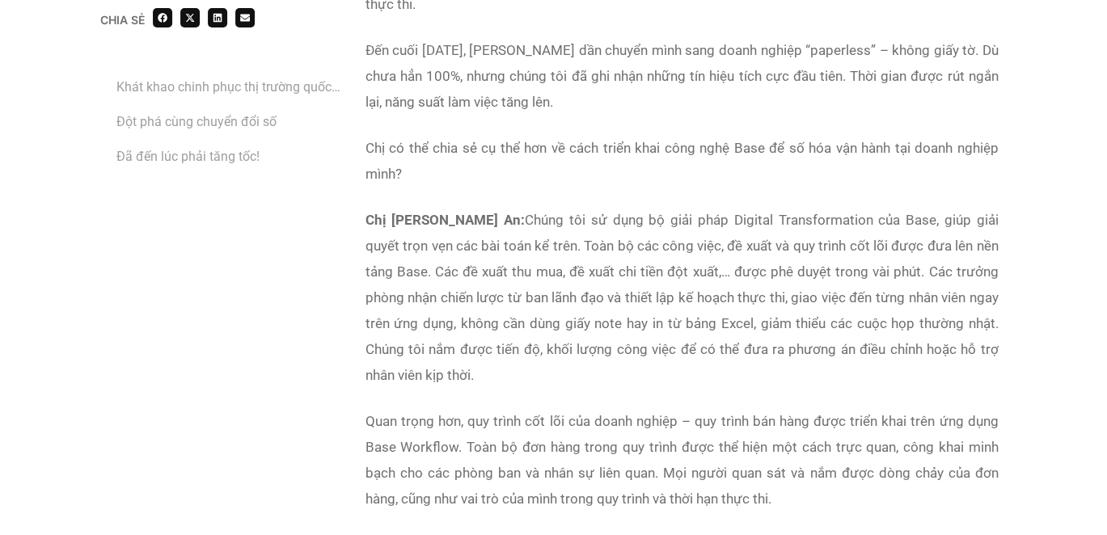
drag, startPoint x: 518, startPoint y: 194, endPoint x: 536, endPoint y: 340, distance: 146.8
click at [536, 340] on p "Chị Huỳnh Thị Thùy An: Chúng tôi sử dụng bộ giải pháp Digital Transformation củ…" at bounding box center [682, 297] width 633 height 181
drag, startPoint x: 427, startPoint y: 355, endPoint x: 548, endPoint y: 223, distance: 178.6
click at [548, 223] on p "Chị Huỳnh Thị Thùy An: Chúng tôi sử dụng bộ giải pháp Digital Transformation củ…" at bounding box center [682, 297] width 633 height 181
copy p "Toàn bộ các công việc, đề xuất và quy trình cốt lõi được đưa lên nền tảng Base.…"
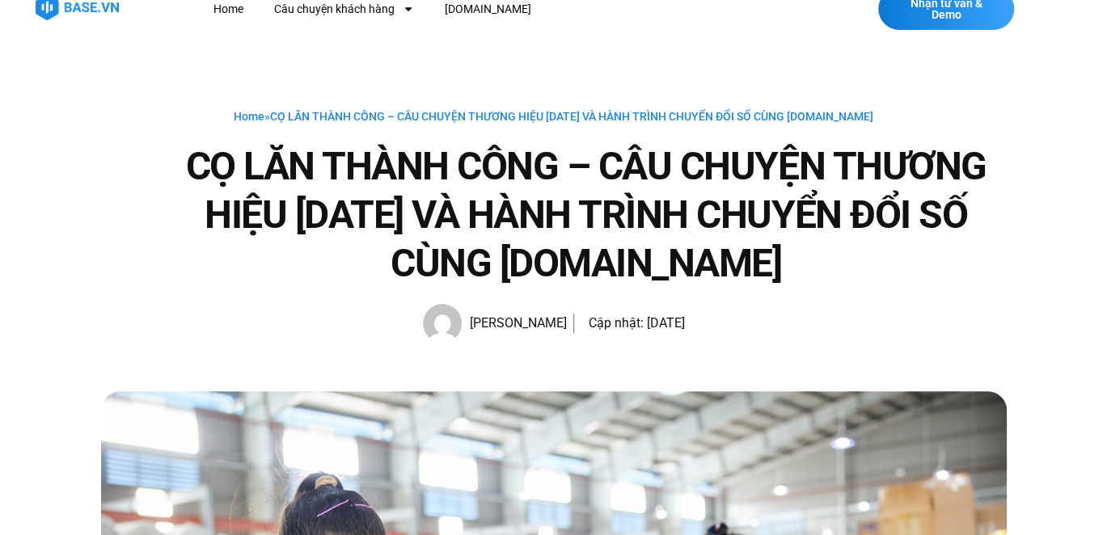
scroll to position [0, 0]
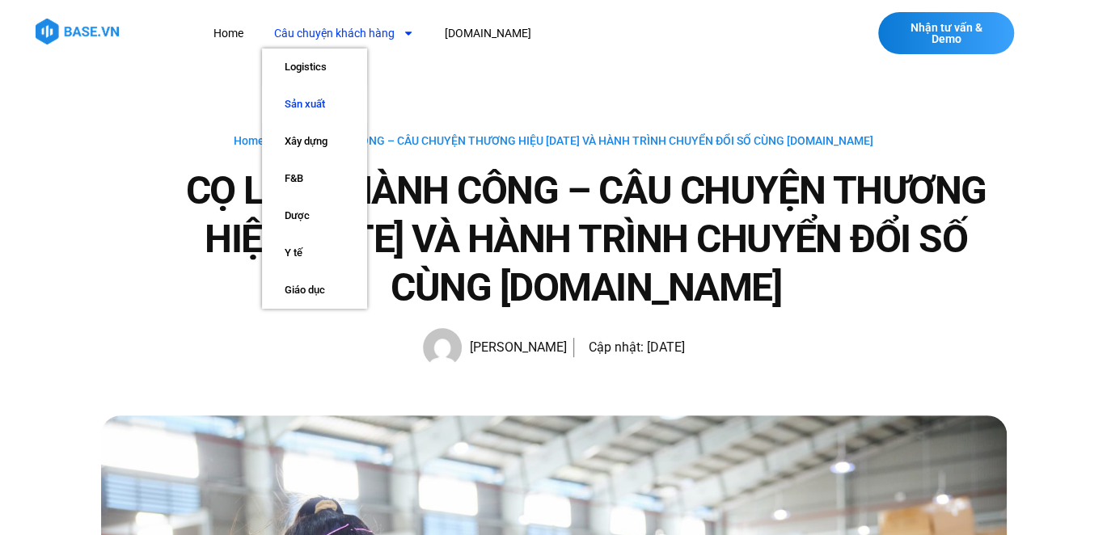
click at [319, 99] on link "Sản xuất" at bounding box center [314, 104] width 105 height 37
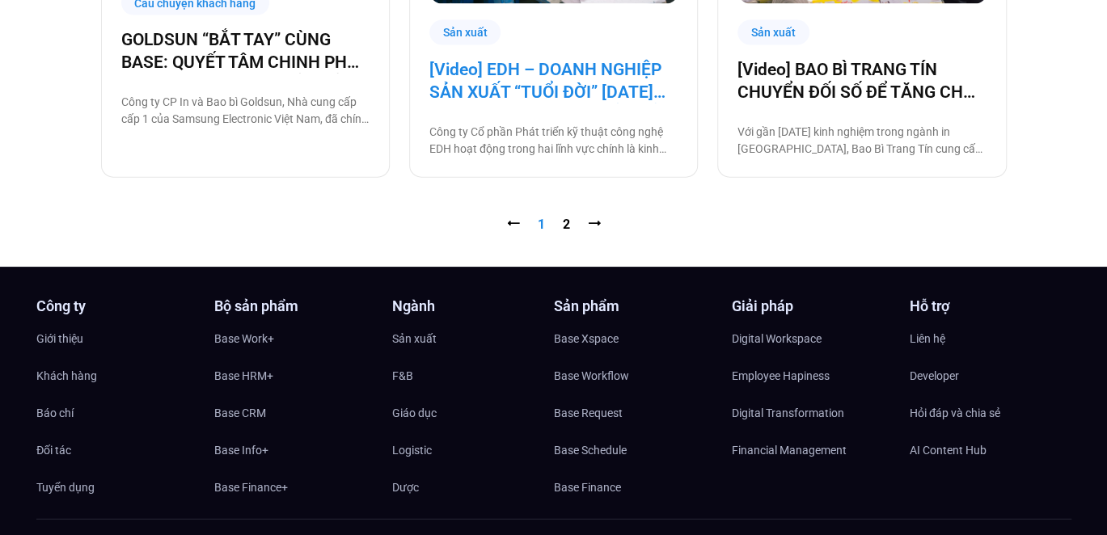
scroll to position [1617, 0]
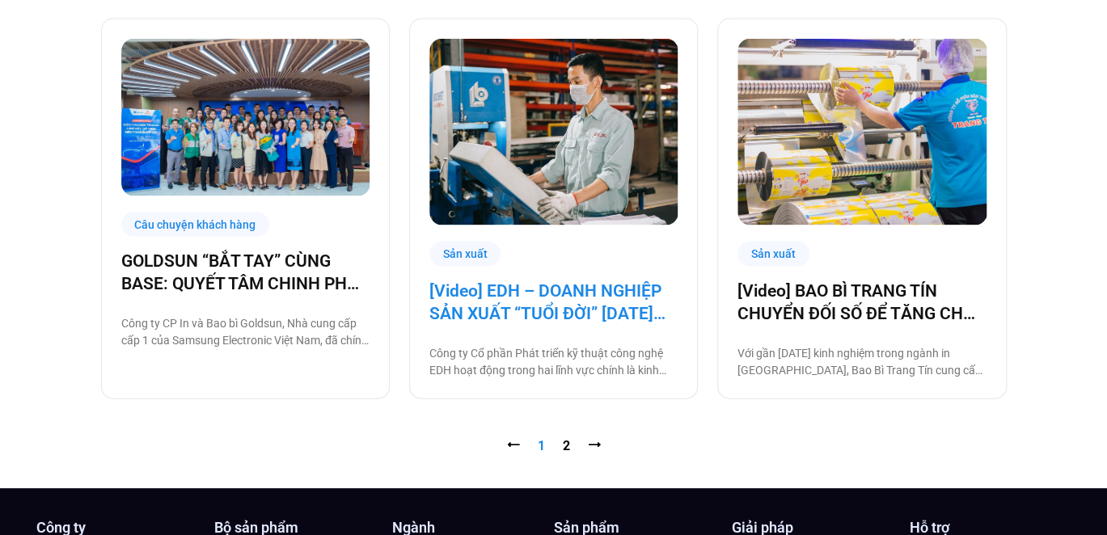
click at [556, 291] on link "[Video] EDH – DOANH NGHIỆP SẢN XUẤT “TUỔI ĐỜI” [DATE] VÀ CÂU CHUYỆN CHUYỂN ĐỔI …" at bounding box center [553, 302] width 248 height 45
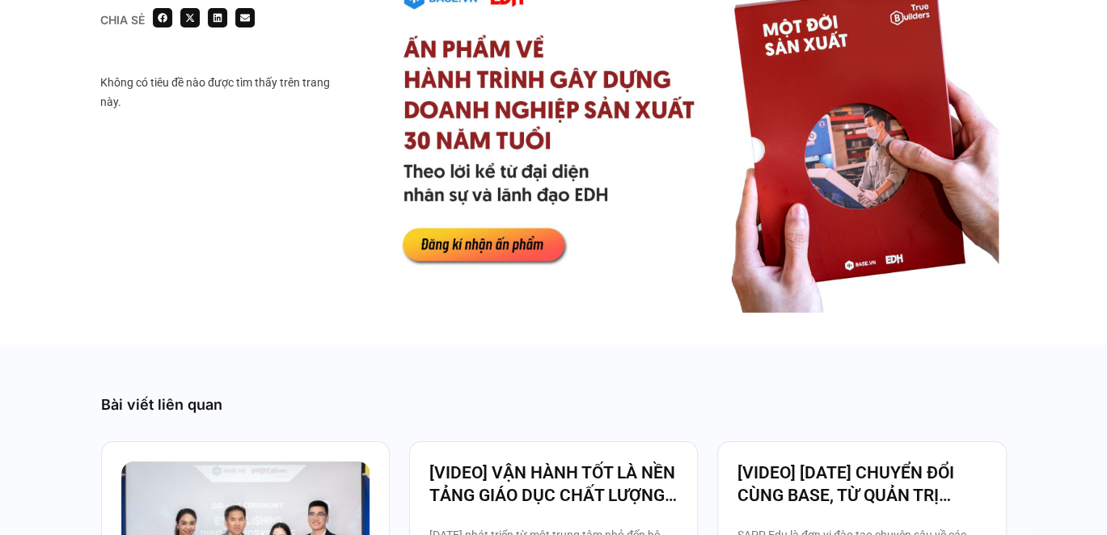
scroll to position [2022, 0]
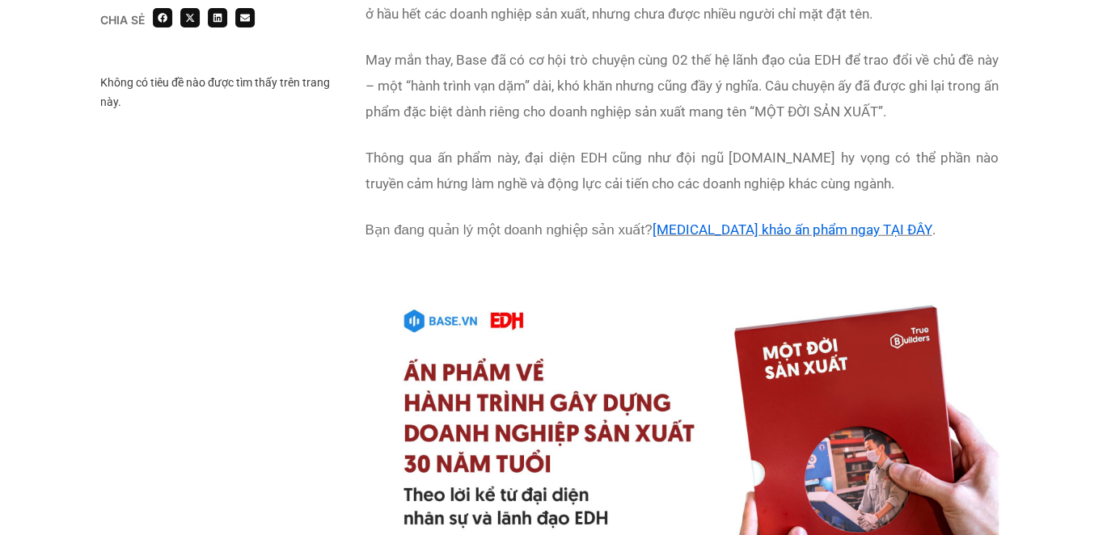
click at [717, 235] on link "[MEDICAL_DATA] khảo ấn phẩm ngay TẠI ĐÂY" at bounding box center [792, 230] width 280 height 16
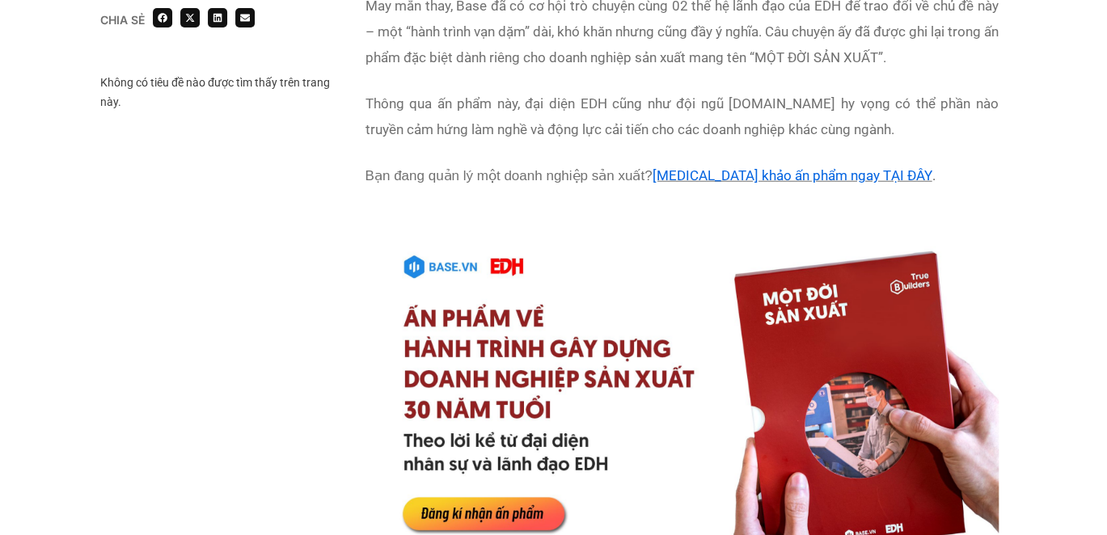
scroll to position [2183, 0]
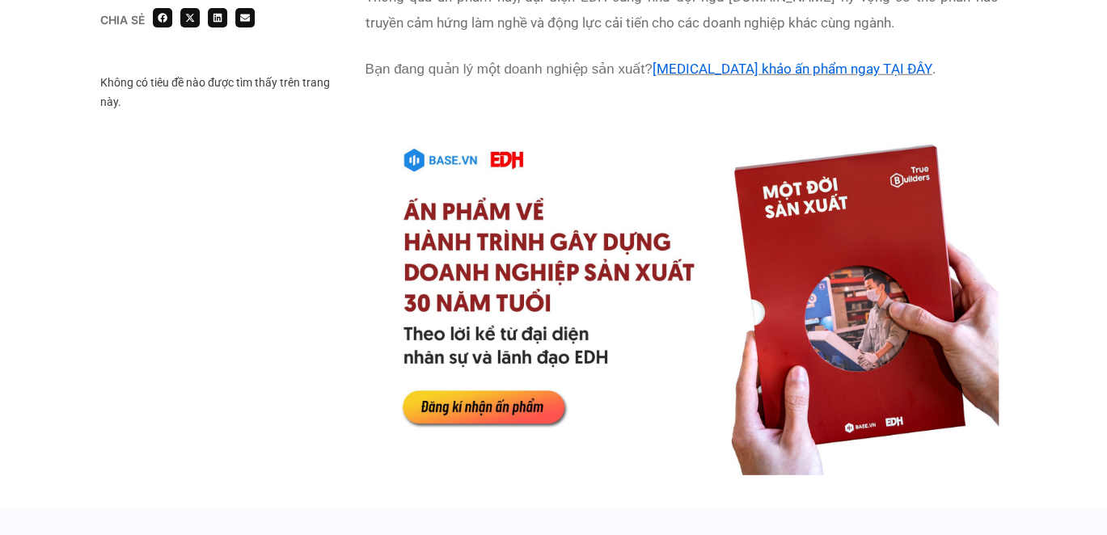
drag, startPoint x: 660, startPoint y: 340, endPoint x: 287, endPoint y: 257, distance: 381.9
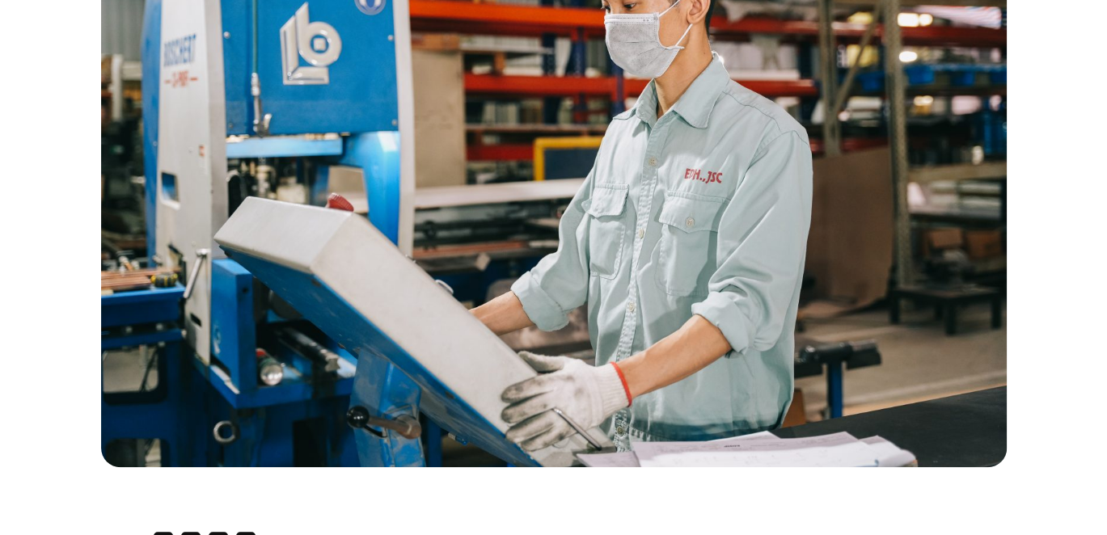
scroll to position [485, 0]
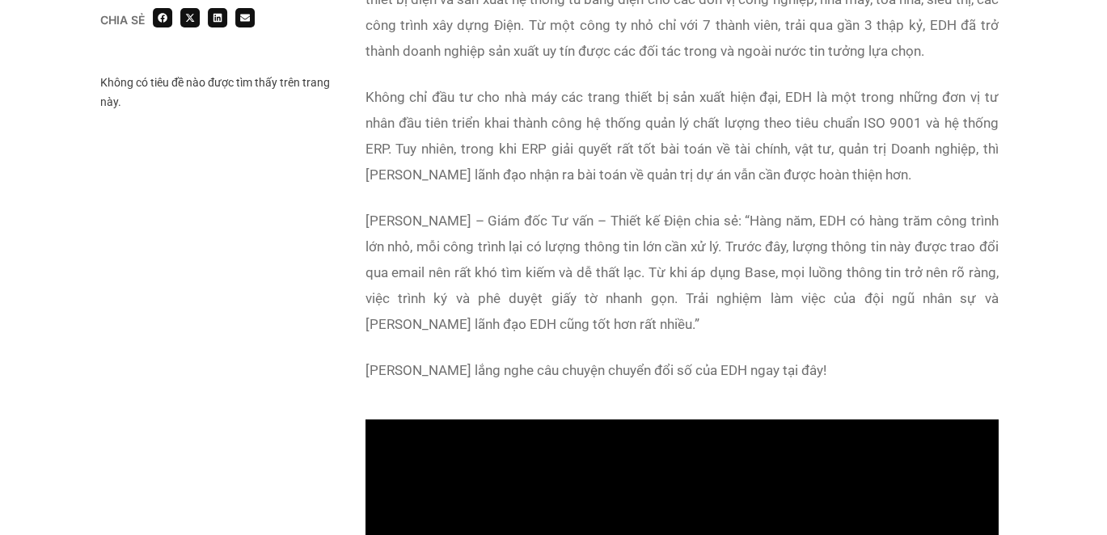
click at [602, 240] on p "Anh Phạm Chí Linh – Giám đốc Tư vấn – Thiết kế Điện chia sẻ: “Hàng năm, EDH có …" at bounding box center [682, 272] width 633 height 129
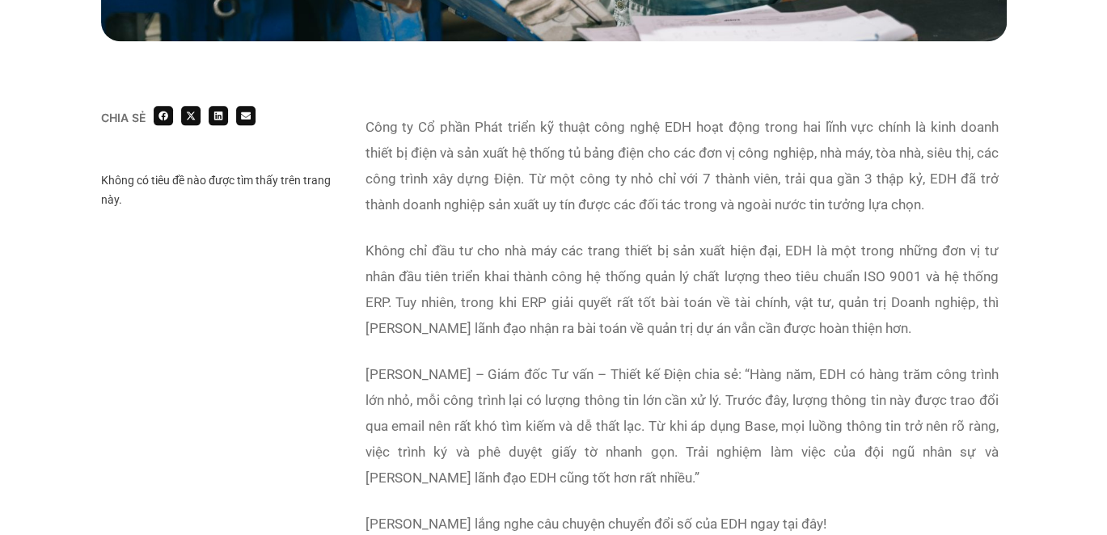
scroll to position [971, 0]
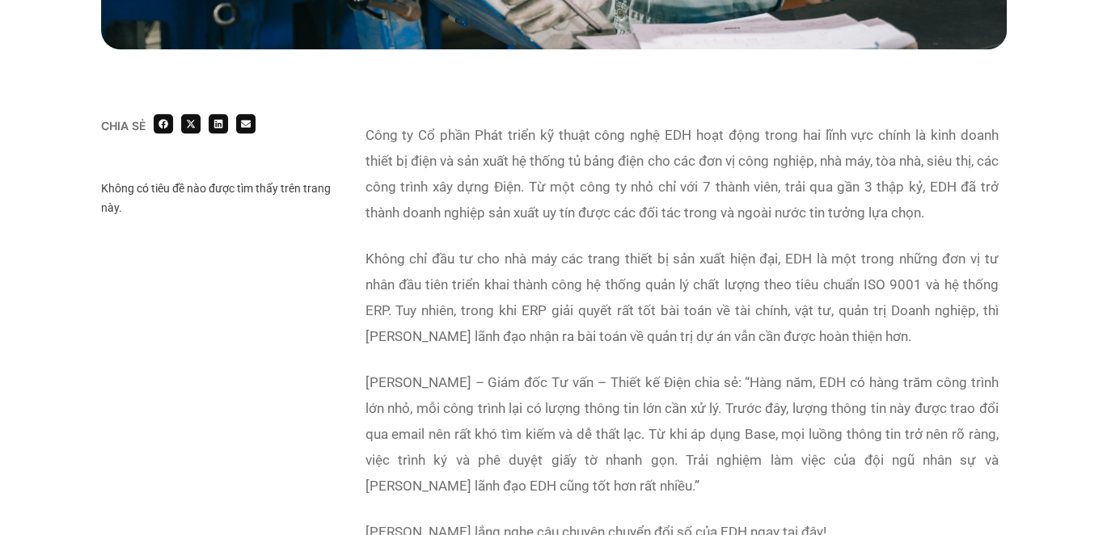
click at [848, 268] on p "Không chỉ đầu tư cho nhà máy các trang thiết bị sản xuất hiện đại, EDH là một t…" at bounding box center [682, 298] width 633 height 104
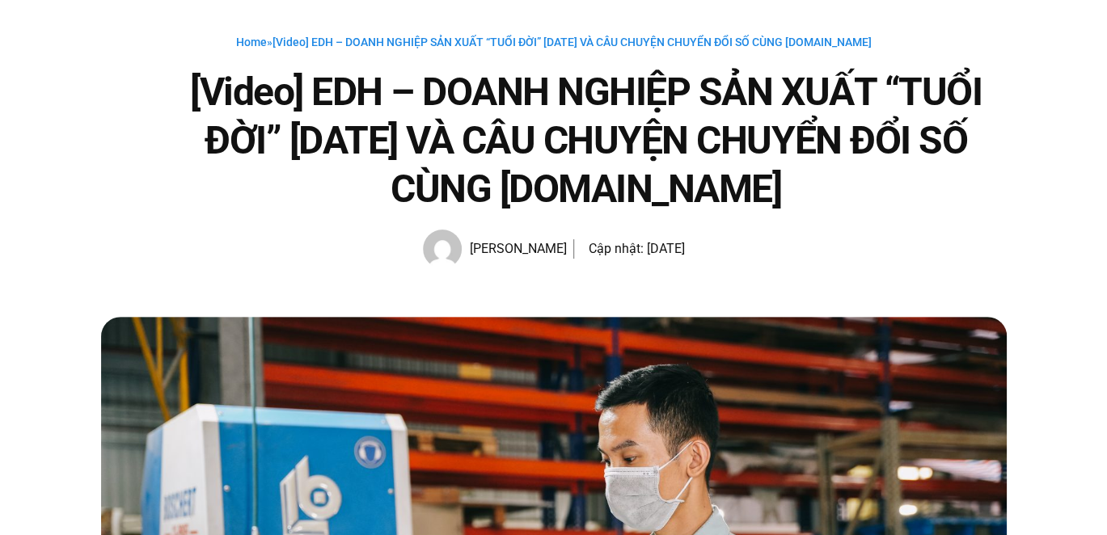
scroll to position [0, 0]
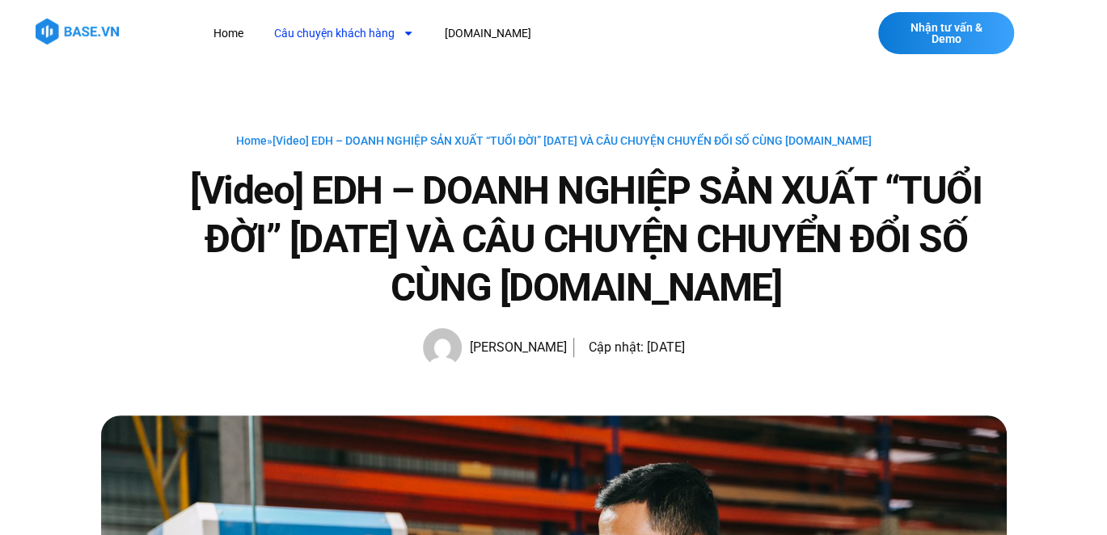
click at [372, 33] on link "Câu chuyện khách hàng" at bounding box center [344, 34] width 164 height 30
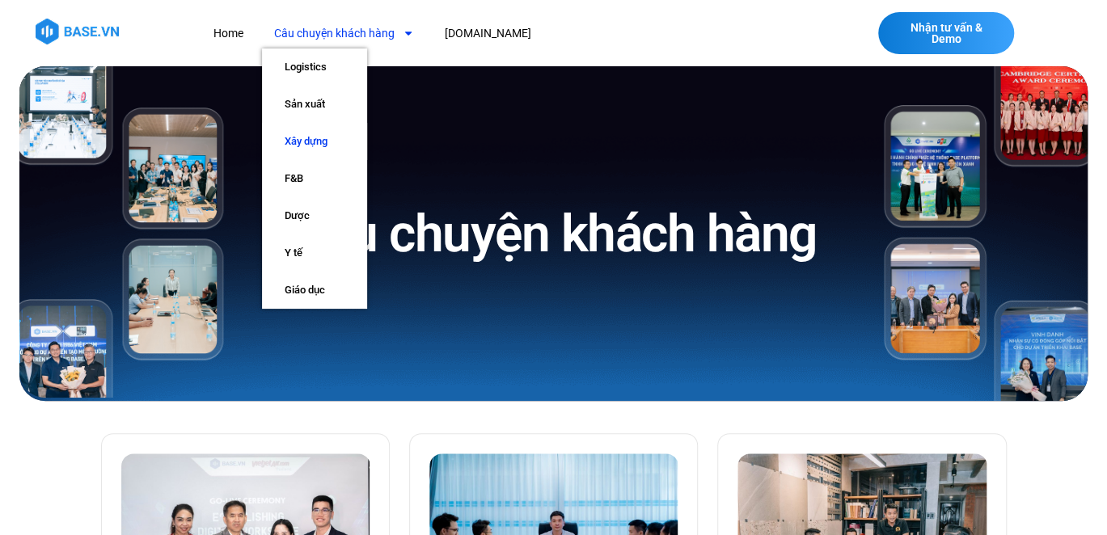
click at [315, 133] on link "Xây dựng" at bounding box center [314, 141] width 105 height 37
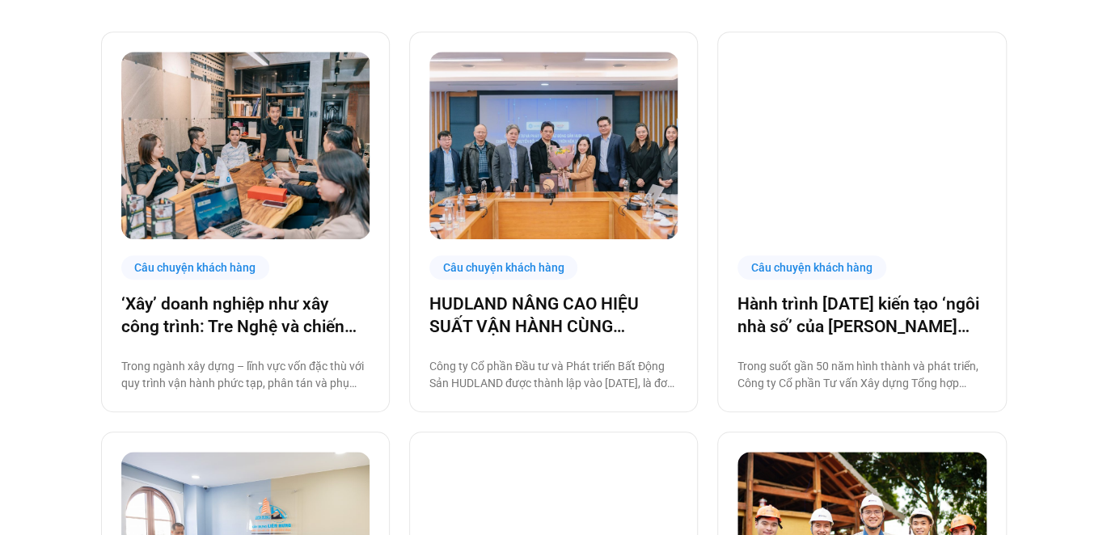
scroll to position [404, 0]
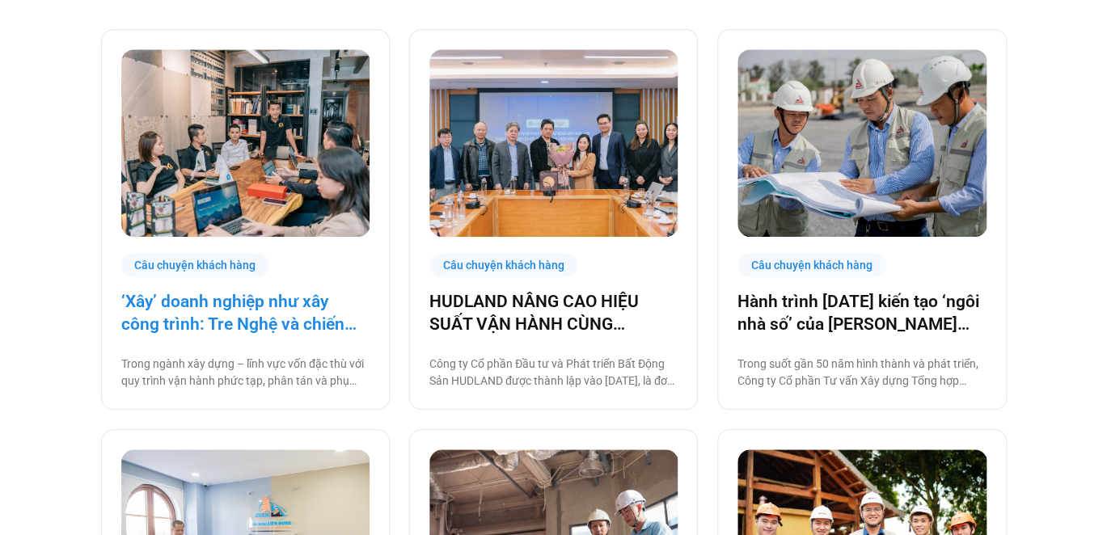
click at [241, 311] on link "‘Xây’ doanh nghiệp như xây công trình: Tre Nghệ và chiến lược chuyển đổi từ gốc" at bounding box center [245, 312] width 248 height 45
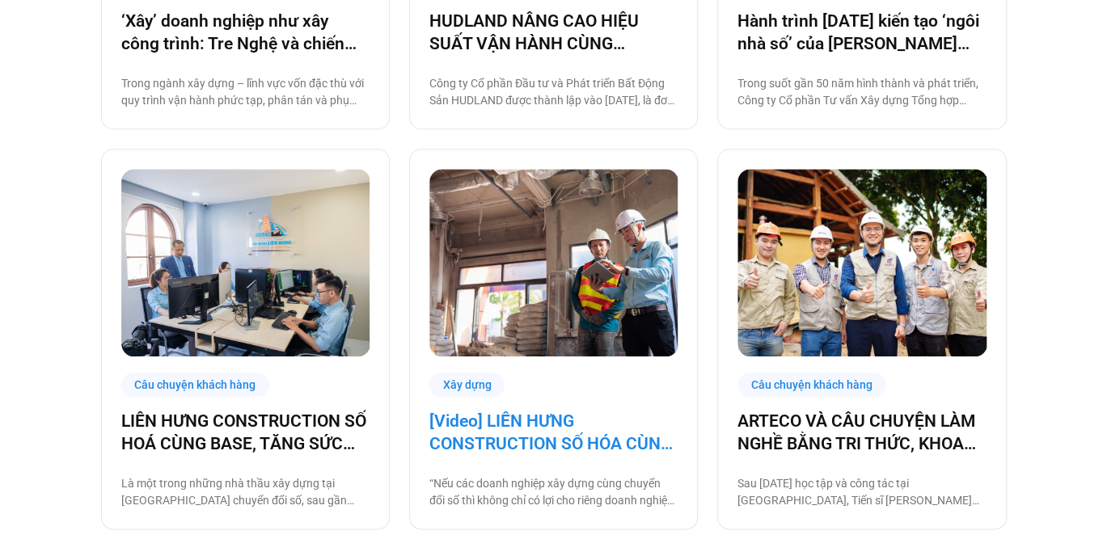
scroll to position [809, 0]
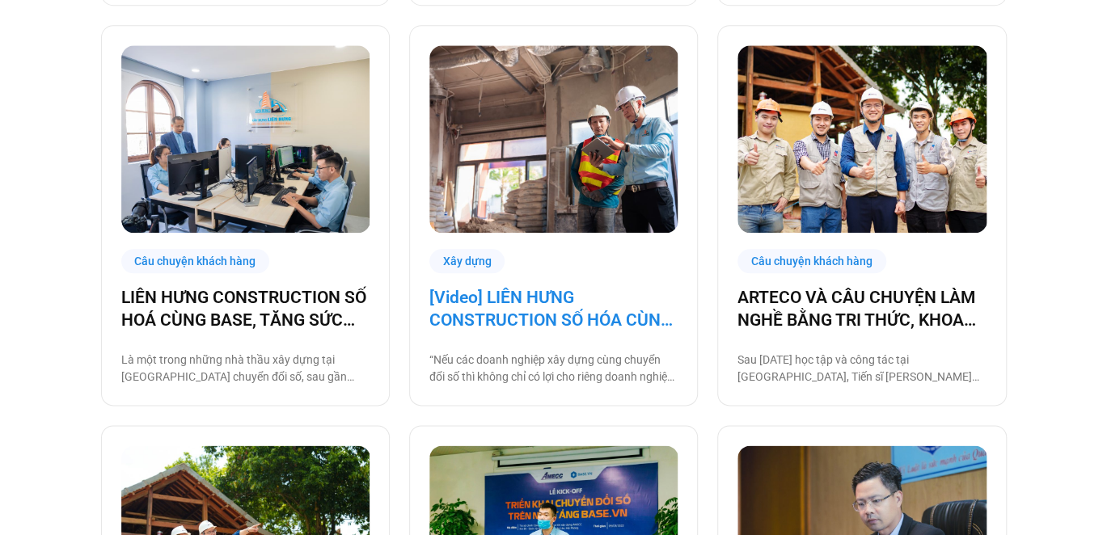
click at [574, 310] on link "[Video] LIÊN HƯNG CONSTRUCTION SỐ HÓA CÙNG BASE, TĂNG SỨC MẠNH NỘI TẠI KHAI PHÁ…" at bounding box center [553, 308] width 248 height 45
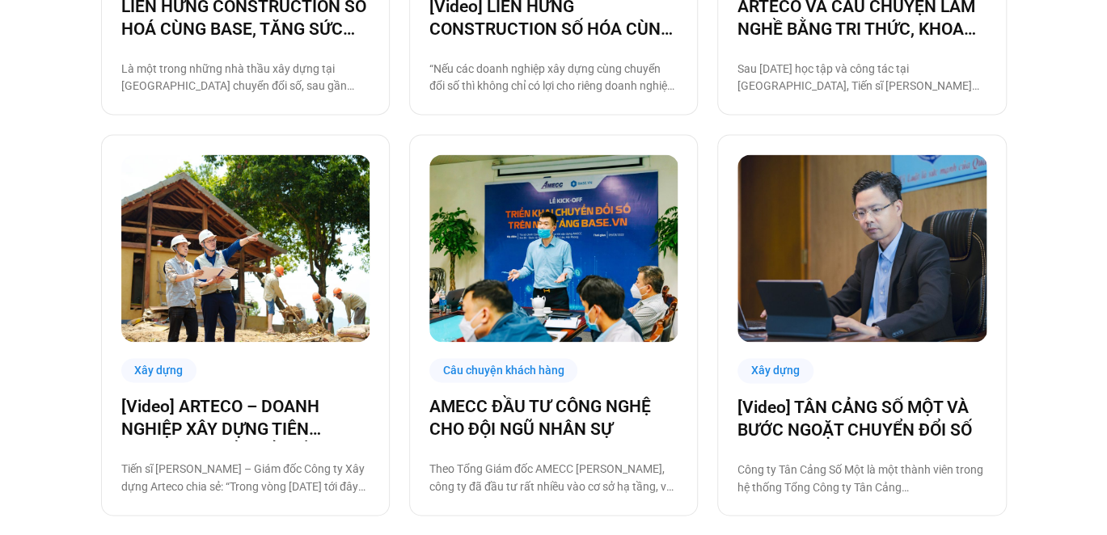
scroll to position [1212, 0]
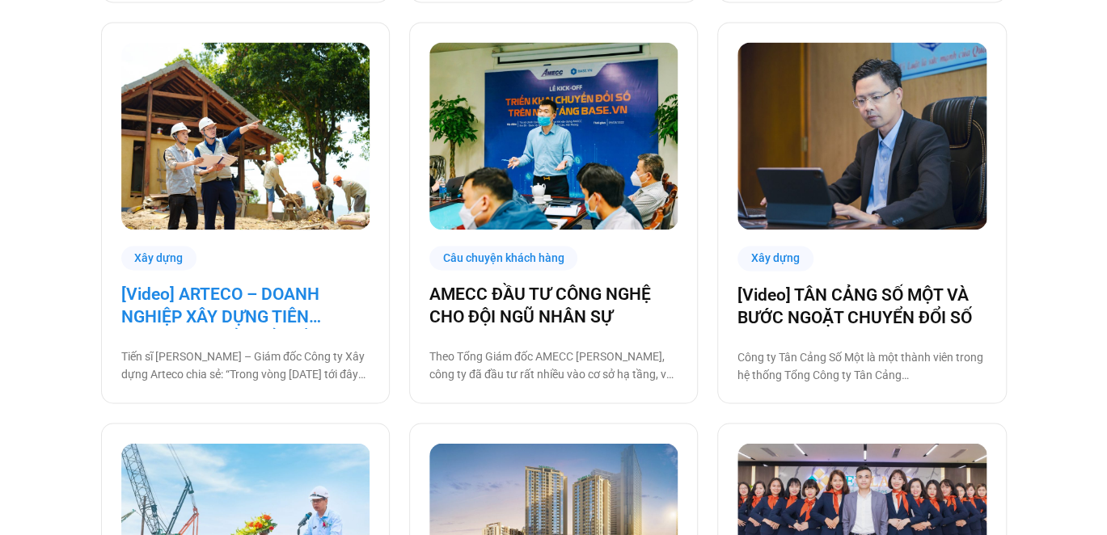
click at [242, 317] on link "[Video] ARTECO – DOANH NGHIỆP XÂY DỰNG TIÊN PHONG CHUYỂN ĐỔI SỐ" at bounding box center [245, 305] width 248 height 45
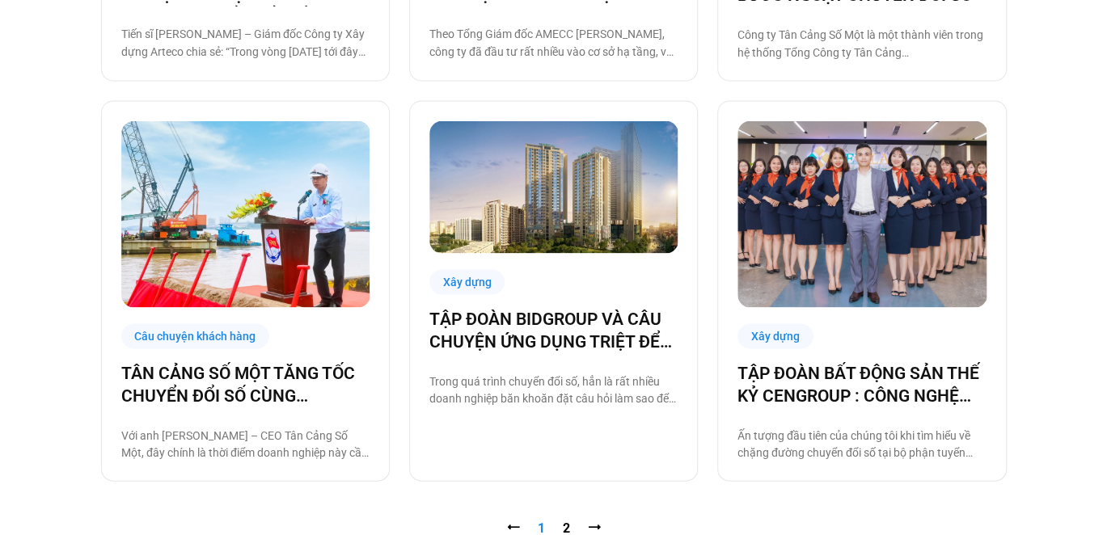
scroll to position [1617, 0]
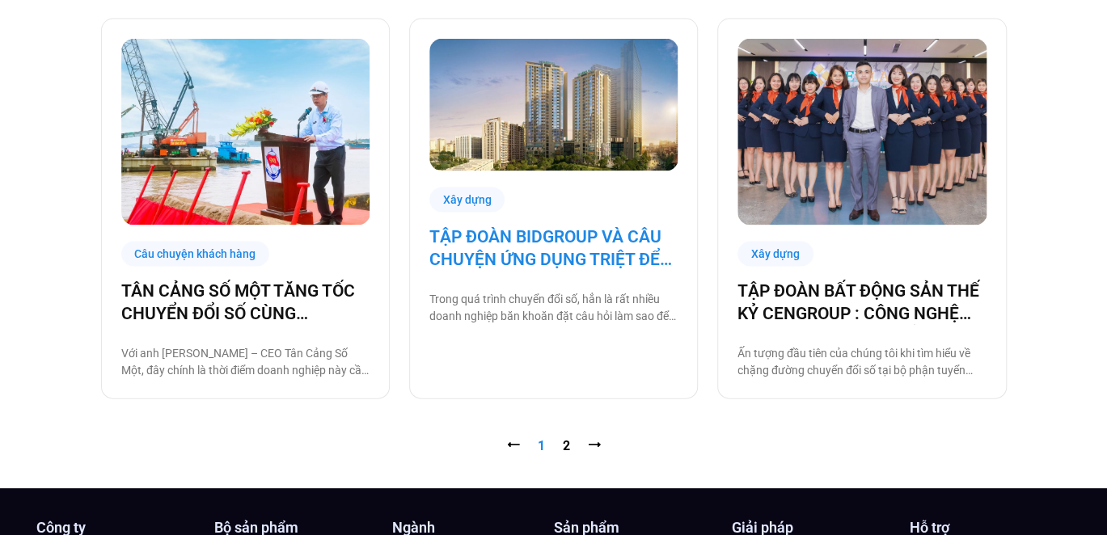
click at [577, 261] on link "TẬP ĐOÀN BIDGROUP VÀ CÂU CHUYỆN ỨNG DỤNG TRIỆT ĐỂ CÔNG NGHỆ BASE TRONG VẬN HÀNH…" at bounding box center [553, 248] width 248 height 45
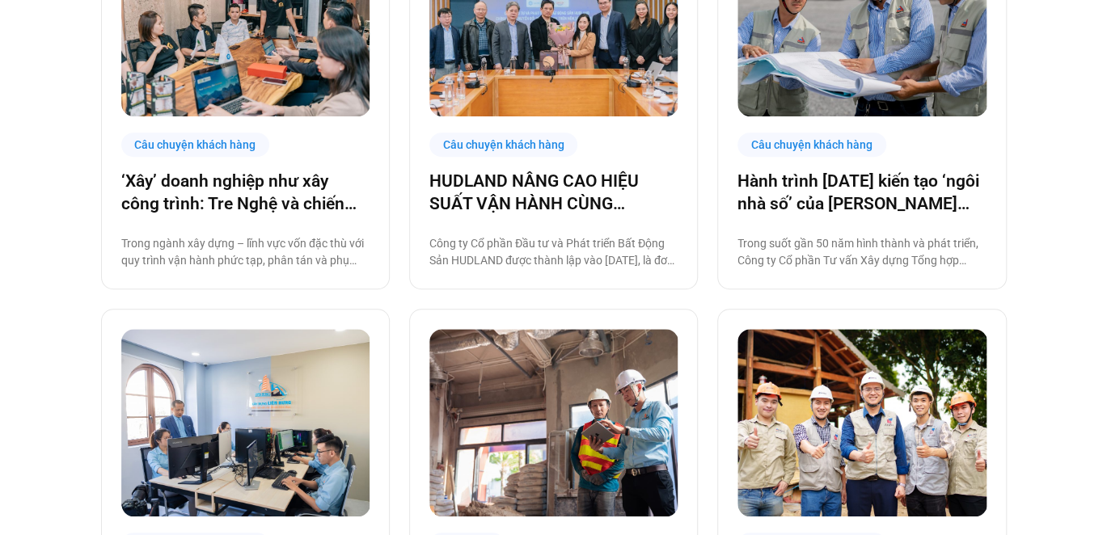
scroll to position [404, 0]
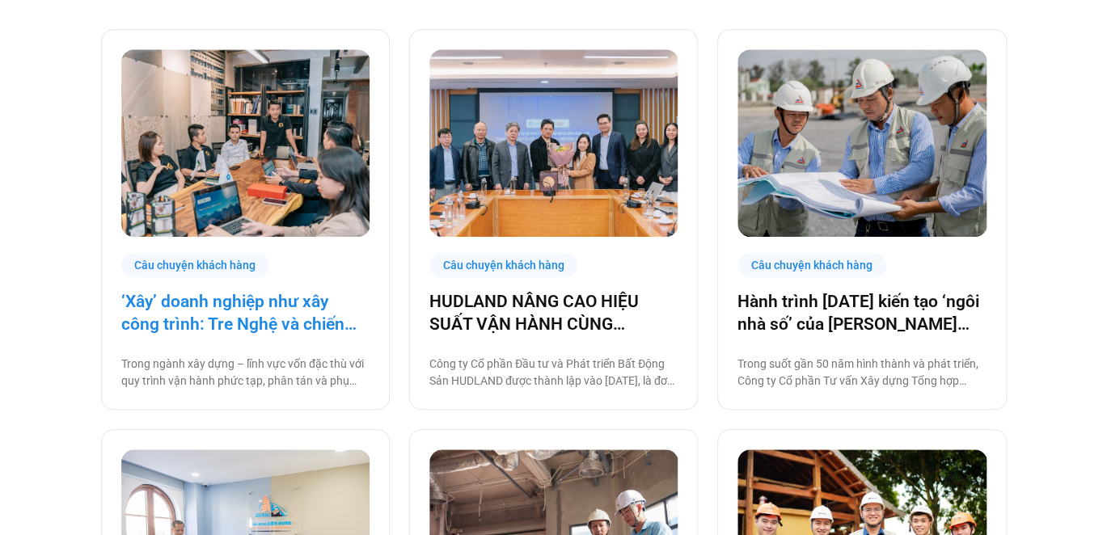
click at [226, 302] on link "‘Xây’ doanh nghiệp như xây công trình: Tre Nghệ và chiến lược chuyển đổi từ gốc" at bounding box center [245, 312] width 248 height 45
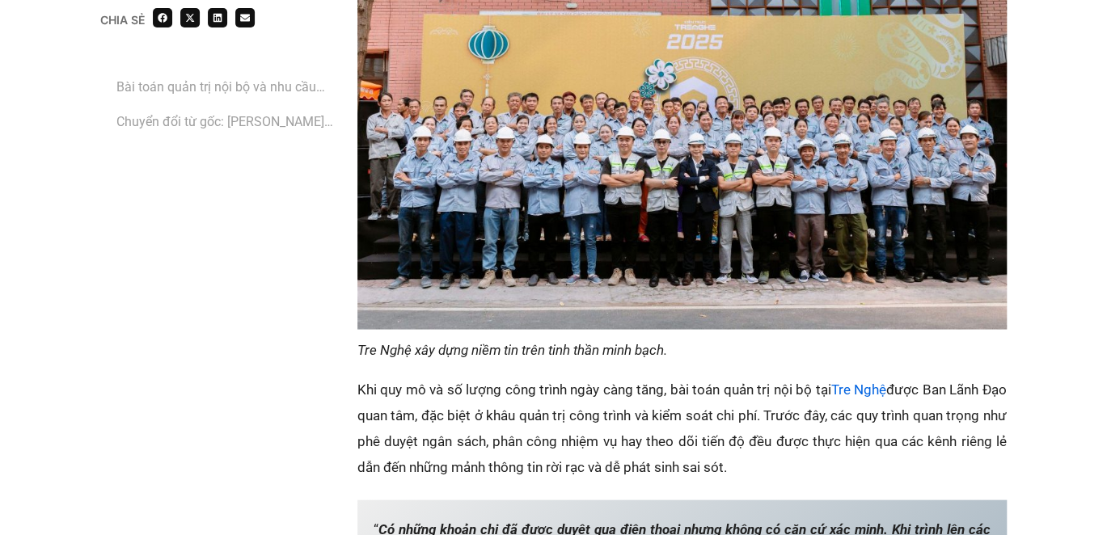
scroll to position [1536, 0]
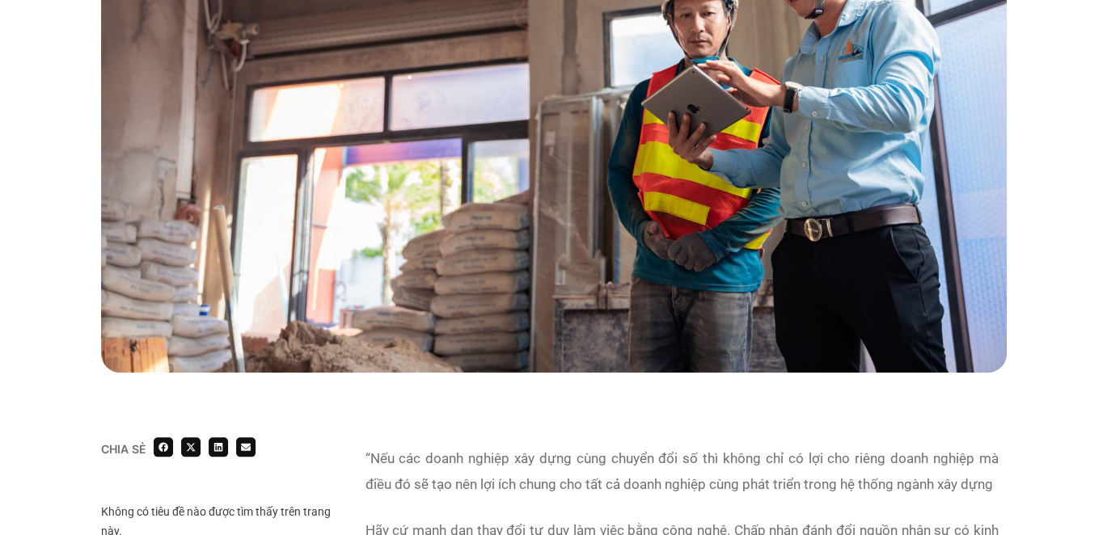
scroll to position [1051, 0]
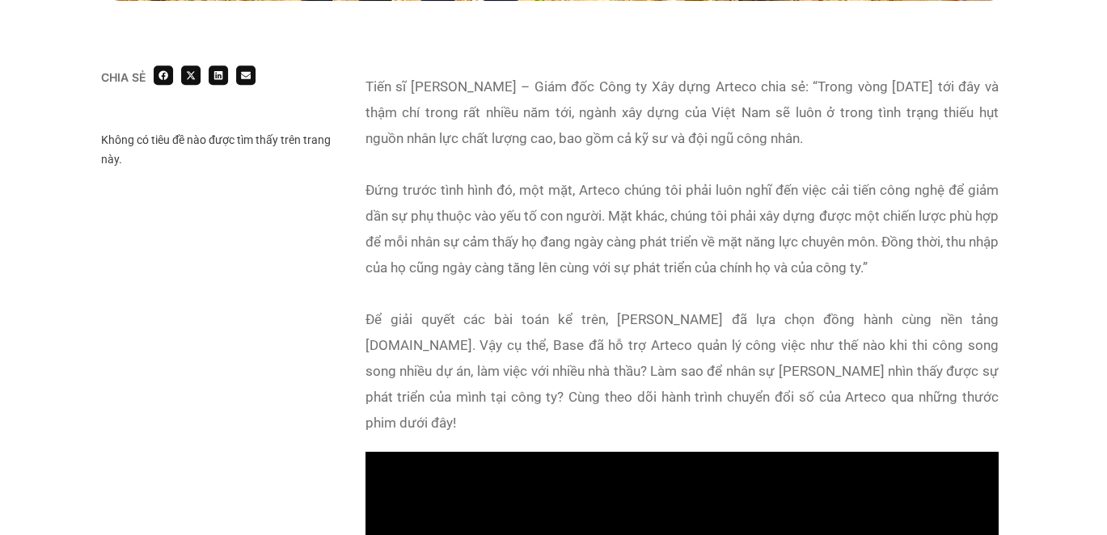
scroll to position [809, 0]
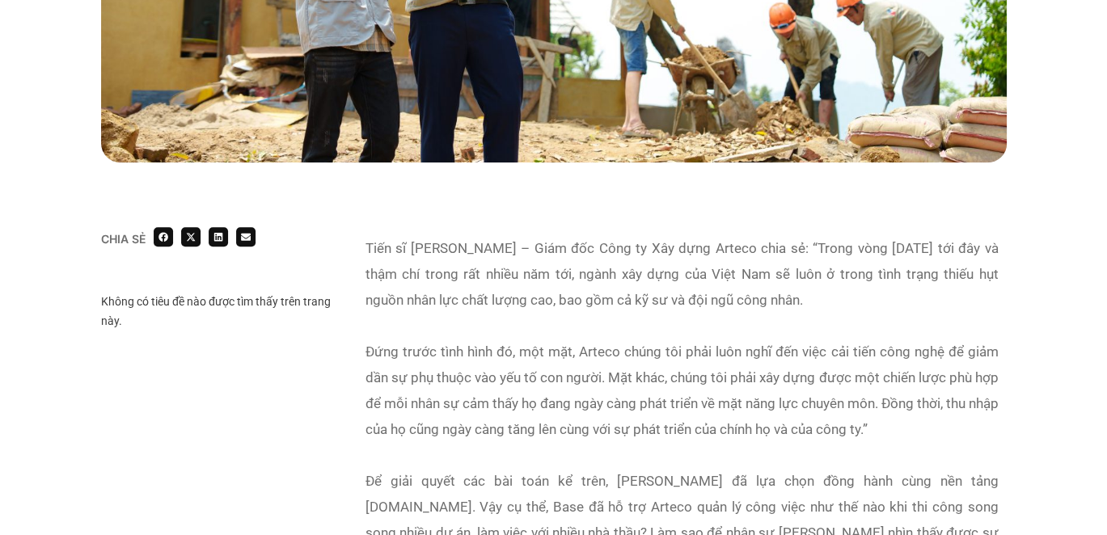
click at [472, 276] on div "Tiến sĩ Nguyễn Đăng Hanh – Giám đốc Công ty Xây dựng Arteco chia sẻ: “Trong vòn…" at bounding box center [682, 274] width 633 height 78
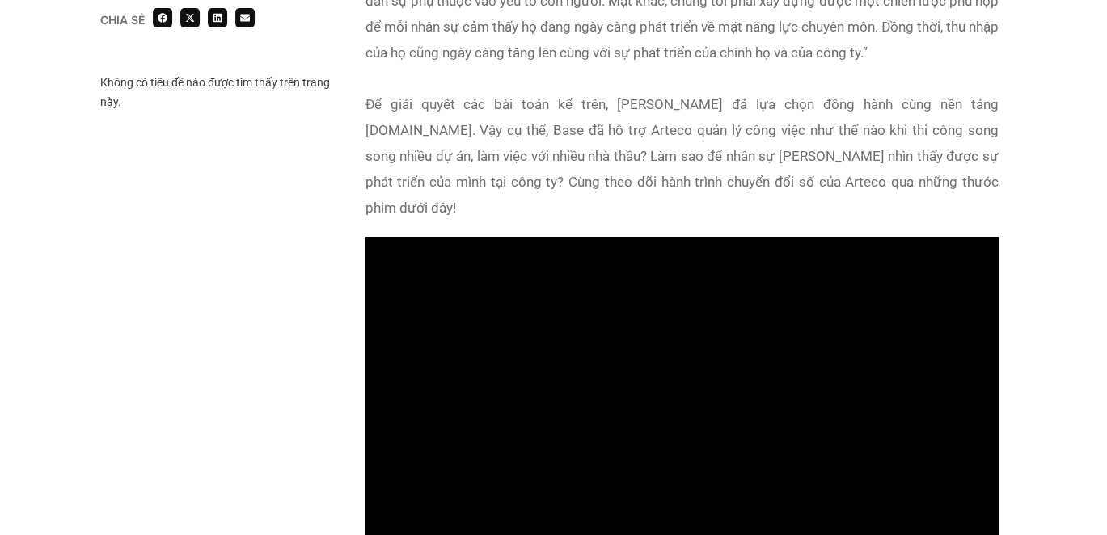
scroll to position [1212, 0]
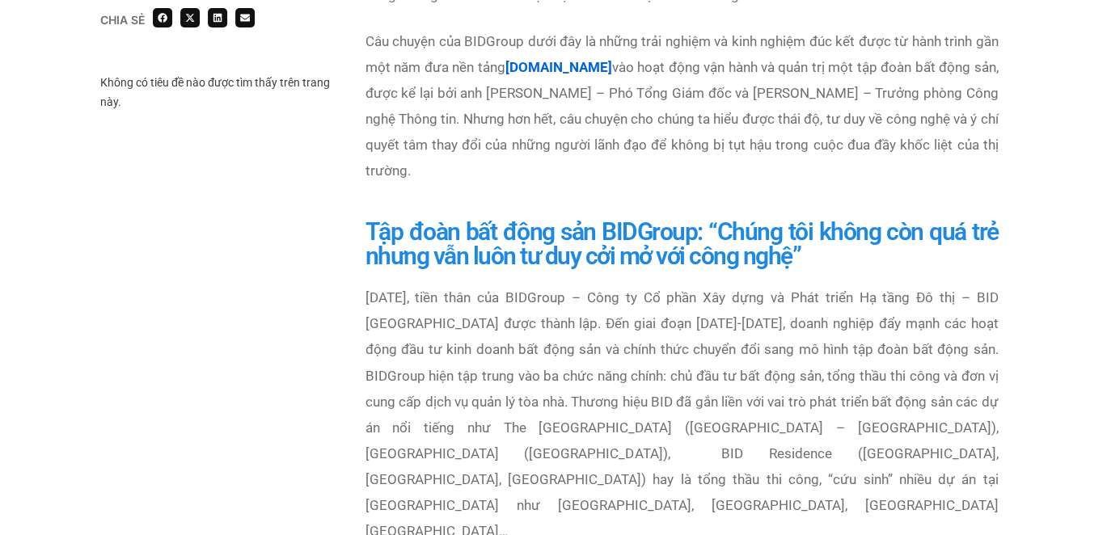
scroll to position [1375, 0]
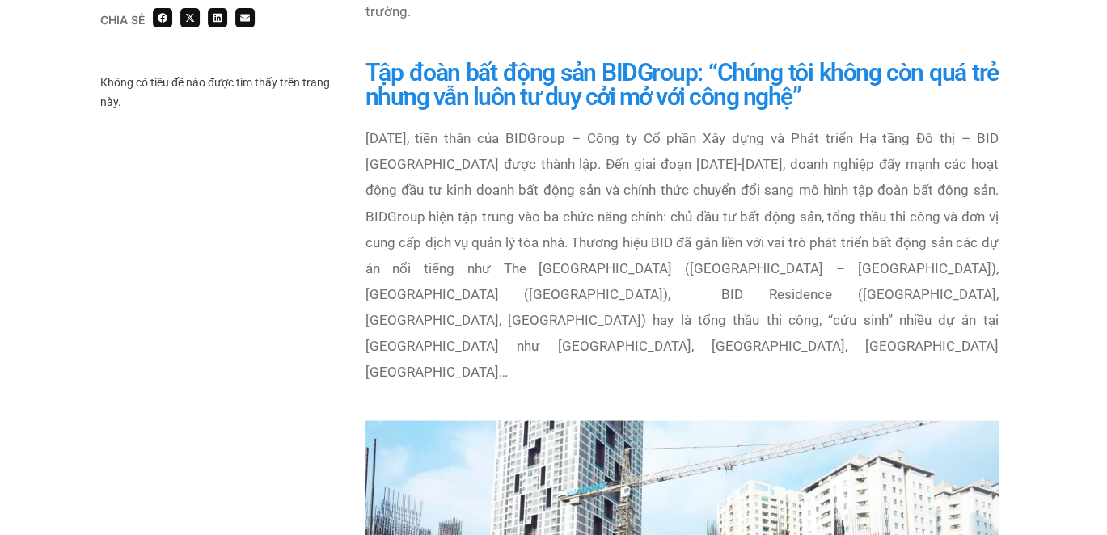
click at [624, 296] on p "Năm 2006, tiền thân của BIDGroup – Công ty Cổ phần Xây dựng và Phát triển Hạ tầ…" at bounding box center [682, 254] width 633 height 259
click at [713, 125] on p "Năm 2006, tiền thân của BIDGroup – Công ty Cổ phần Xây dựng và Phát triển Hạ tầ…" at bounding box center [682, 254] width 633 height 259
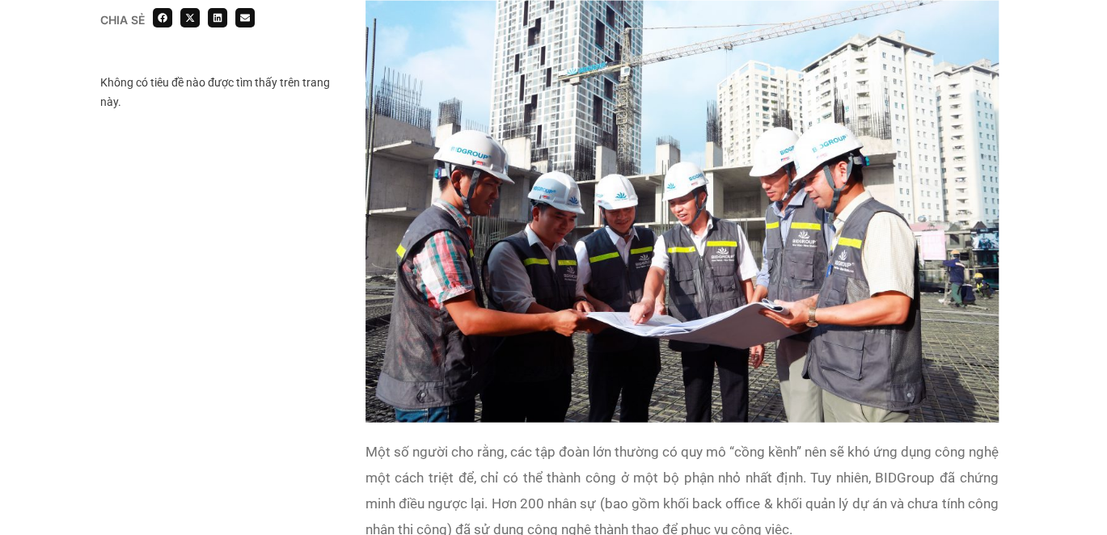
scroll to position [1860, 0]
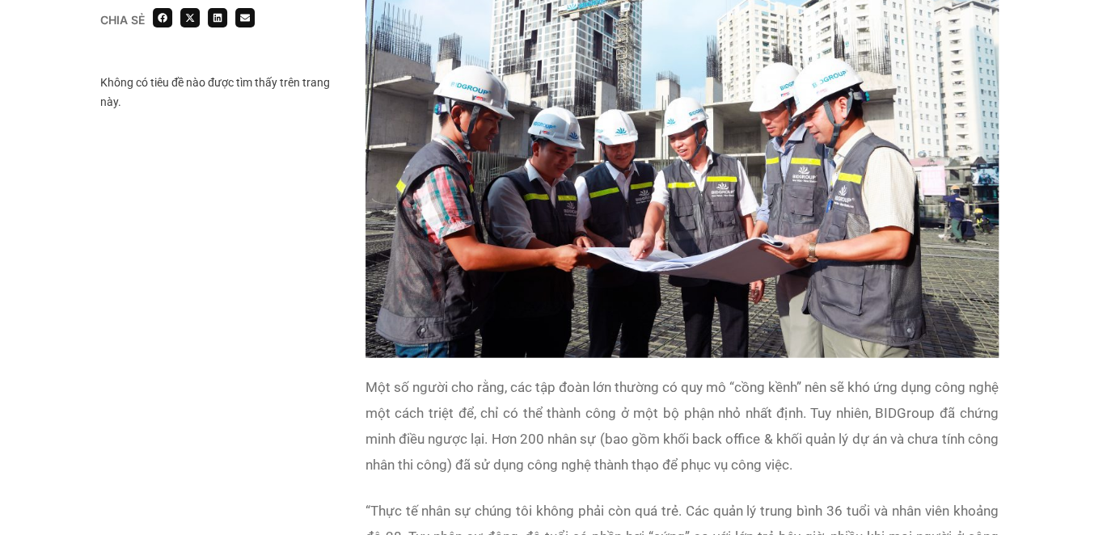
click at [581, 374] on p "Một số người cho rằng, các tập đoàn lớn thường có quy mô “cồng kềnh” nên sẽ khó…" at bounding box center [682, 426] width 633 height 104
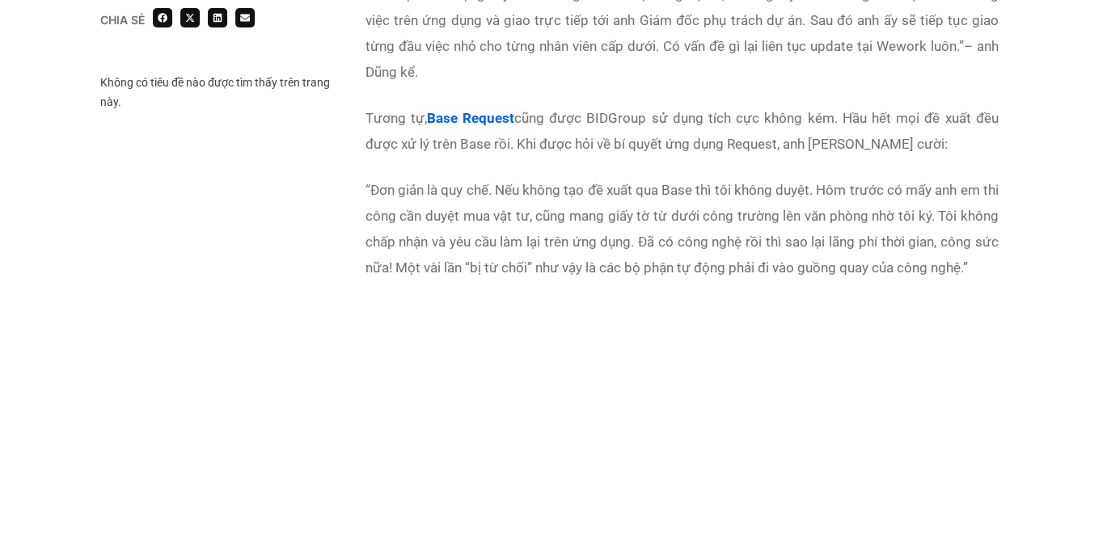
scroll to position [3801, 0]
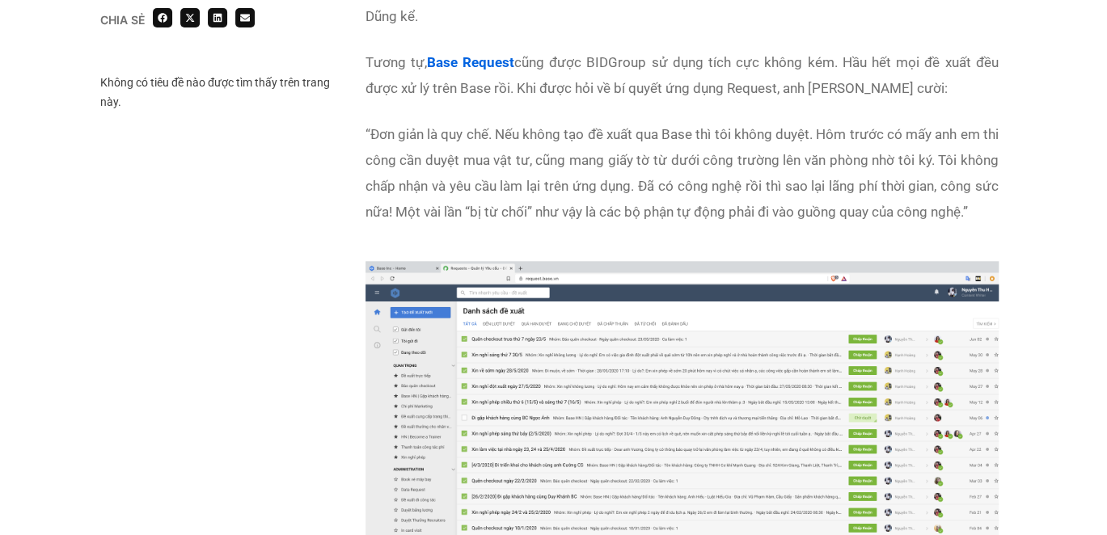
click at [653, 131] on icon "Đơn giản là quy chế. Nếu không tạo đề xuất qua Base thì tôi không duyệt. Hôm tr…" at bounding box center [682, 173] width 633 height 94
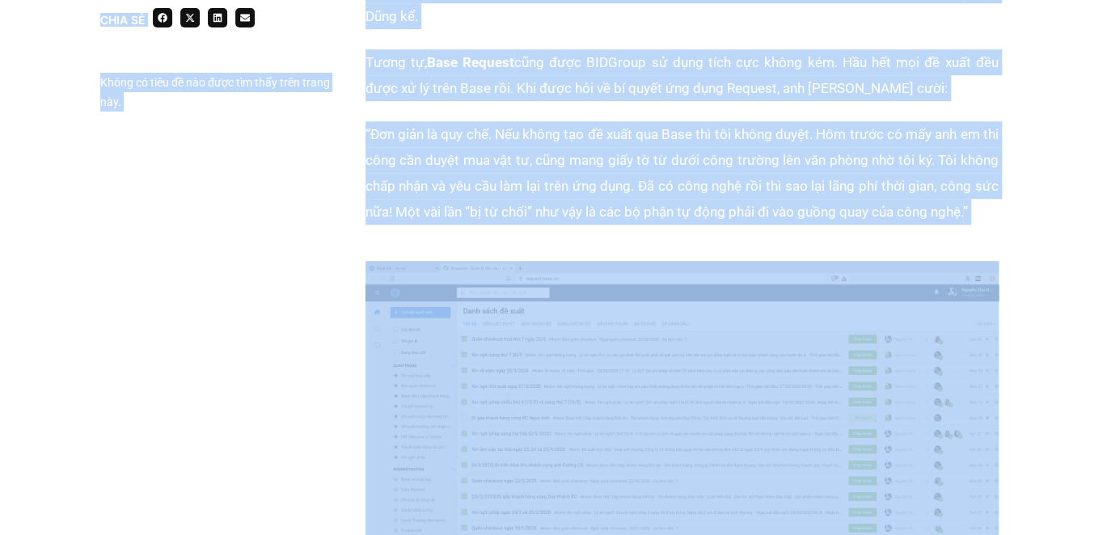
click at [653, 131] on icon "Đơn giản là quy chế. Nếu không tạo đề xuất qua Base thì tôi không duyệt. Hôm tr…" at bounding box center [682, 173] width 633 height 94
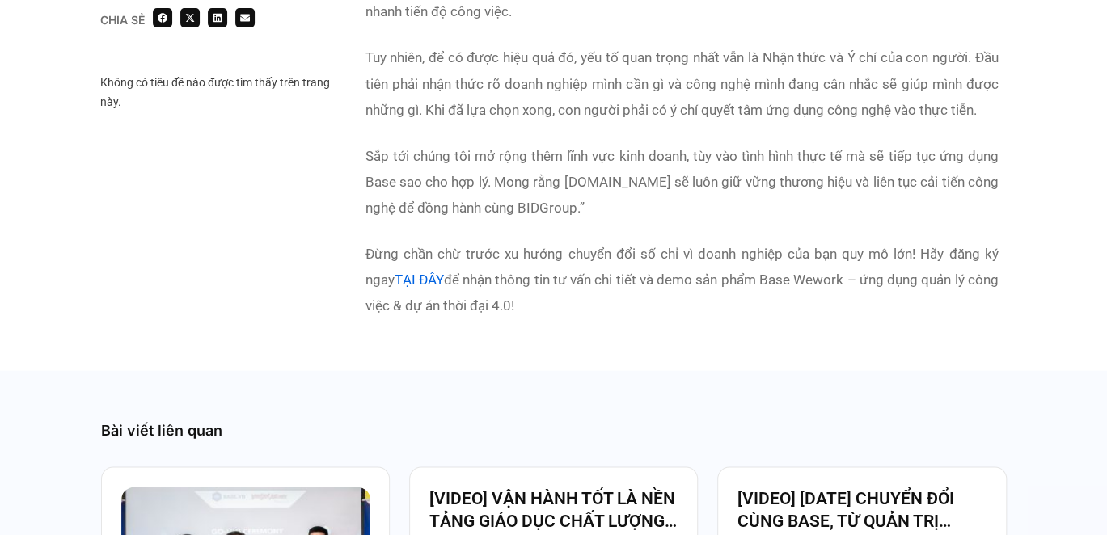
scroll to position [4529, 0]
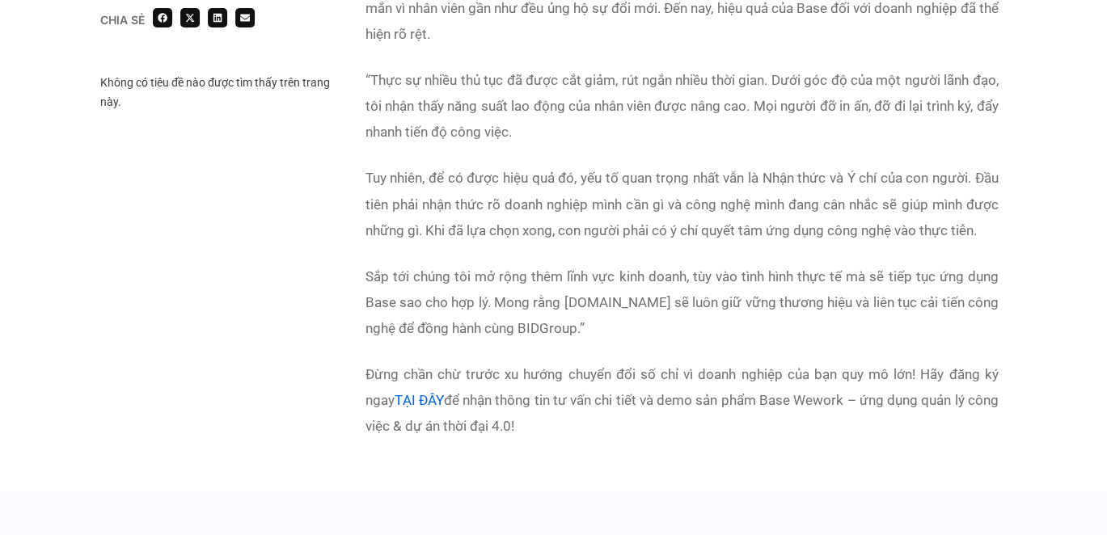
drag, startPoint x: 573, startPoint y: 330, endPoint x: 528, endPoint y: 278, distance: 68.3
click at [529, 361] on p "Đừng chần chừ trước xu hướng chuyển đổi số chỉ vì doanh nghiệp của bạn quy mô l…" at bounding box center [682, 400] width 633 height 78
click at [435, 391] on link "TẠI ĐÂY" at bounding box center [419, 399] width 49 height 16
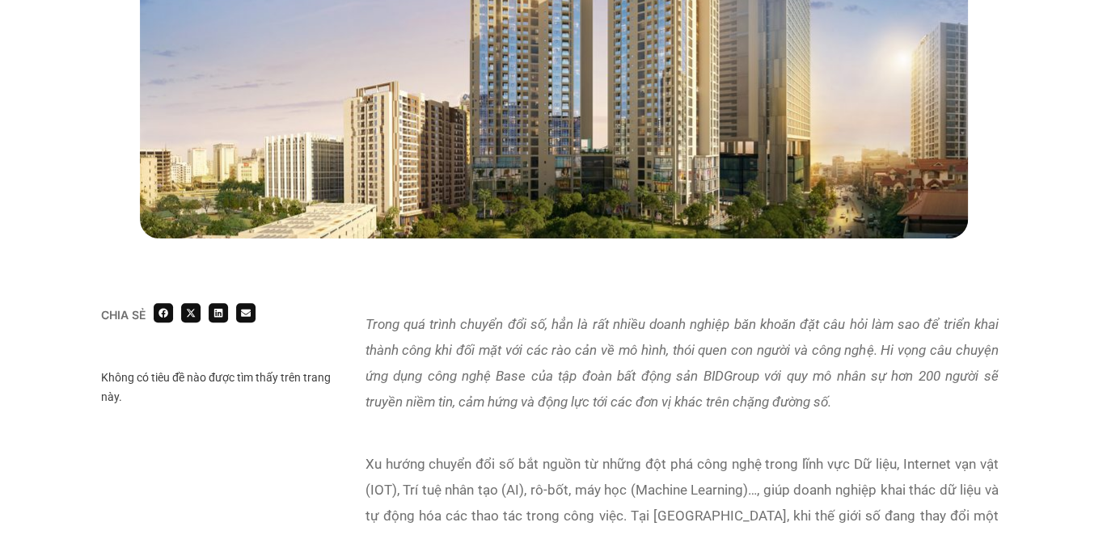
scroll to position [647, 0]
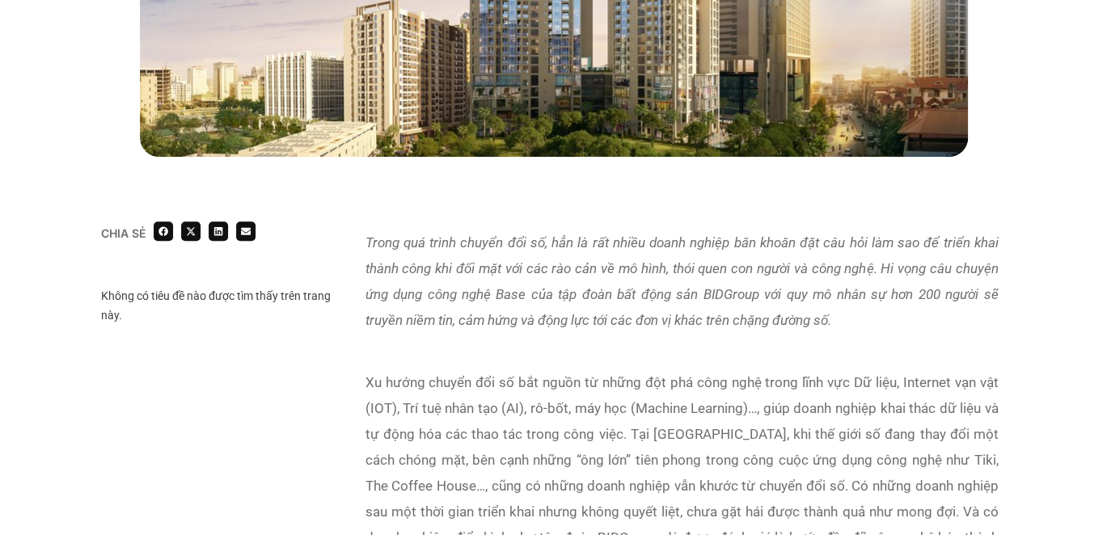
drag, startPoint x: 573, startPoint y: 311, endPoint x: 352, endPoint y: 235, distance: 233.5
copy div "Trong quá trình chuyển đổi số, hẳn là rất nhiều doanh nghiệp băn khoăn đặt câu …"
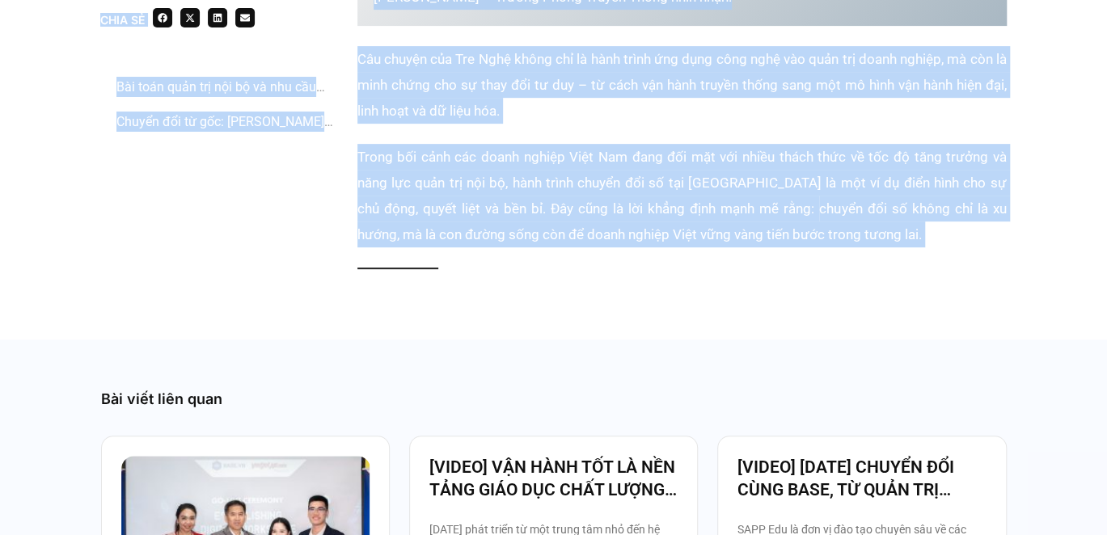
scroll to position [3397, 0]
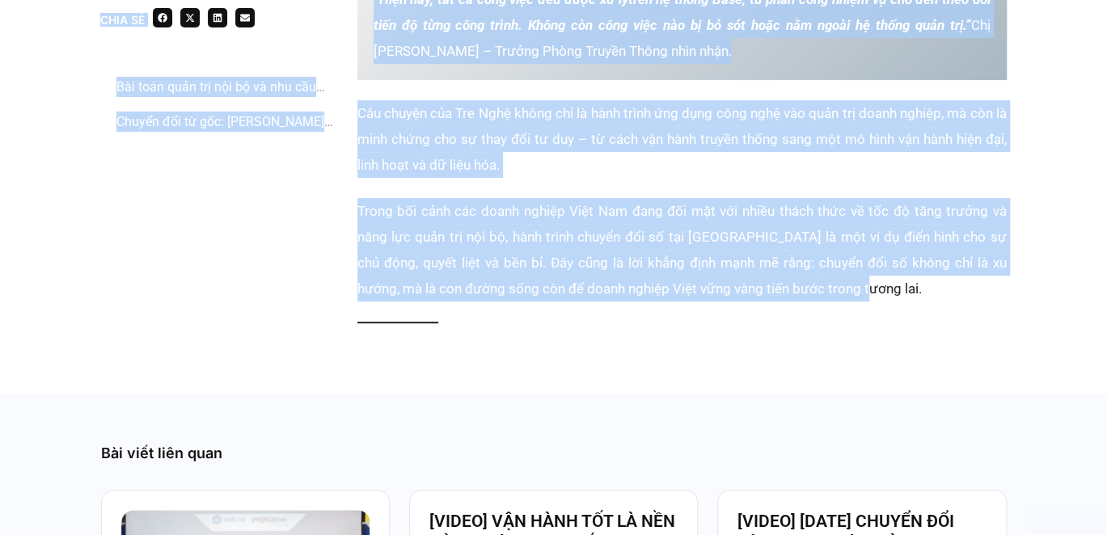
drag, startPoint x: 243, startPoint y: 188, endPoint x: 842, endPoint y: 214, distance: 599.9
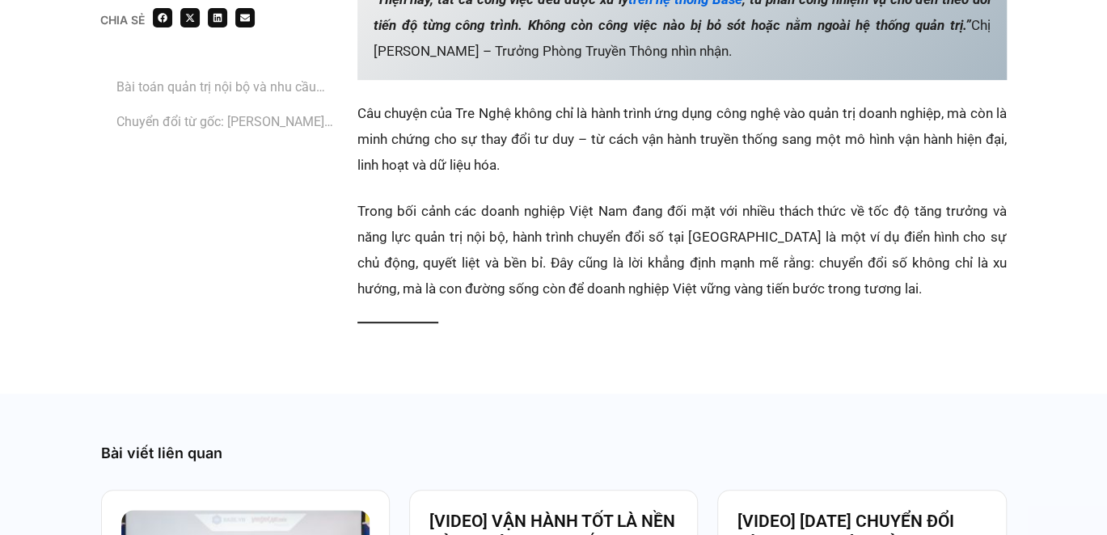
click at [551, 324] on p "‏" at bounding box center [682, 337] width 649 height 26
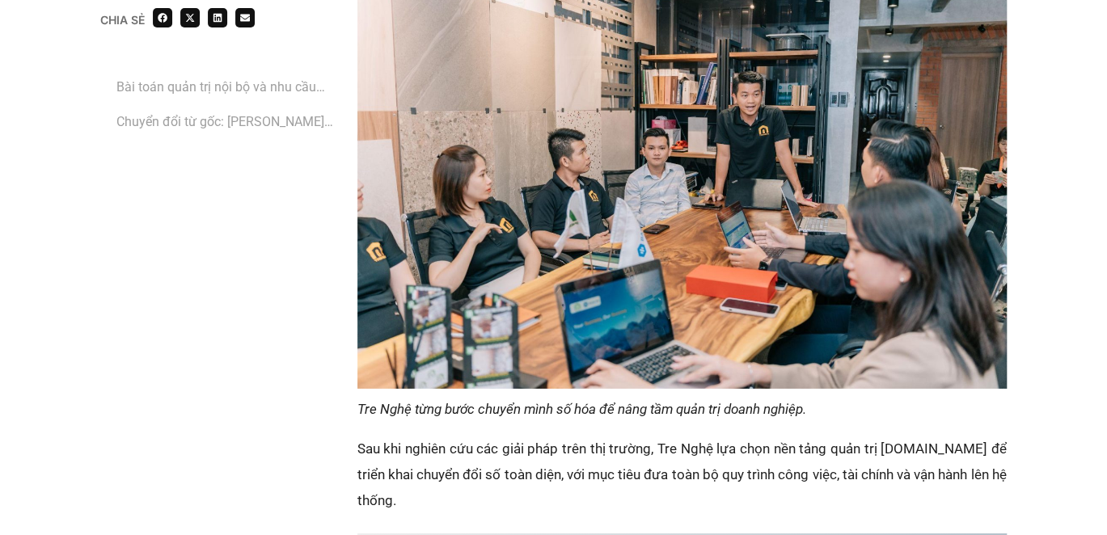
scroll to position [2346, 0]
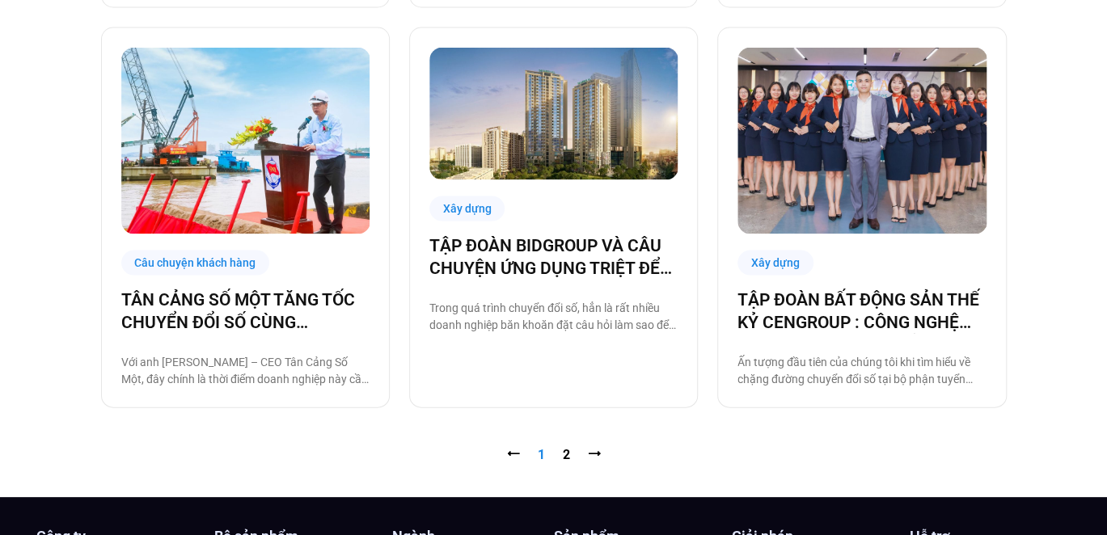
scroll to position [1665, 0]
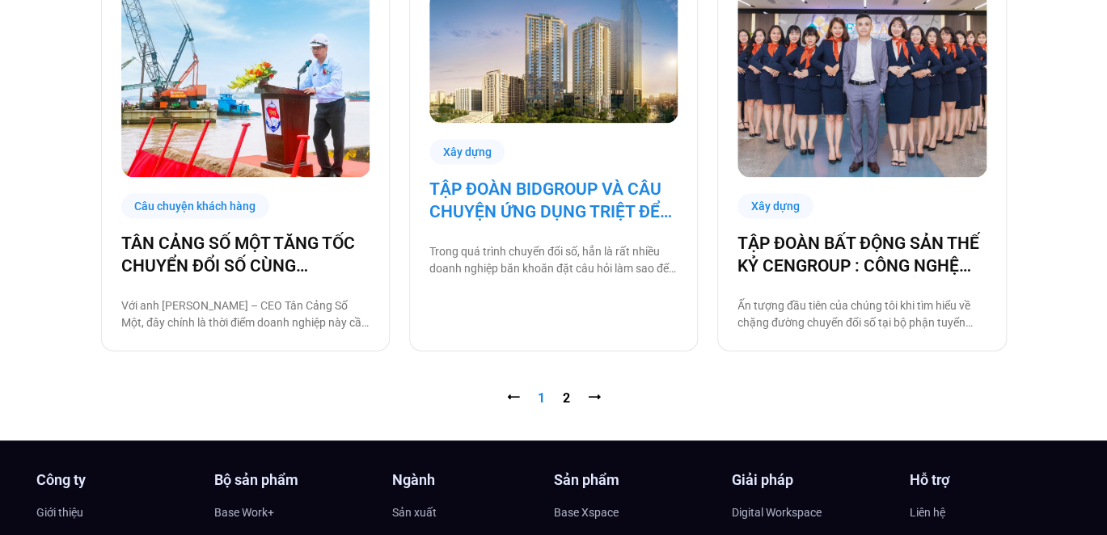
click at [512, 205] on link "TẬP ĐOÀN BIDGROUP VÀ CÂU CHUYỆN ỨNG DỤNG TRIỆT ĐỂ CÔNG NGHỆ BASE TRONG VẬN HÀNH…" at bounding box center [553, 200] width 248 height 45
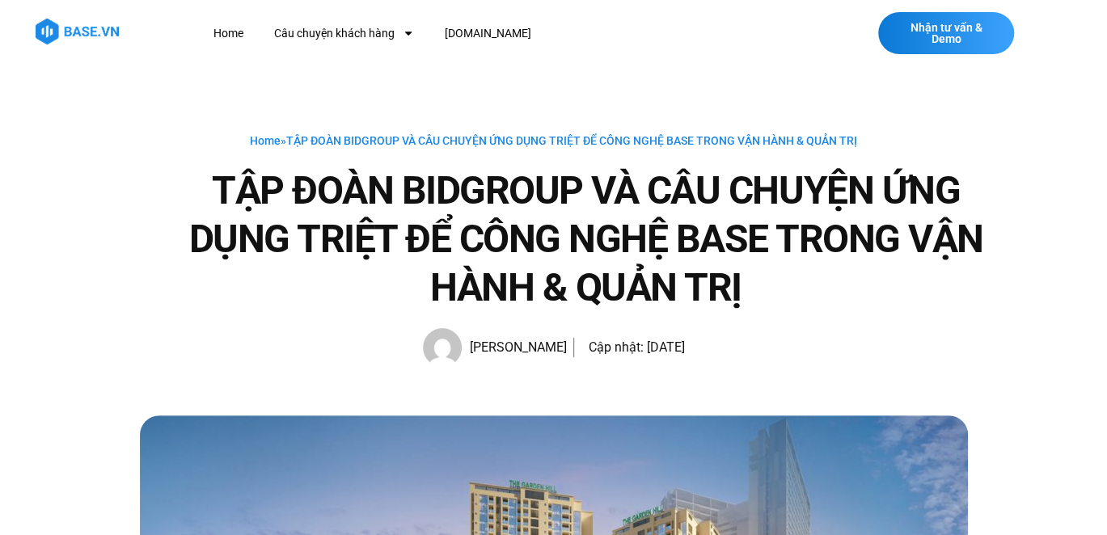
click at [767, 222] on h1 "TẬP ĐOÀN BIDGROUP VÀ CÂU CHUYỆN ỨNG DỤNG TRIỆT ĐỂ CÔNG NGHỆ BASE TRONG VẬN HÀNH…" at bounding box center [586, 240] width 841 height 146
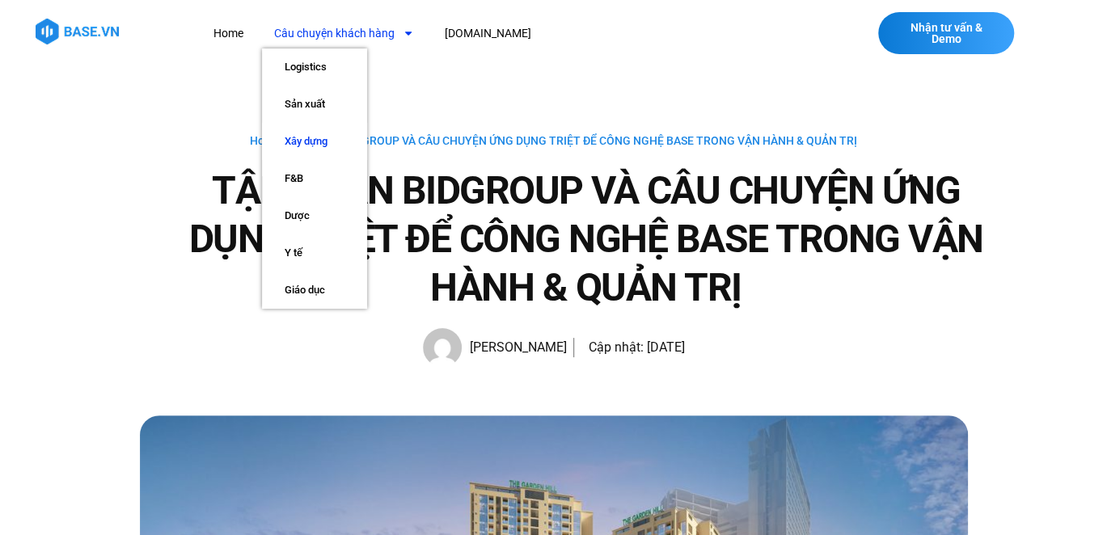
click at [316, 141] on link "Xây dựng" at bounding box center [314, 141] width 105 height 37
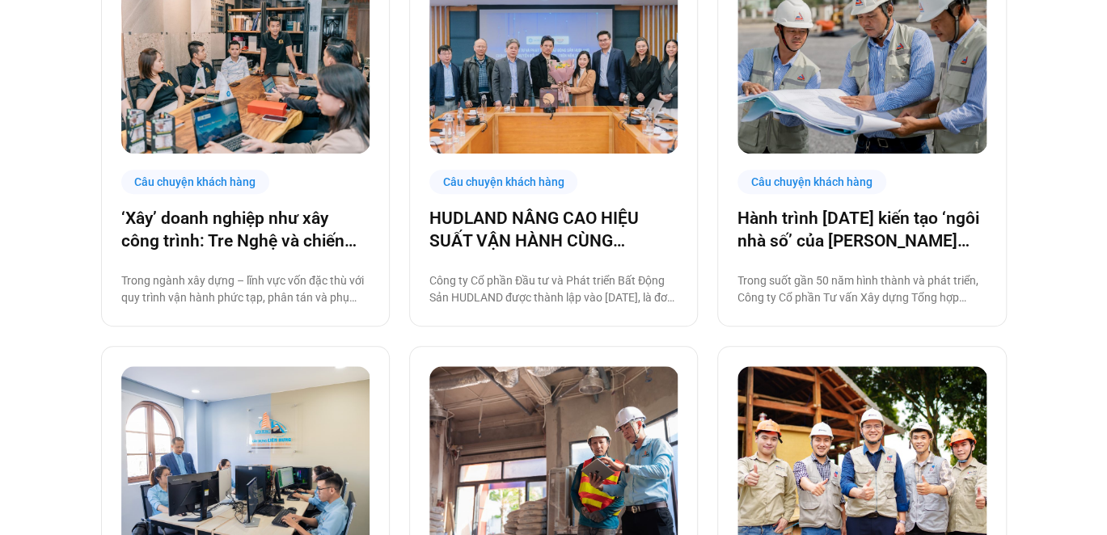
scroll to position [404, 0]
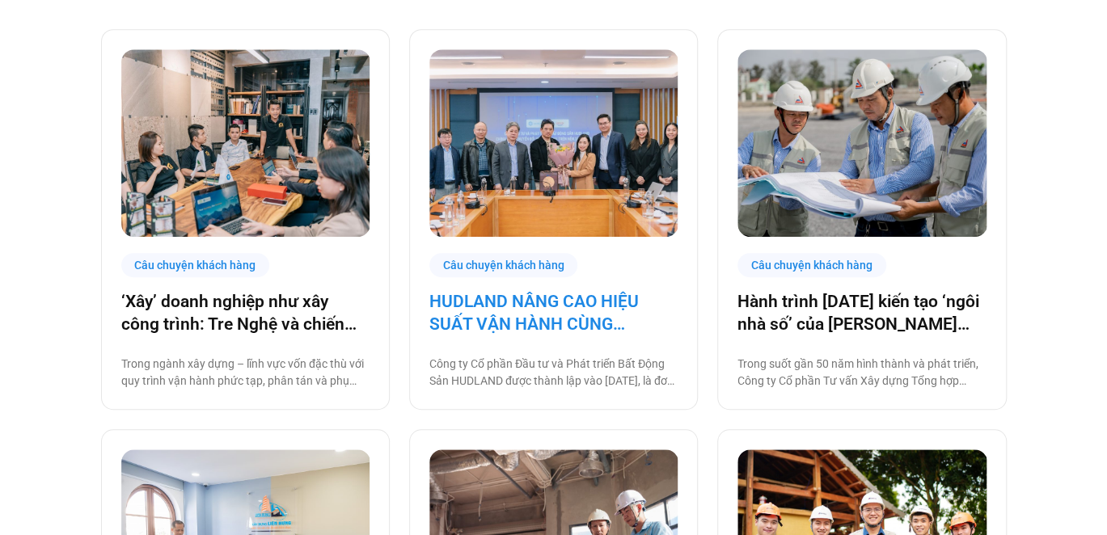
click at [528, 305] on link "HUDLAND NÂNG CAO HIỆU SUẤT VẬN HÀNH CÙNG BASE.VN" at bounding box center [553, 312] width 248 height 45
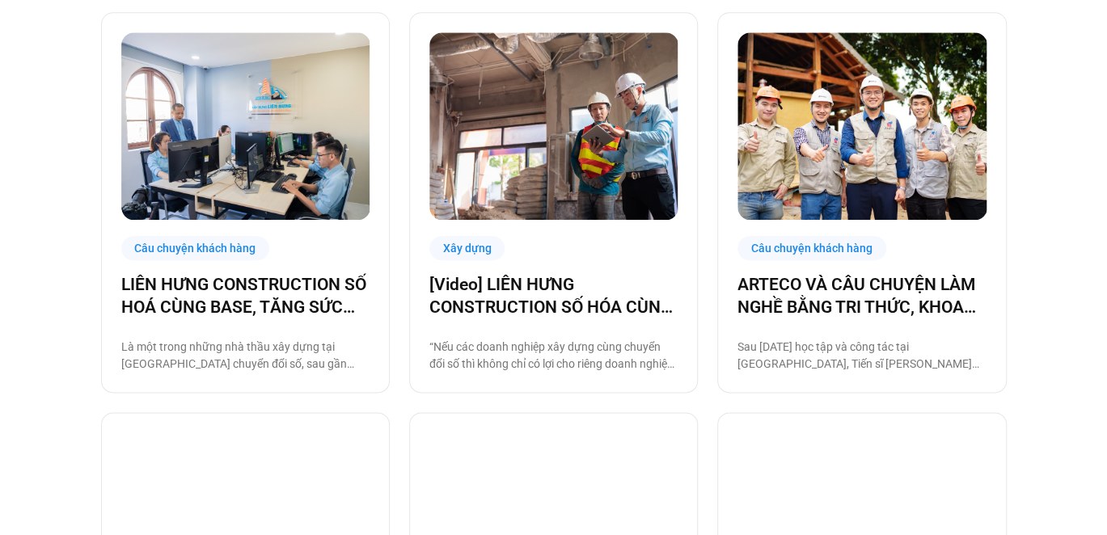
scroll to position [889, 0]
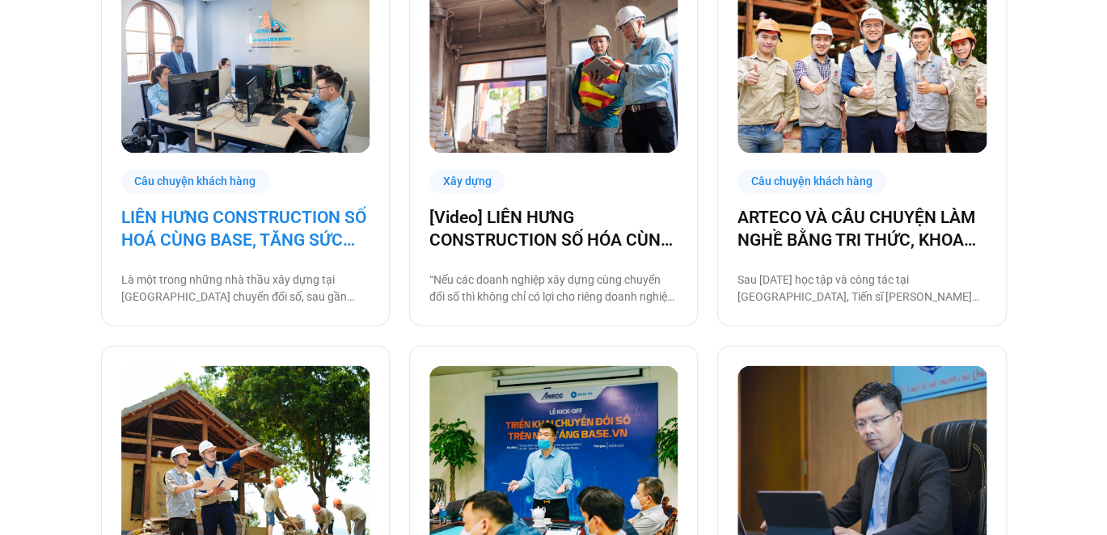
click at [265, 235] on link "LIÊN HƯNG CONSTRUCTION SỐ HOÁ CÙNG BASE, TĂNG SỨC MẠNH NỘI TẠI KHAI PHÁ THỊ TRƯ…" at bounding box center [245, 228] width 248 height 45
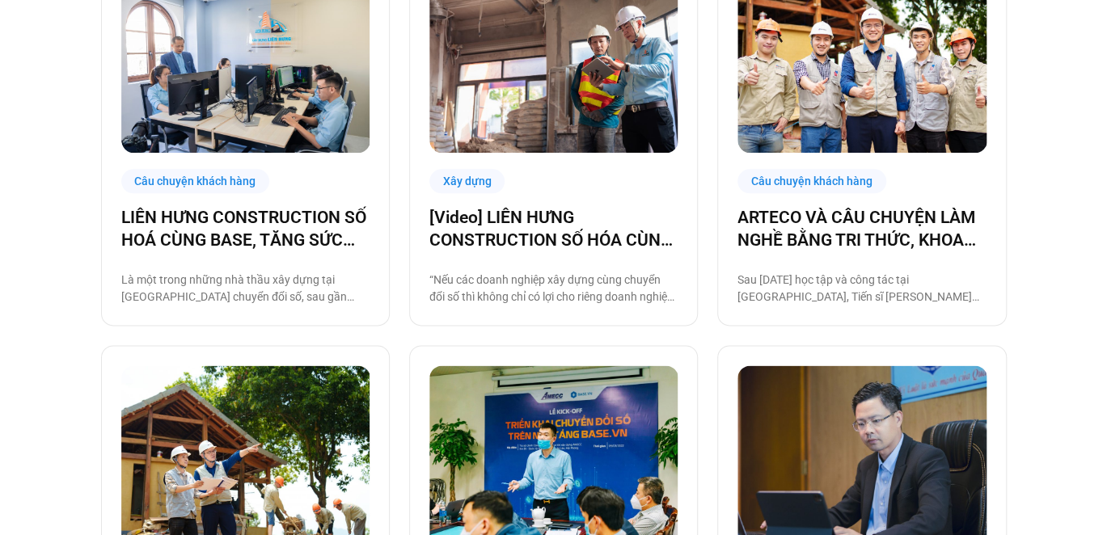
scroll to position [404, 0]
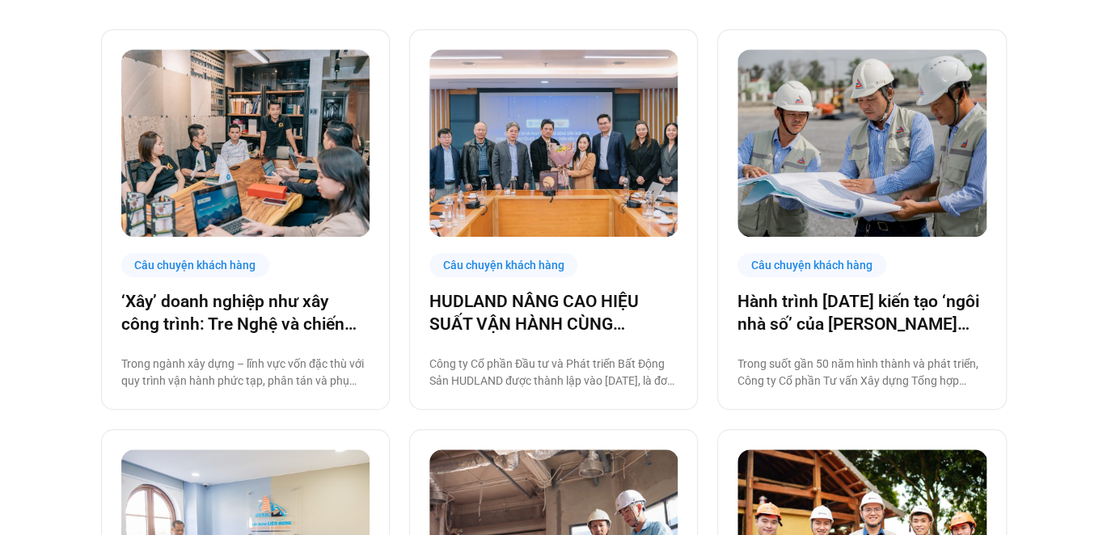
click at [548, 212] on img at bounding box center [553, 142] width 249 height 187
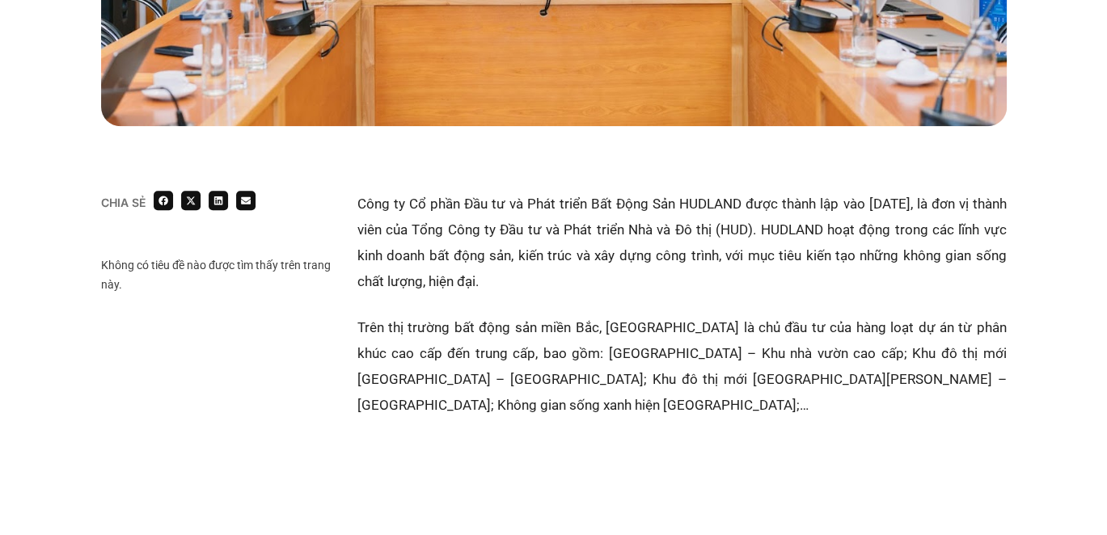
scroll to position [971, 0]
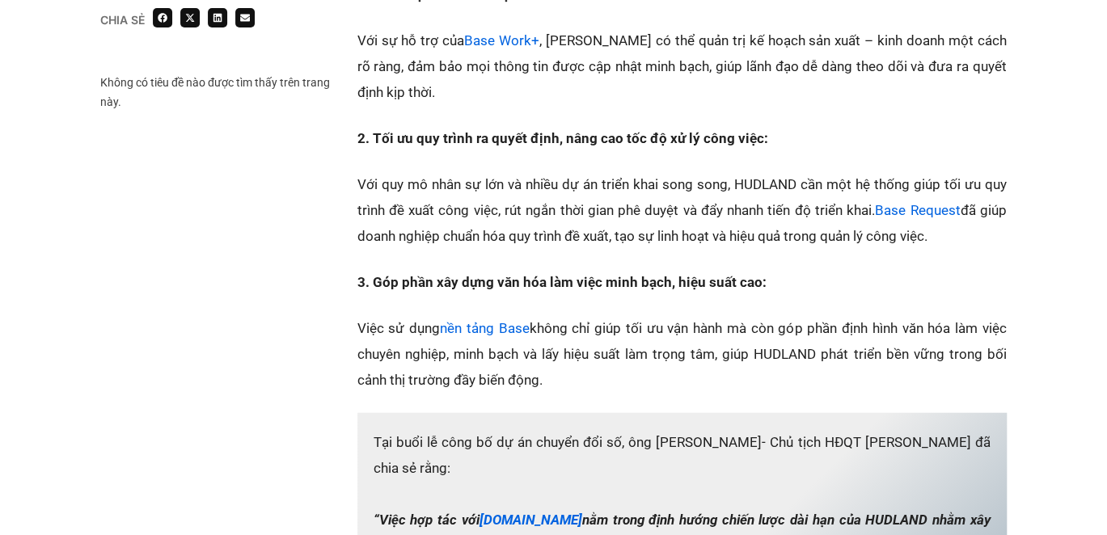
click at [577, 192] on p "Với quy mô nhân sự lớn và nhiều dự án triển khai song song, HUDLAND cần một hệ …" at bounding box center [682, 210] width 649 height 78
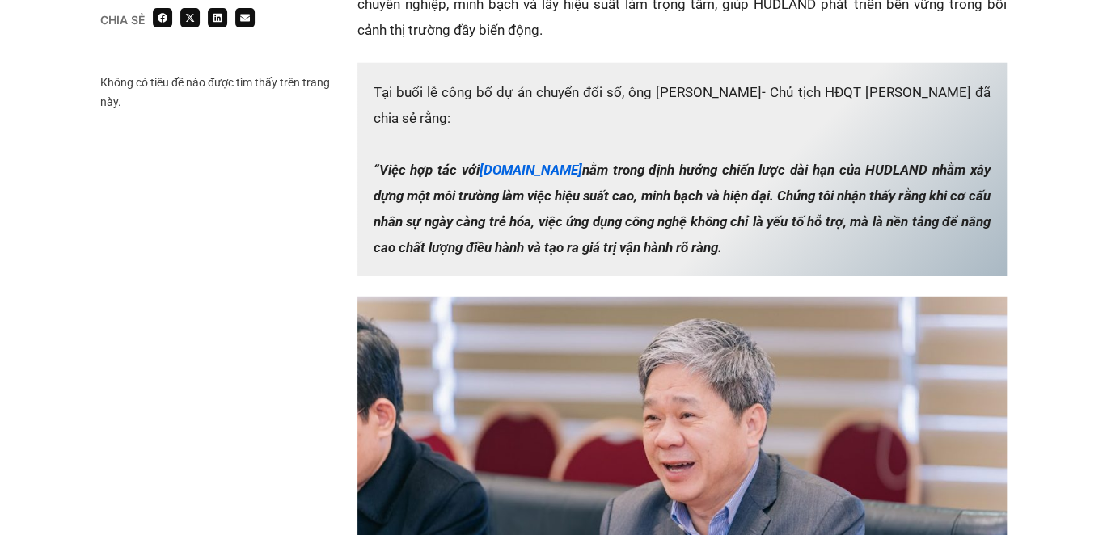
scroll to position [2183, 0]
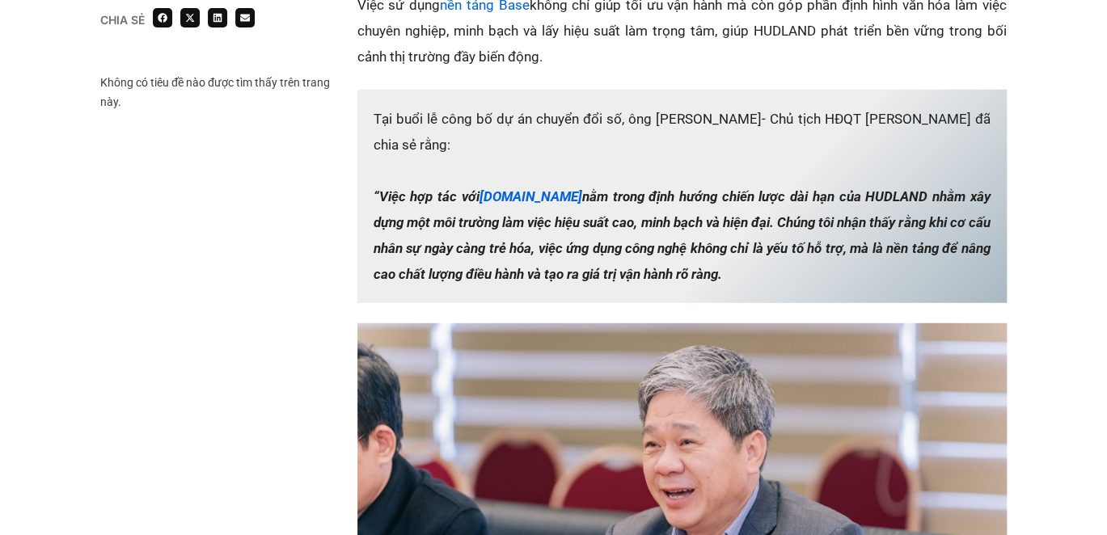
drag, startPoint x: 709, startPoint y: 247, endPoint x: 629, endPoint y: 80, distance: 184.5
click at [629, 90] on p "Tại buổi lễ công bố dự án chuyển đổi số, ông Phạm Cao Sơn- Chủ tịch HĐQT HUDLAN…" at bounding box center [682, 197] width 649 height 214
click at [631, 90] on p "Tại buổi lễ công bố dự án chuyển đổi số, ông Phạm Cao Sơn- Chủ tịch HĐQT HUDLAN…" at bounding box center [682, 197] width 649 height 214
click at [636, 91] on p "Tại buổi lễ công bố dự án chuyển đổi số, ông Phạm Cao Sơn- Chủ tịch HĐQT HUDLAN…" at bounding box center [682, 197] width 649 height 214
drag, startPoint x: 632, startPoint y: 94, endPoint x: 736, endPoint y: 261, distance: 197.3
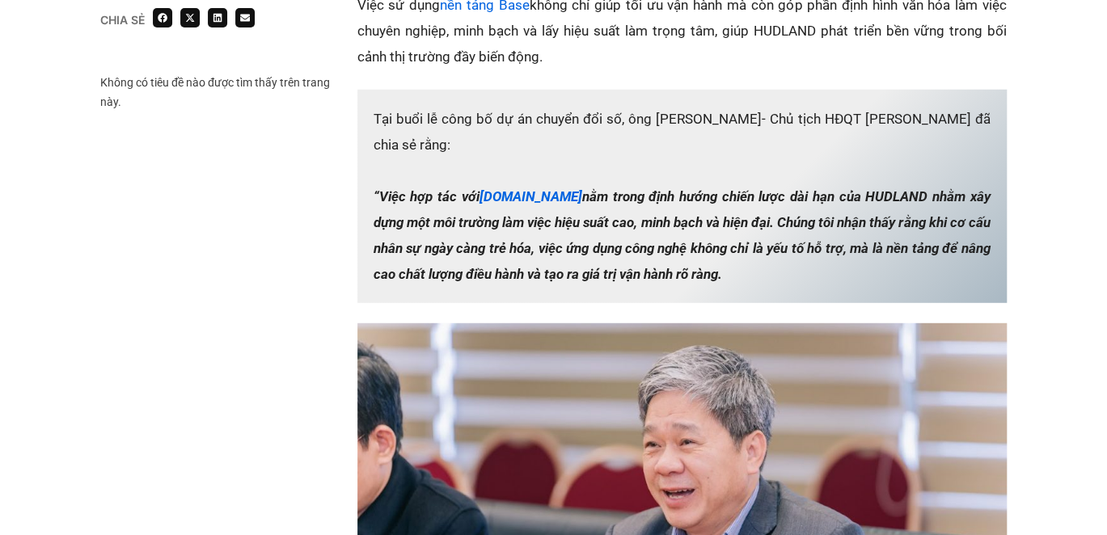
click at [736, 261] on p "Tại buổi lễ công bố dự án chuyển đổi số, ông Phạm Cao Sơn- Chủ tịch HĐQT HUDLAN…" at bounding box center [682, 197] width 649 height 214
copy p "ông Phạm Cao Sơn- Chủ tịch HĐQT HUDLAND đã chia sẻ rằng: “Việc hợp tác với Base…"
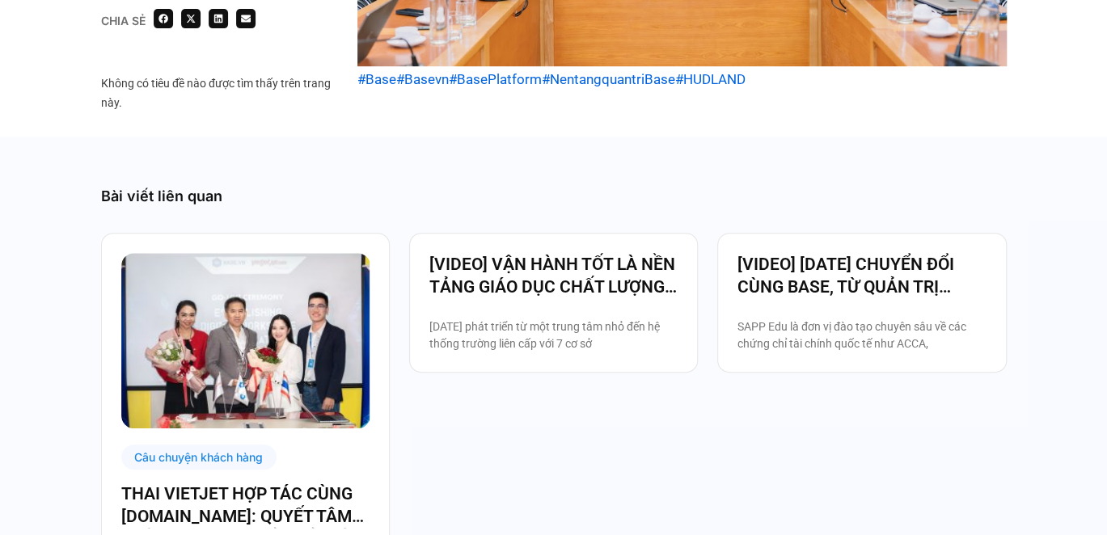
scroll to position [3074, 0]
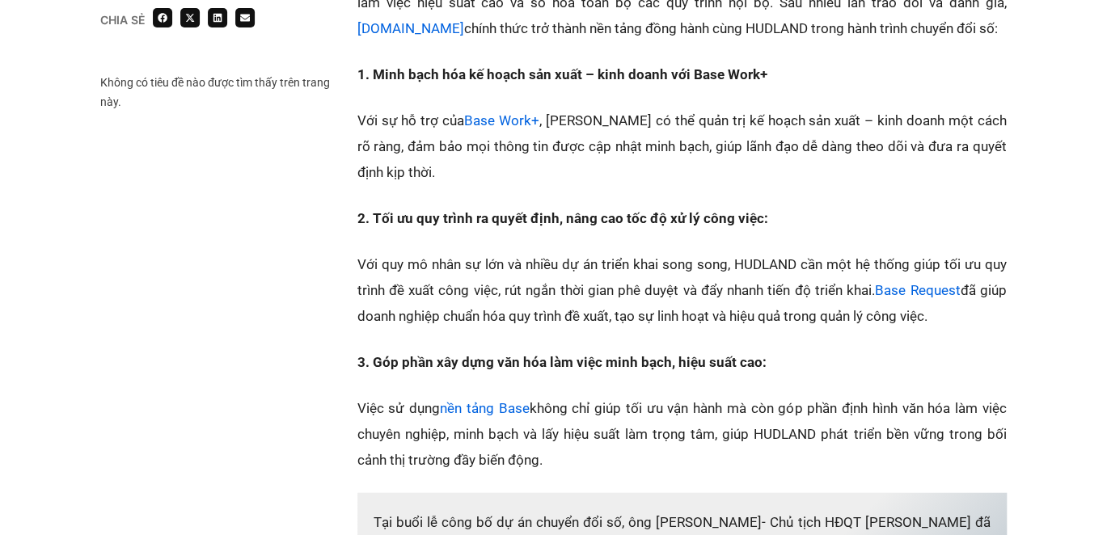
click at [661, 269] on p "Với quy mô nhân sự lớn và nhiều dự án triển khai song song, HUDLAND cần một hệ …" at bounding box center [682, 291] width 649 height 78
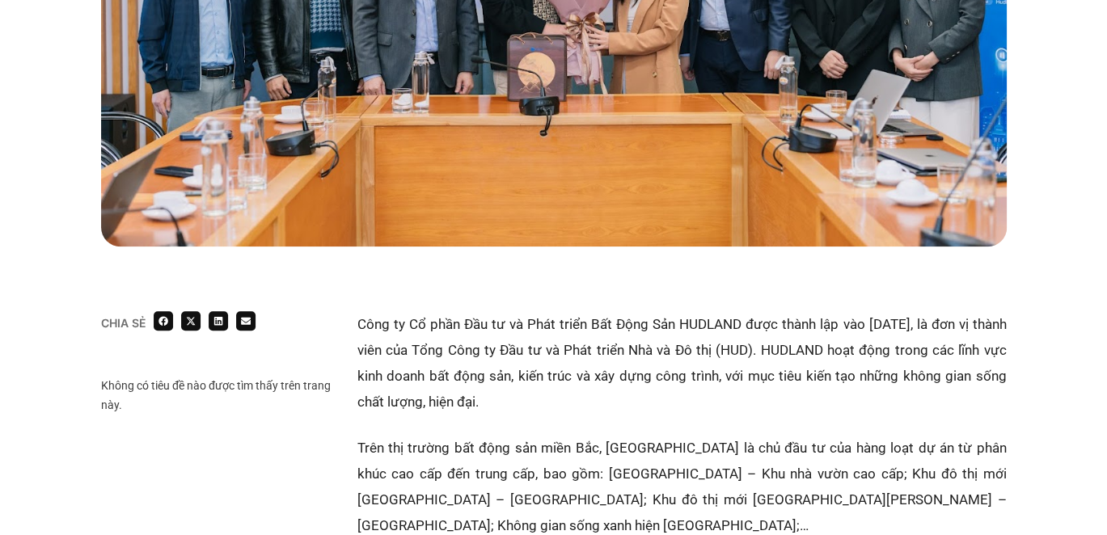
scroll to position [809, 0]
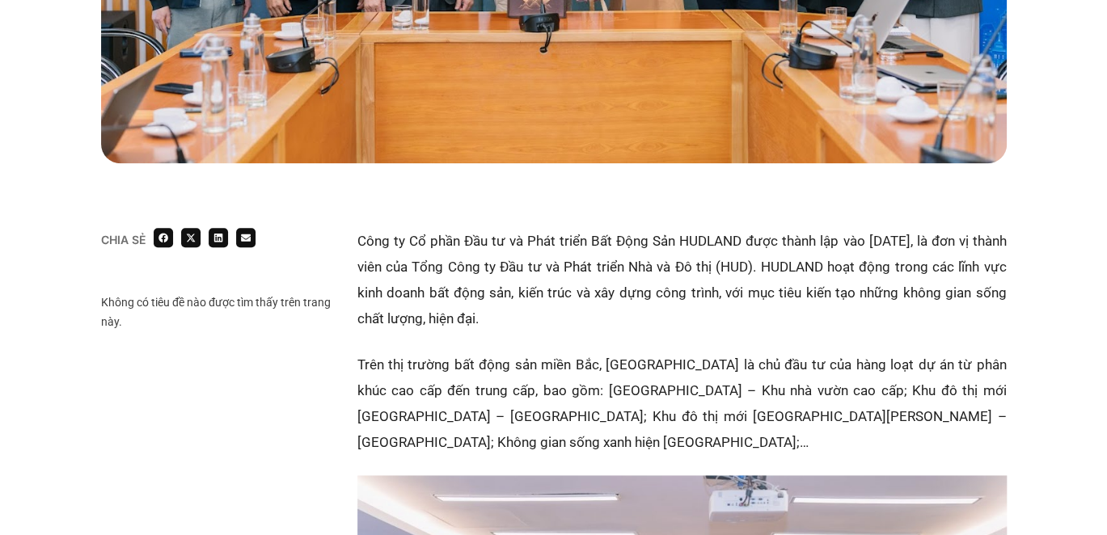
click at [784, 273] on p "Công ty Cổ phần Đầu tư và Phát triển Bất Động Sản HUDLAND được thành lập vào nă…" at bounding box center [682, 280] width 649 height 104
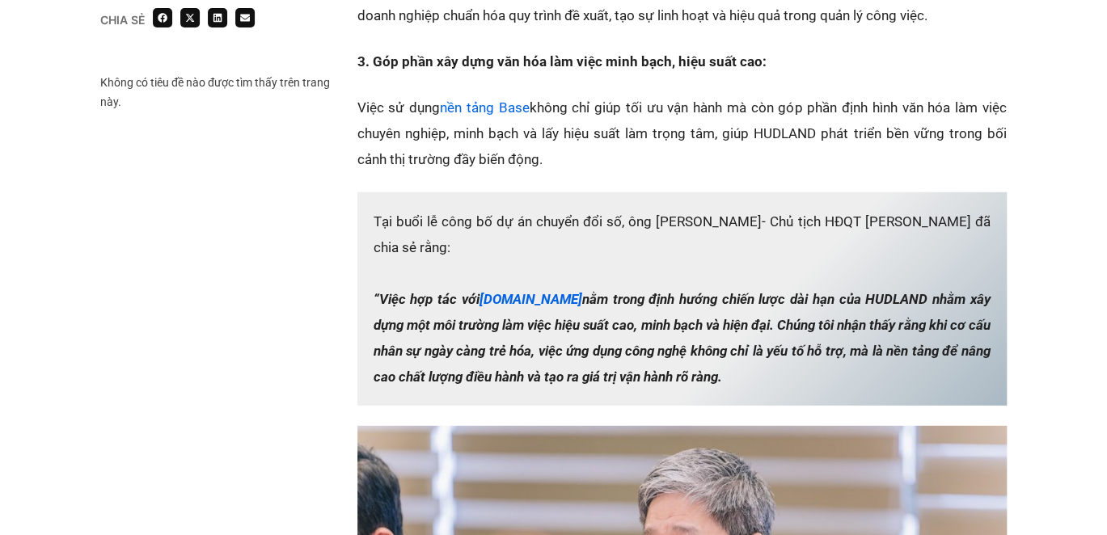
scroll to position [2183, 0]
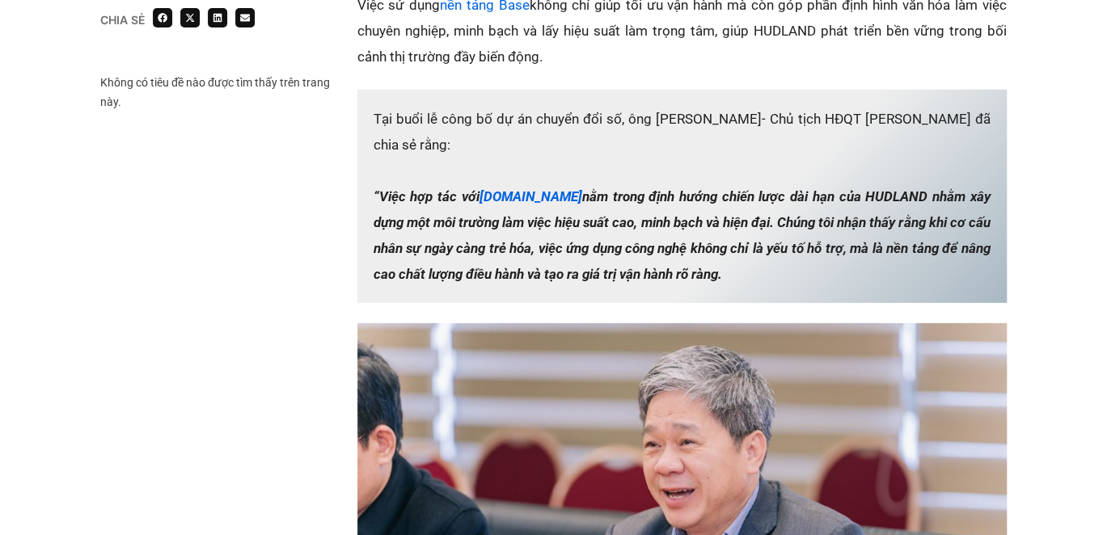
click at [730, 244] on p "Tại buổi lễ công bố dự án chuyển đổi số, ông Phạm Cao Sơn- Chủ tịch HĐQT HUDLAN…" at bounding box center [682, 197] width 649 height 214
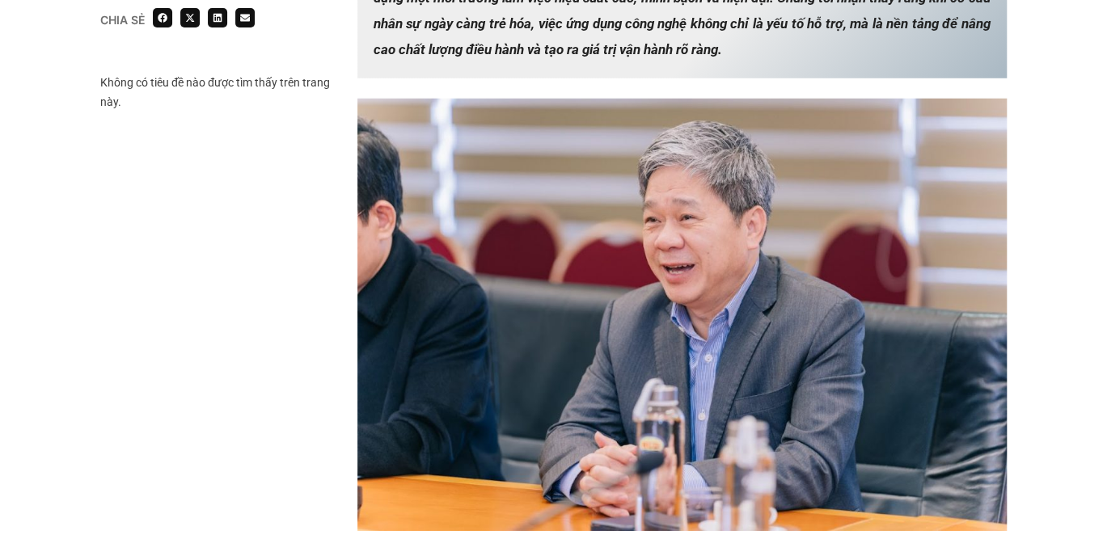
scroll to position [2588, 0]
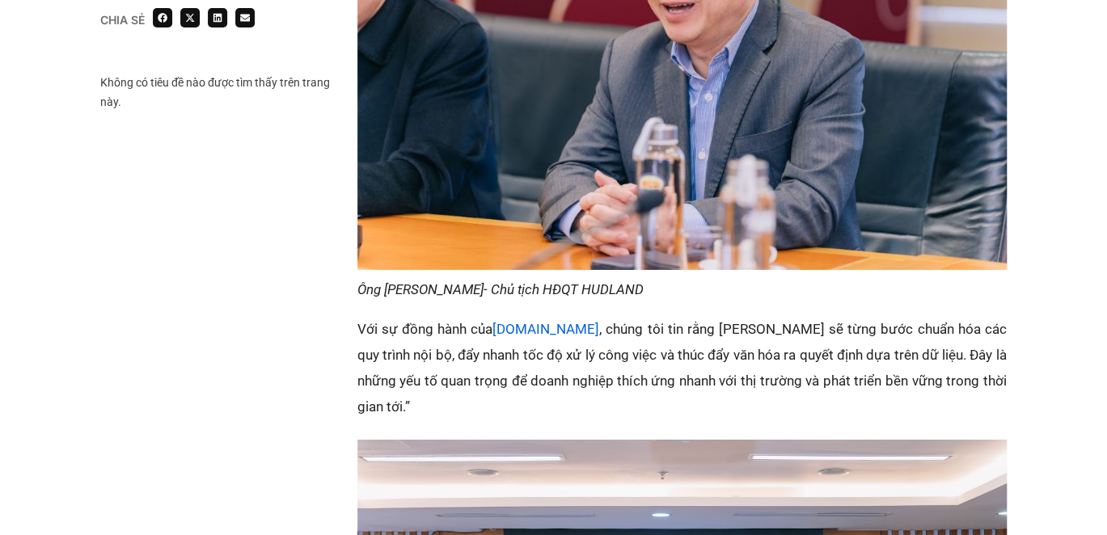
click at [671, 336] on p "Với sự đồng hành của Base.vn , chúng tôi tin rằng HUDLAND sẽ từng bước chuẩn hó…" at bounding box center [682, 368] width 649 height 104
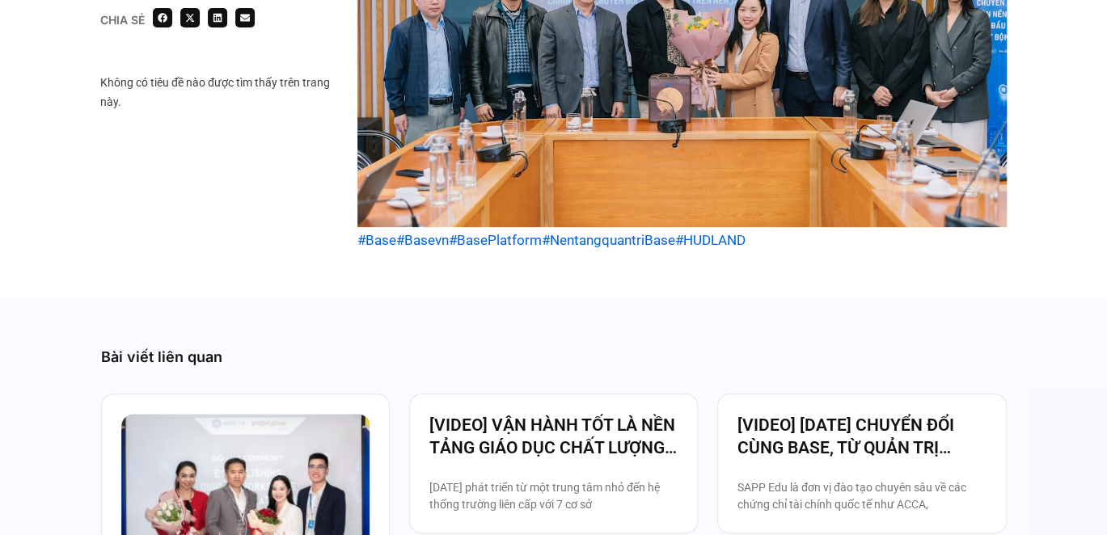
scroll to position [3316, 0]
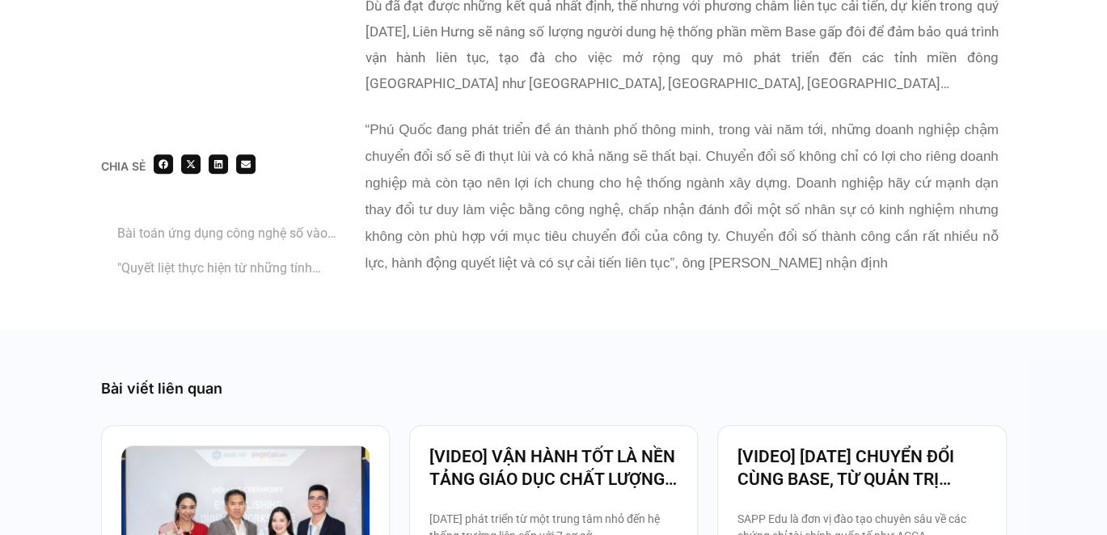
scroll to position [3235, 0]
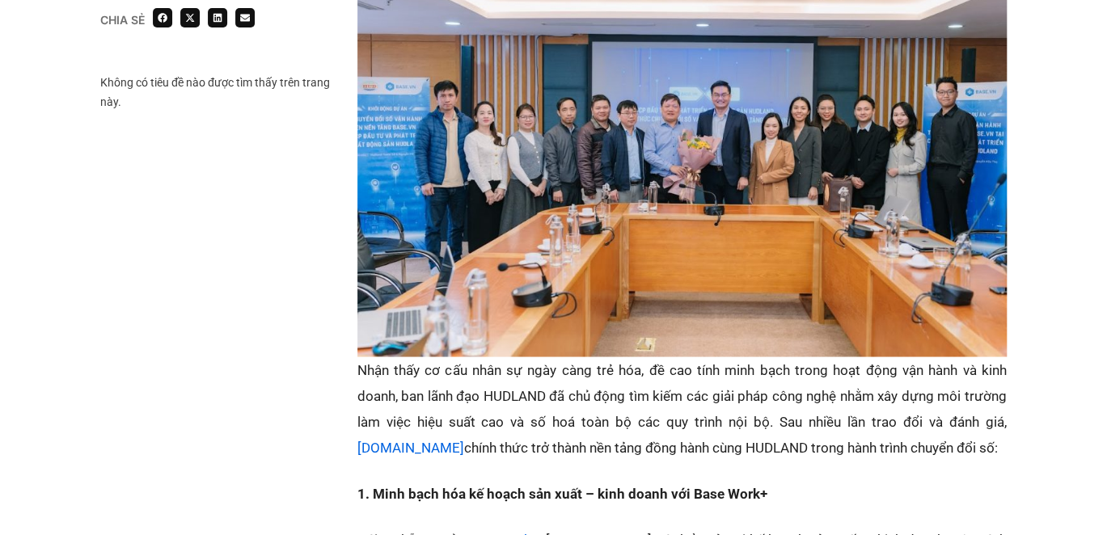
scroll to position [1456, 0]
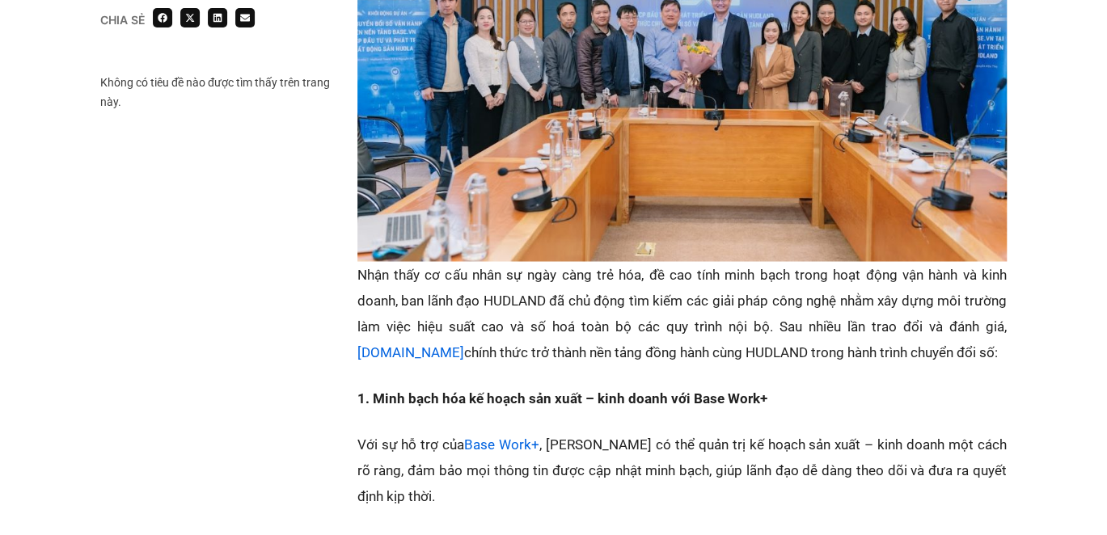
click at [600, 298] on p "Nhận thấy cơ cấu nhân sự ngày càng trẻ hóa, đề cao tính minh bạch trong hoạt độ…" at bounding box center [682, 313] width 649 height 104
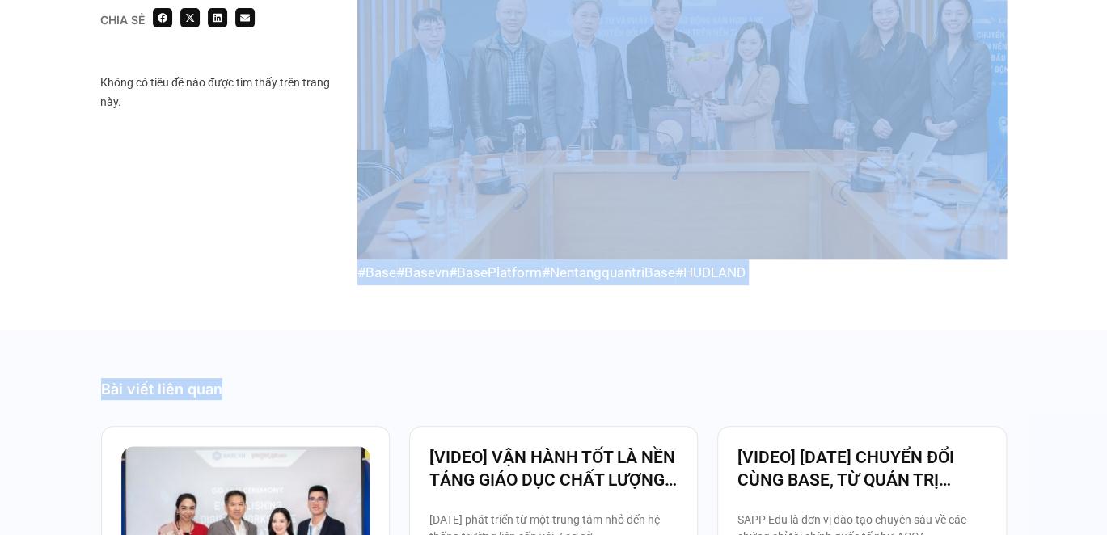
scroll to position [3316, 0]
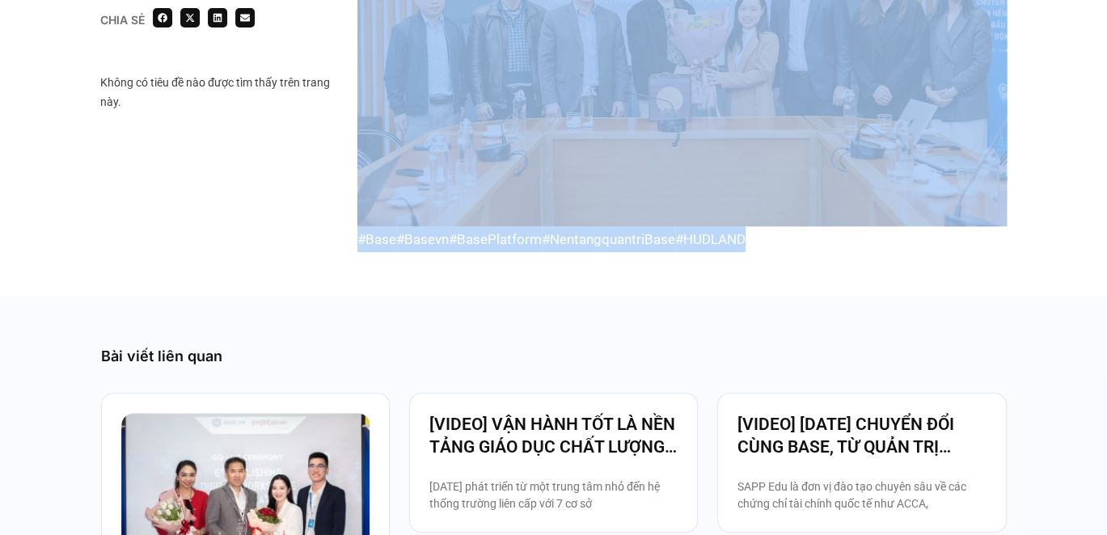
drag, startPoint x: 354, startPoint y: 249, endPoint x: 787, endPoint y: 219, distance: 433.8
copy div "Nhận thấy cơ cấu nhân sự ngày càng trẻ hóa, đề cao tính minh bạch trong hoạt độ…"
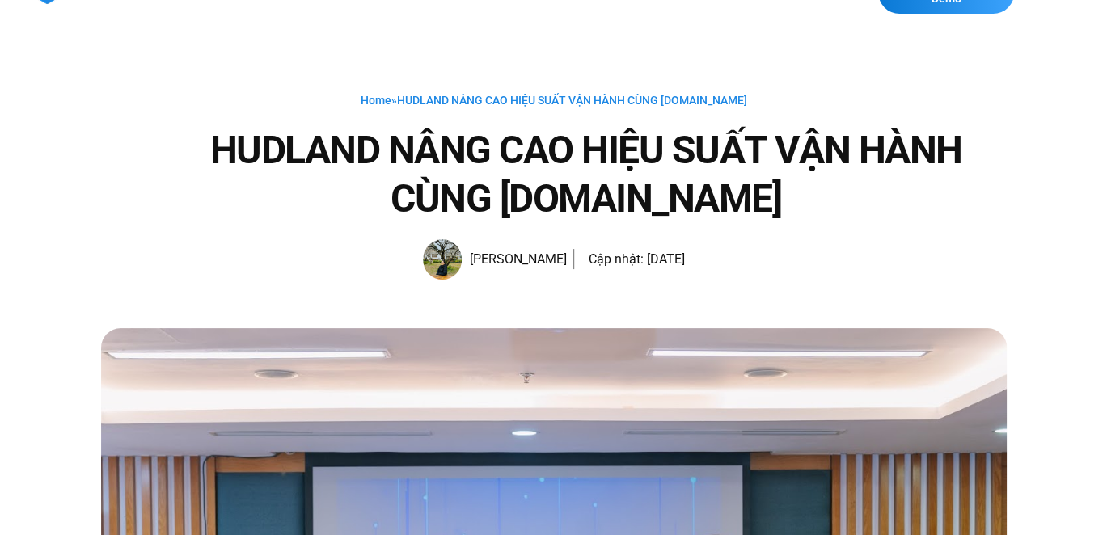
scroll to position [0, 0]
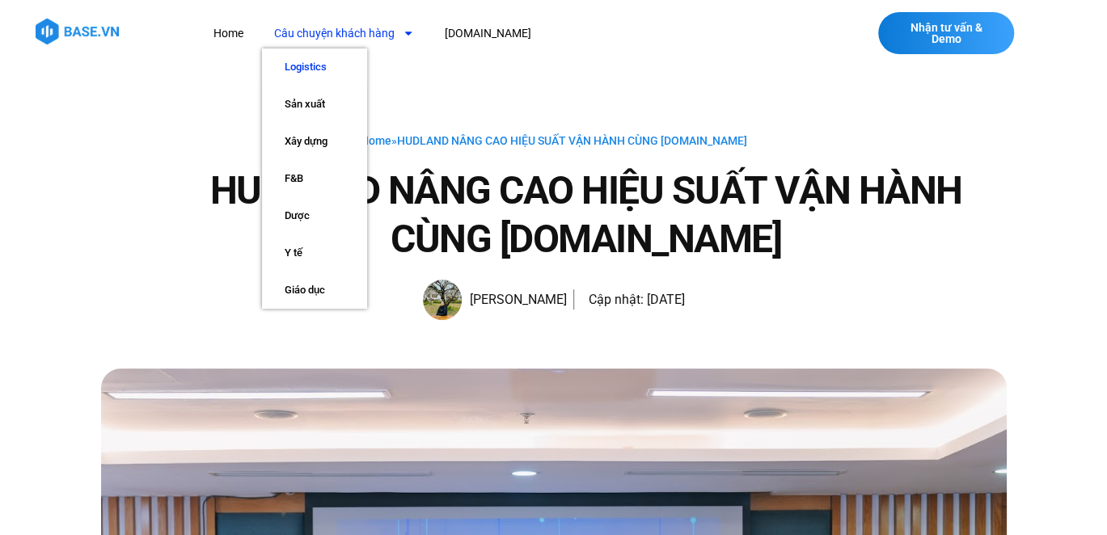
click at [320, 60] on link "Logistics" at bounding box center [314, 67] width 105 height 37
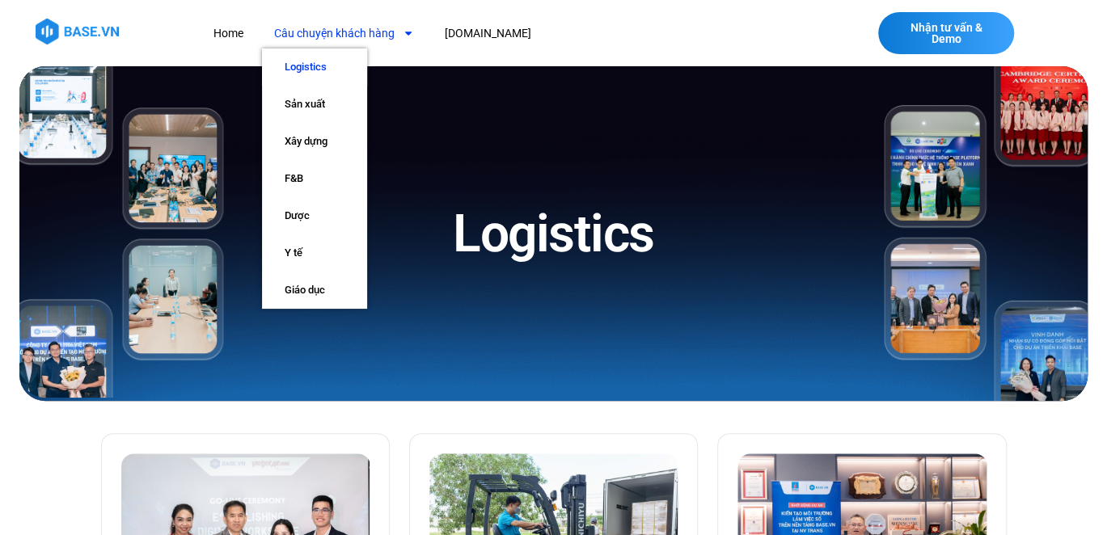
click at [554, 273] on div "Logistics" at bounding box center [554, 233] width 622 height 335
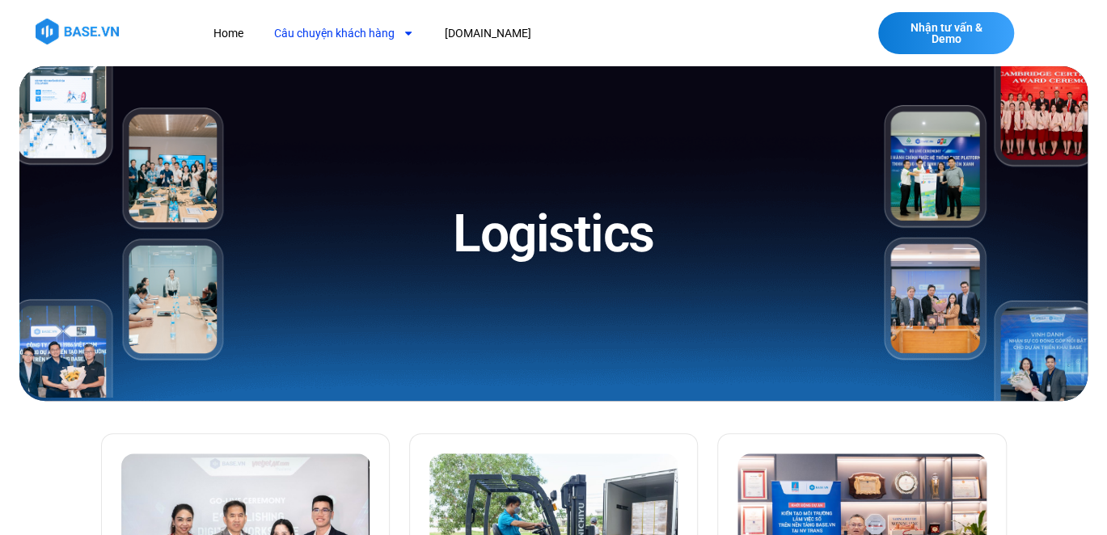
click at [364, 43] on link "Câu chuyện khách hàng" at bounding box center [344, 34] width 164 height 30
